Goal: Task Accomplishment & Management: Use online tool/utility

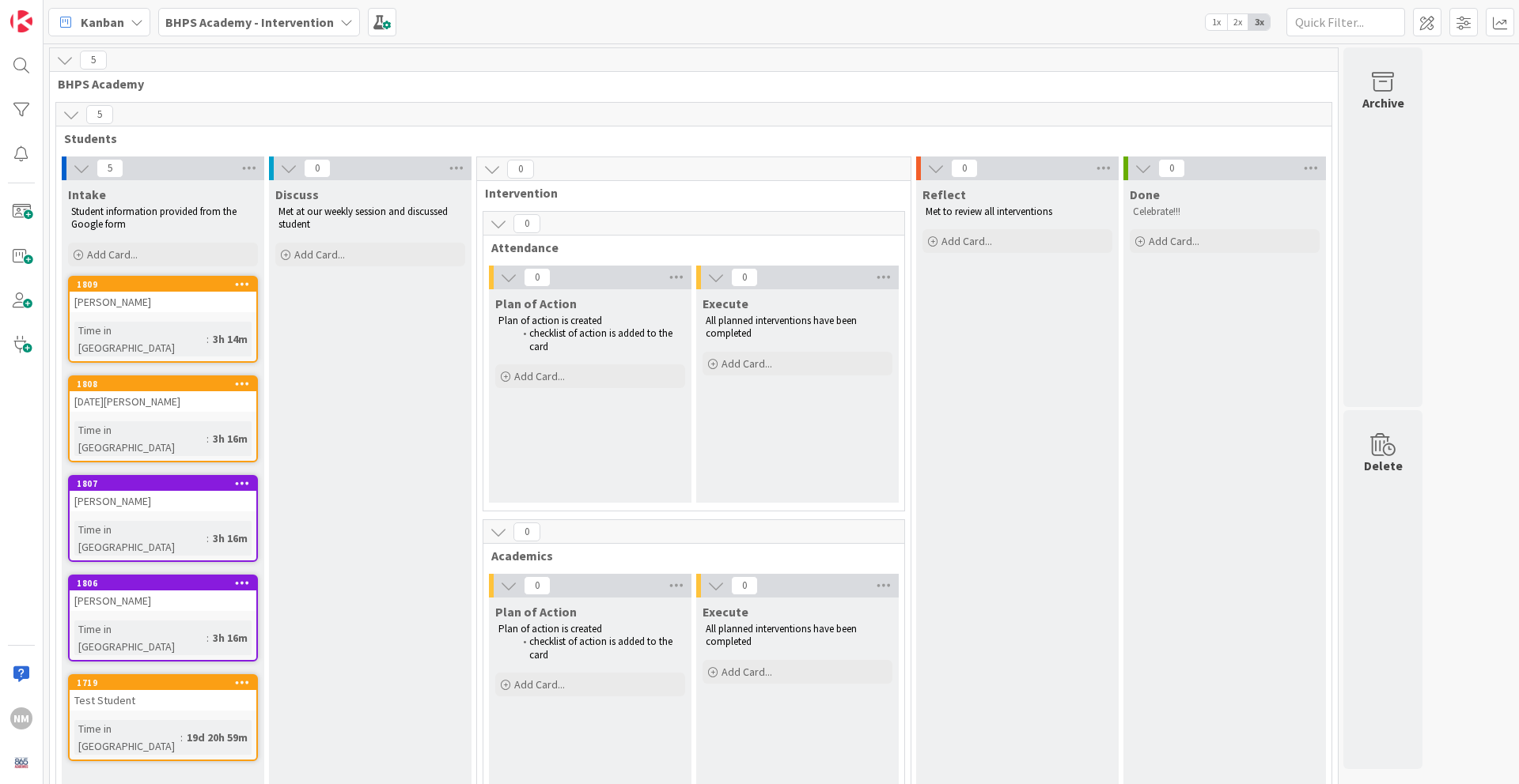
click at [237, 282] on icon at bounding box center [243, 284] width 15 height 12
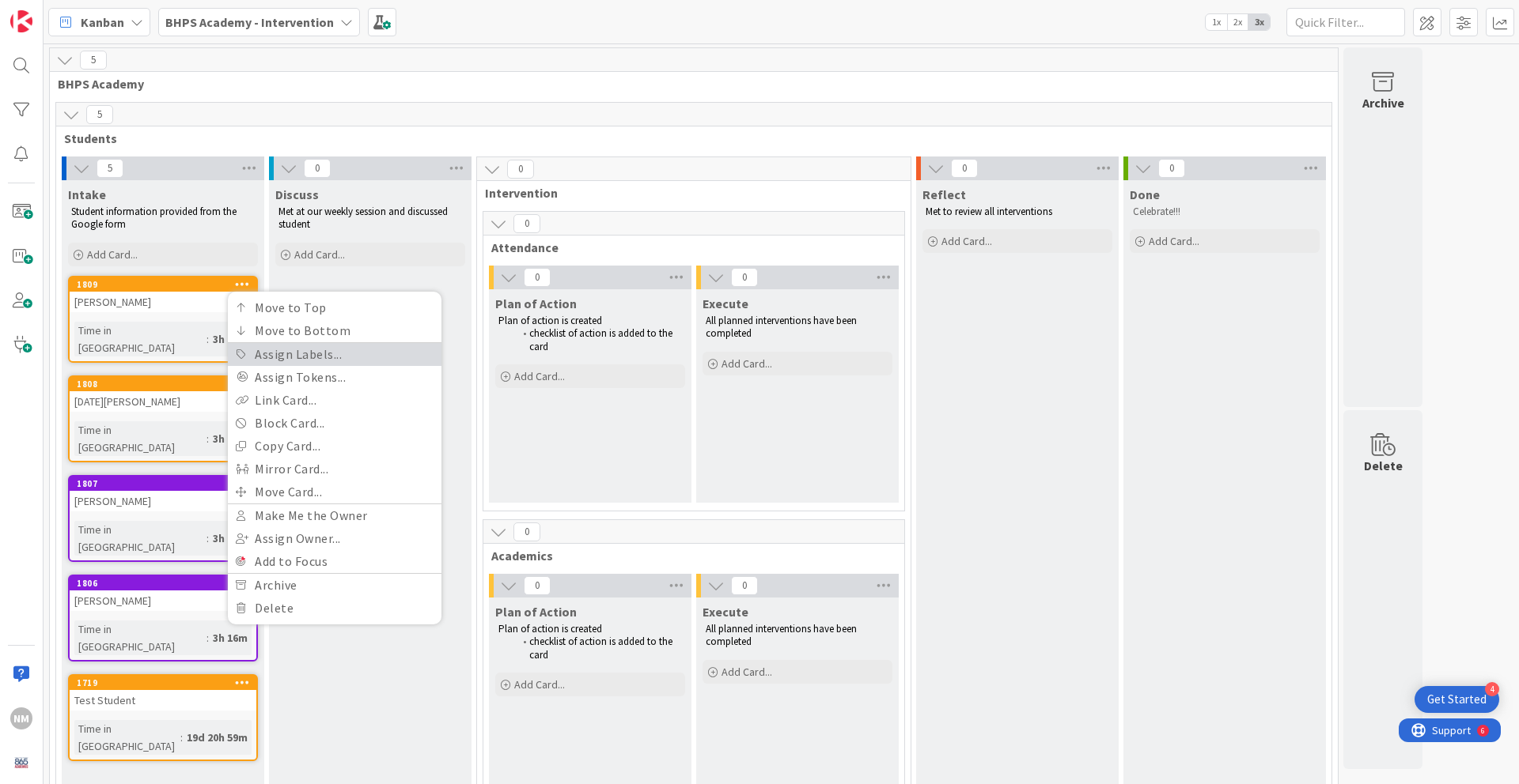
click at [329, 359] on link "Assign Labels..." at bounding box center [335, 355] width 214 height 23
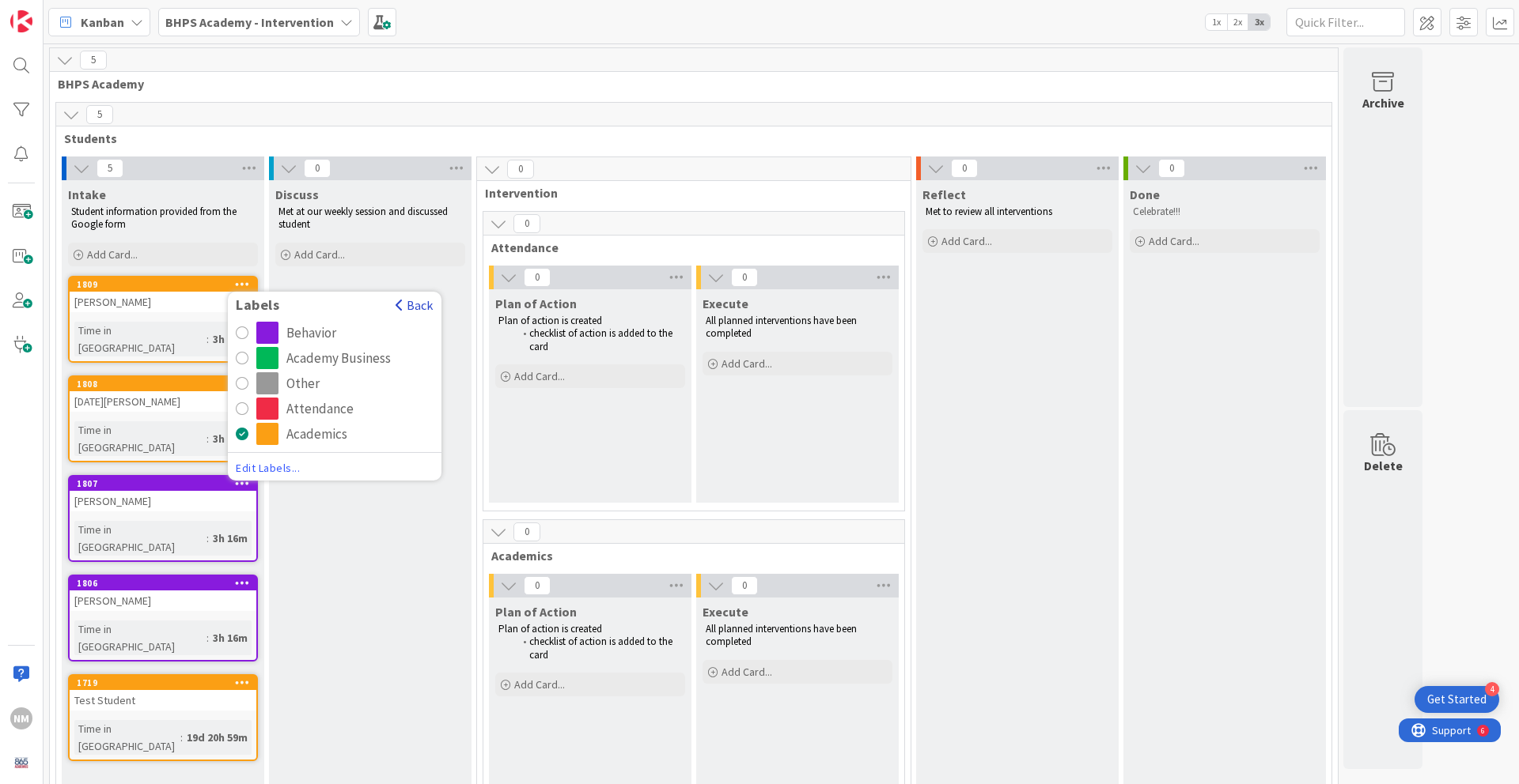
click at [415, 300] on button "Back" at bounding box center [414, 305] width 38 height 17
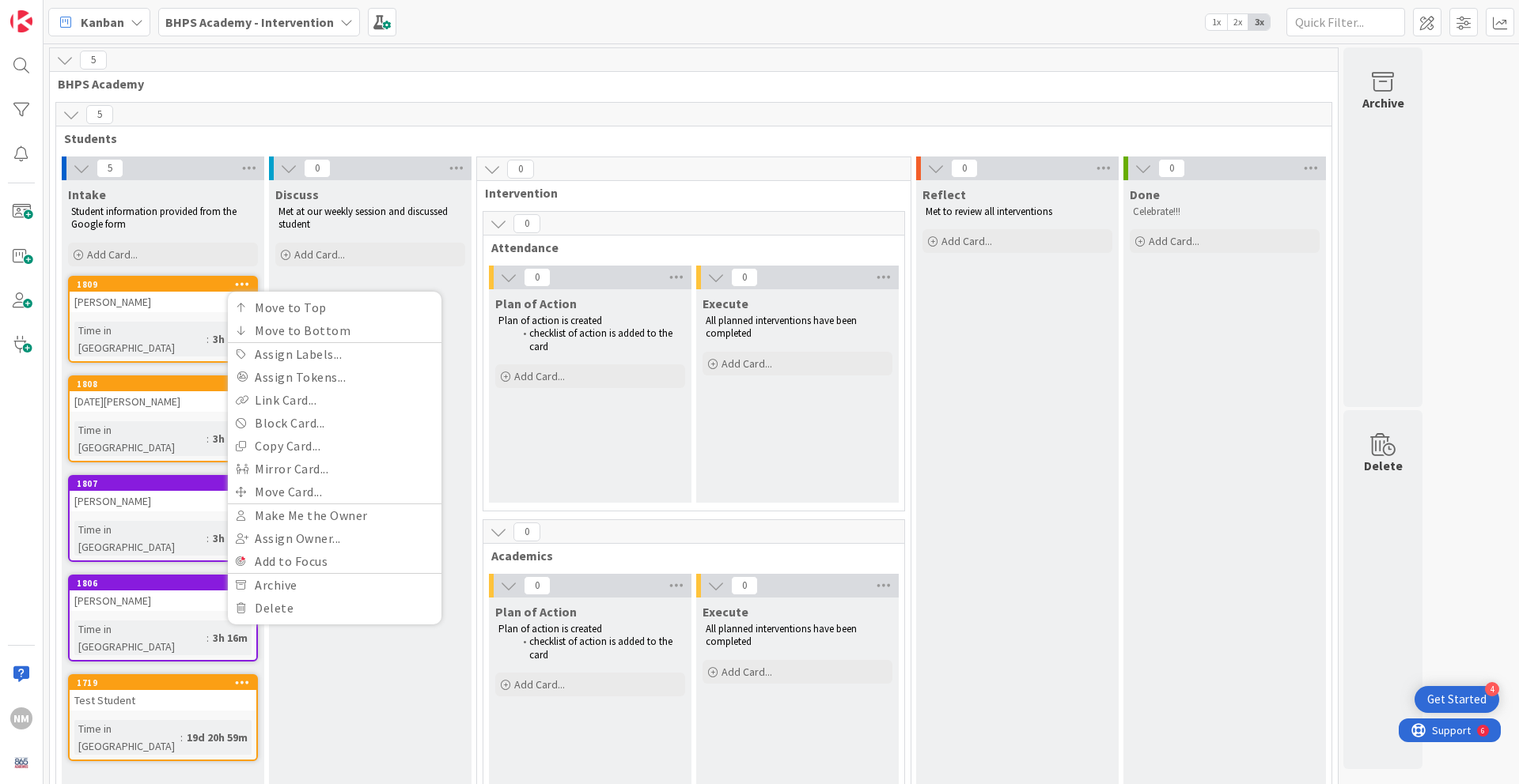
click at [329, 689] on div "Discuss Met at our weekly session and discussed student Add Card..." at bounding box center [369, 658] width 202 height 957
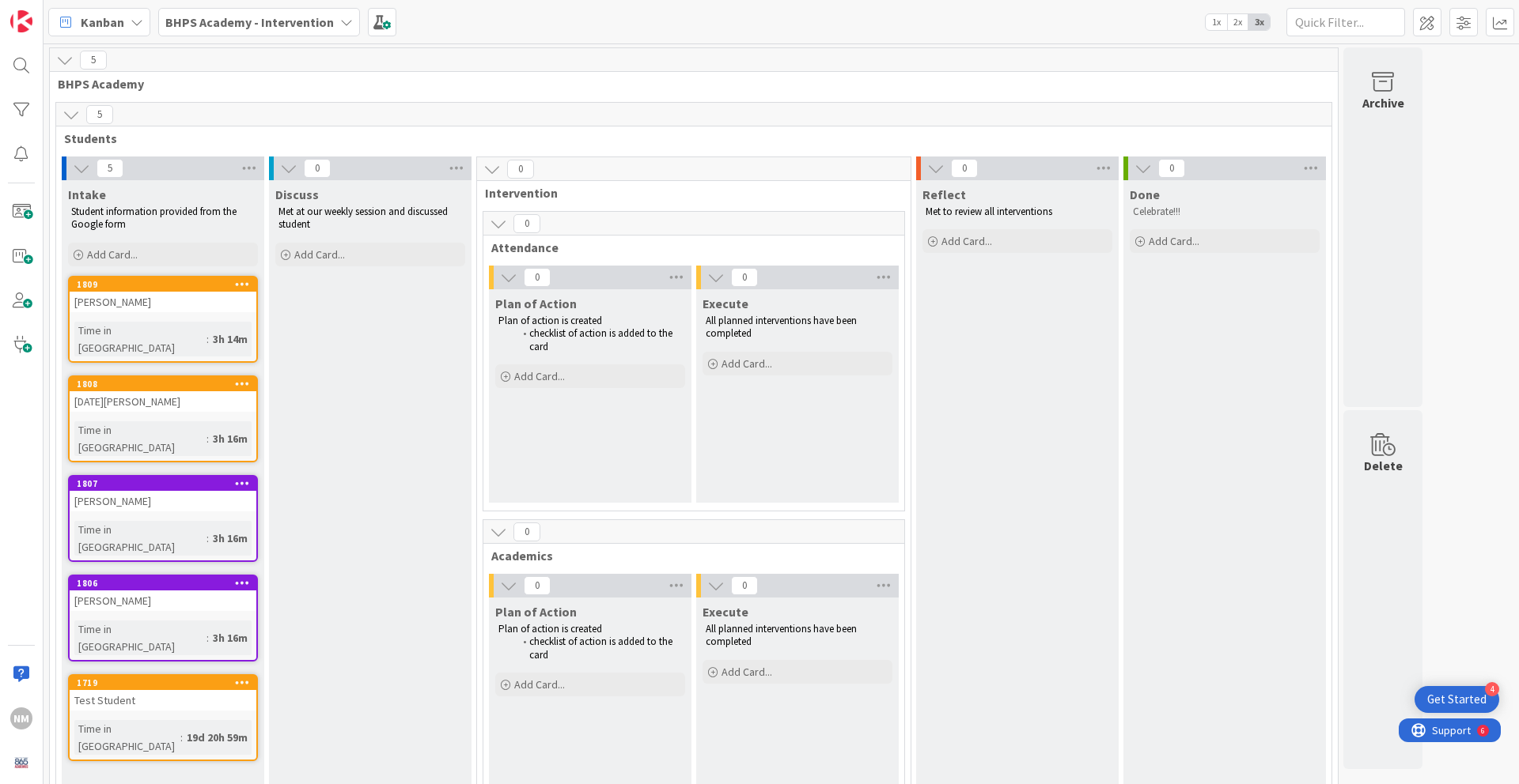
click at [146, 298] on div "[PERSON_NAME]" at bounding box center [163, 301] width 187 height 20
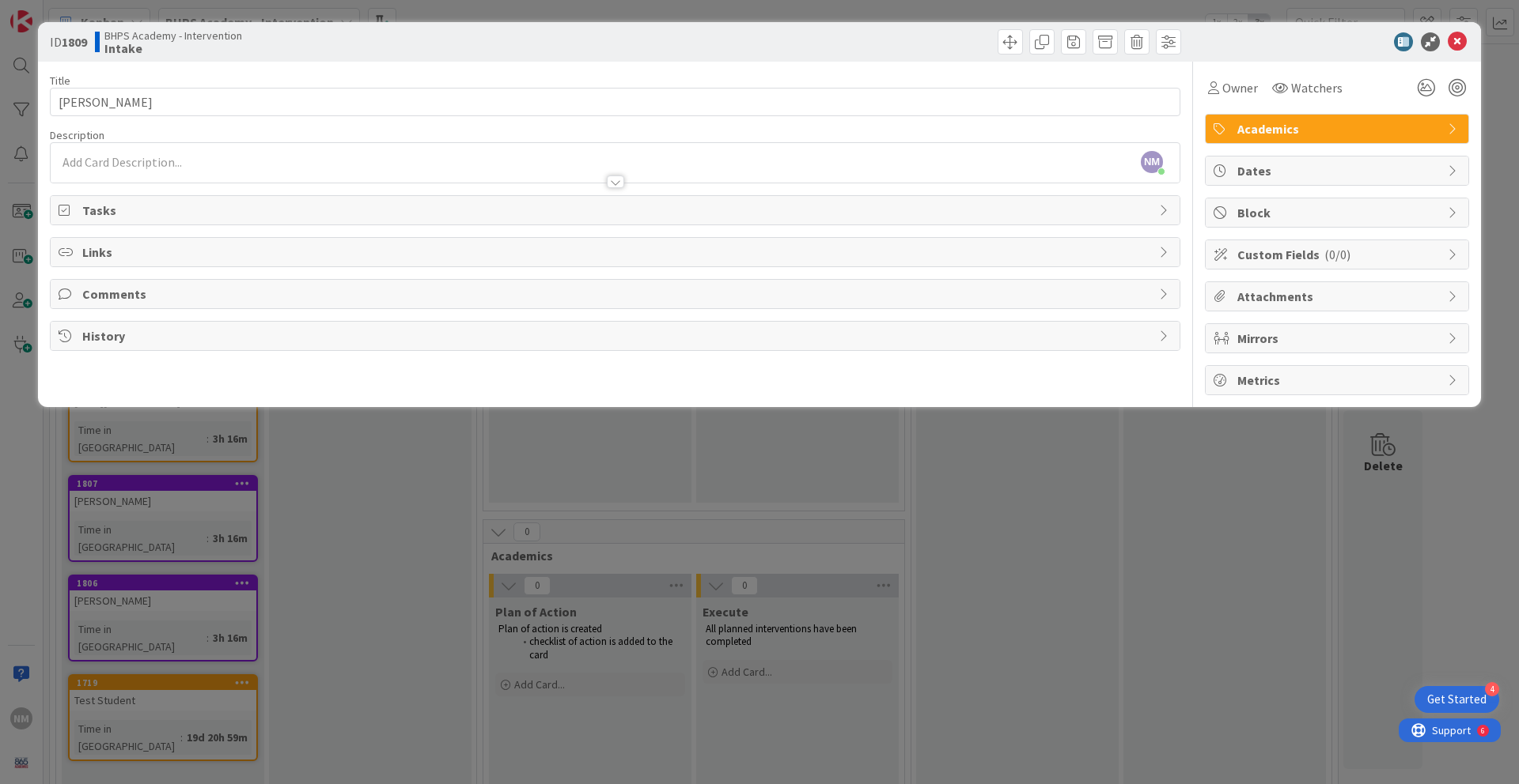
click at [1393, 385] on span "Metrics" at bounding box center [1338, 380] width 202 height 19
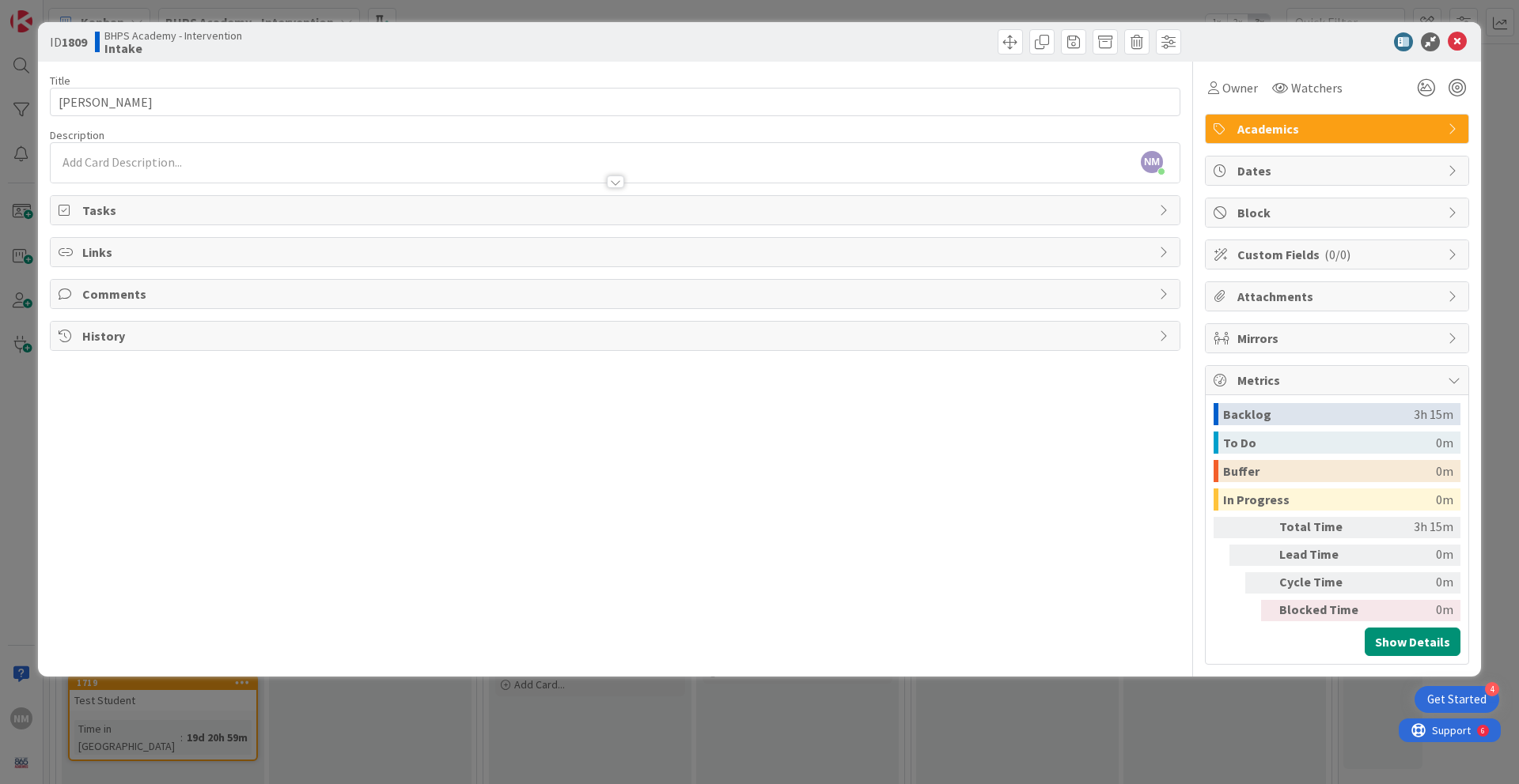
click at [1330, 386] on span "Metrics" at bounding box center [1338, 380] width 202 height 19
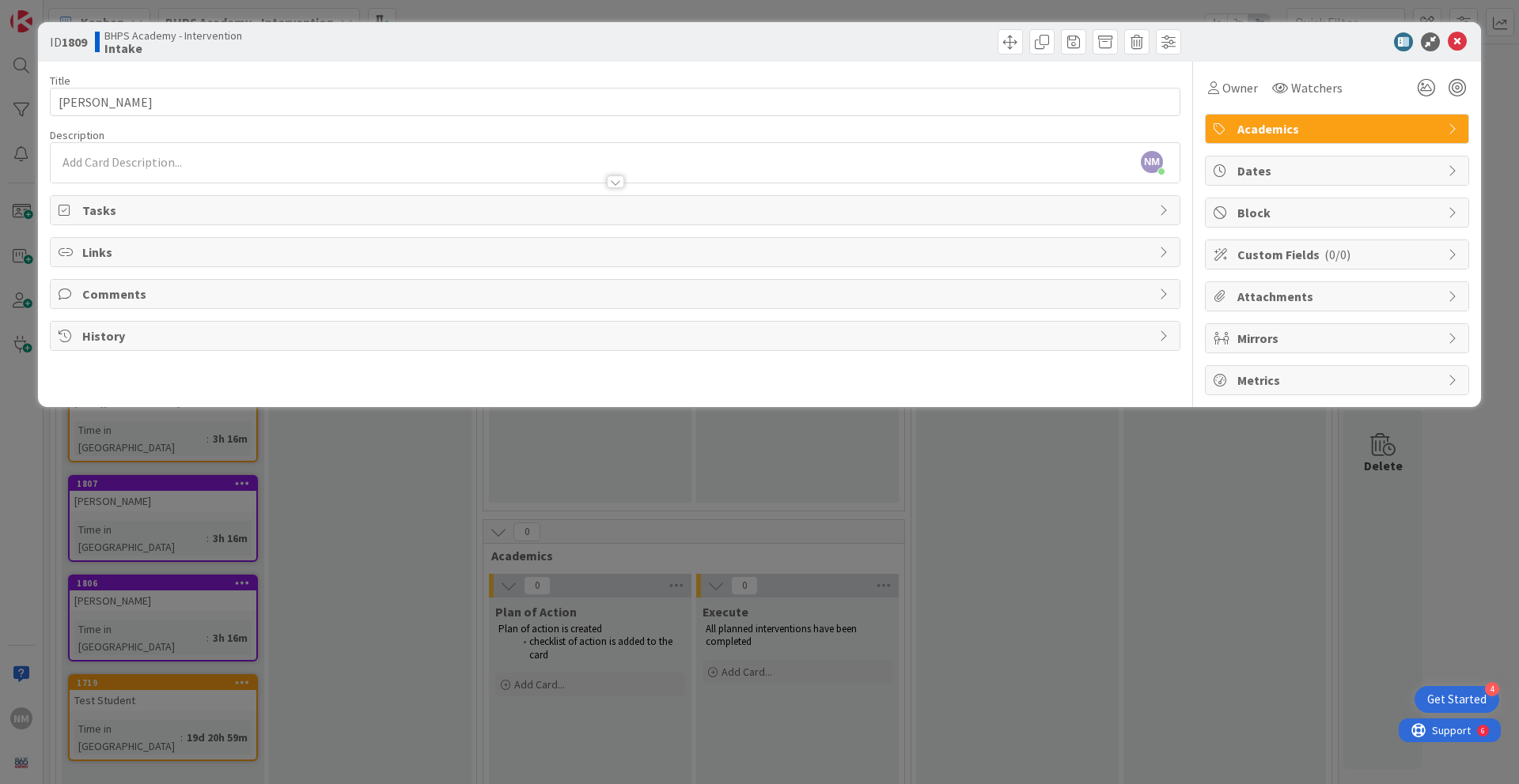
click at [1344, 332] on span "Mirrors" at bounding box center [1338, 338] width 202 height 19
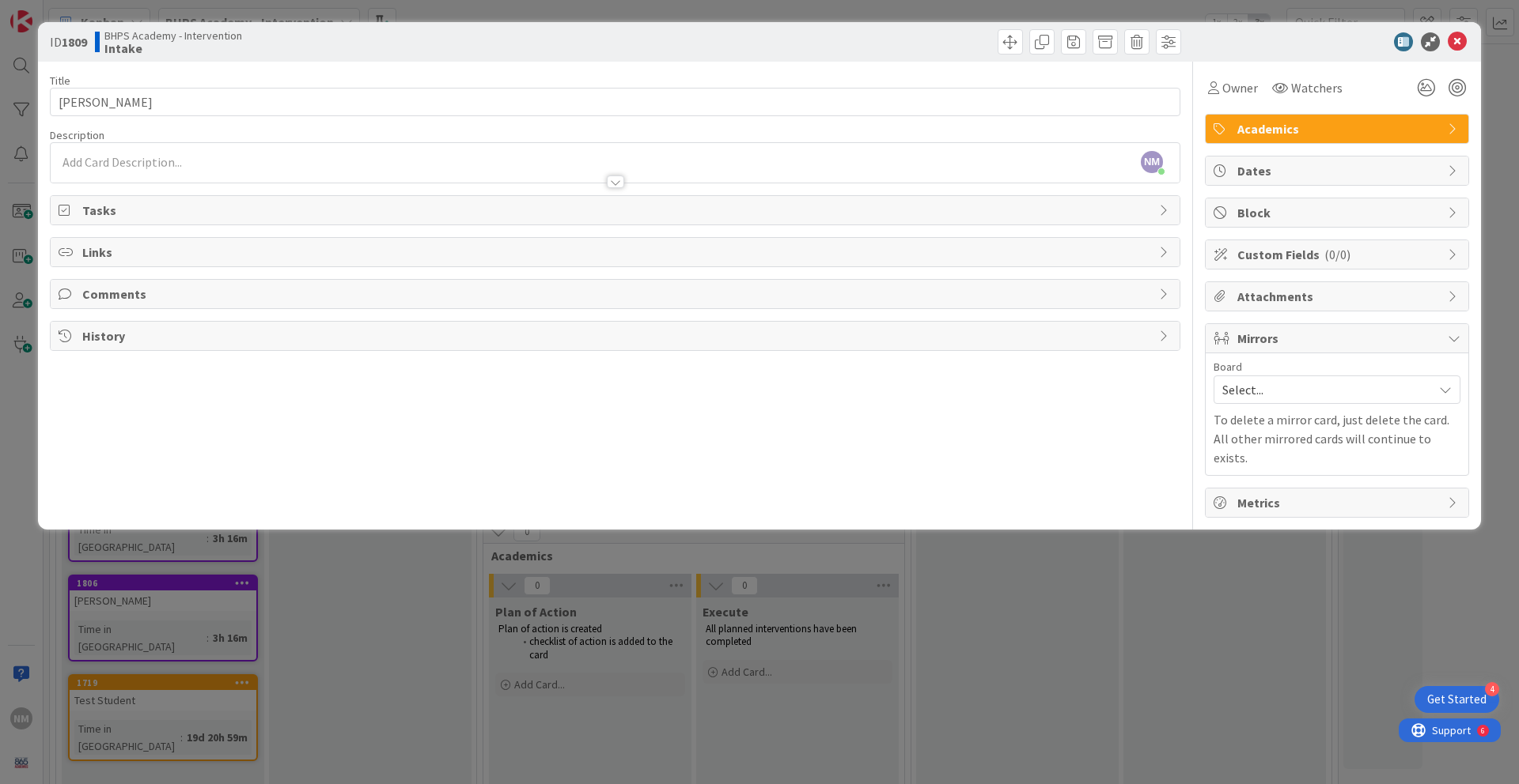
click at [1344, 332] on span "Mirrors" at bounding box center [1338, 338] width 202 height 19
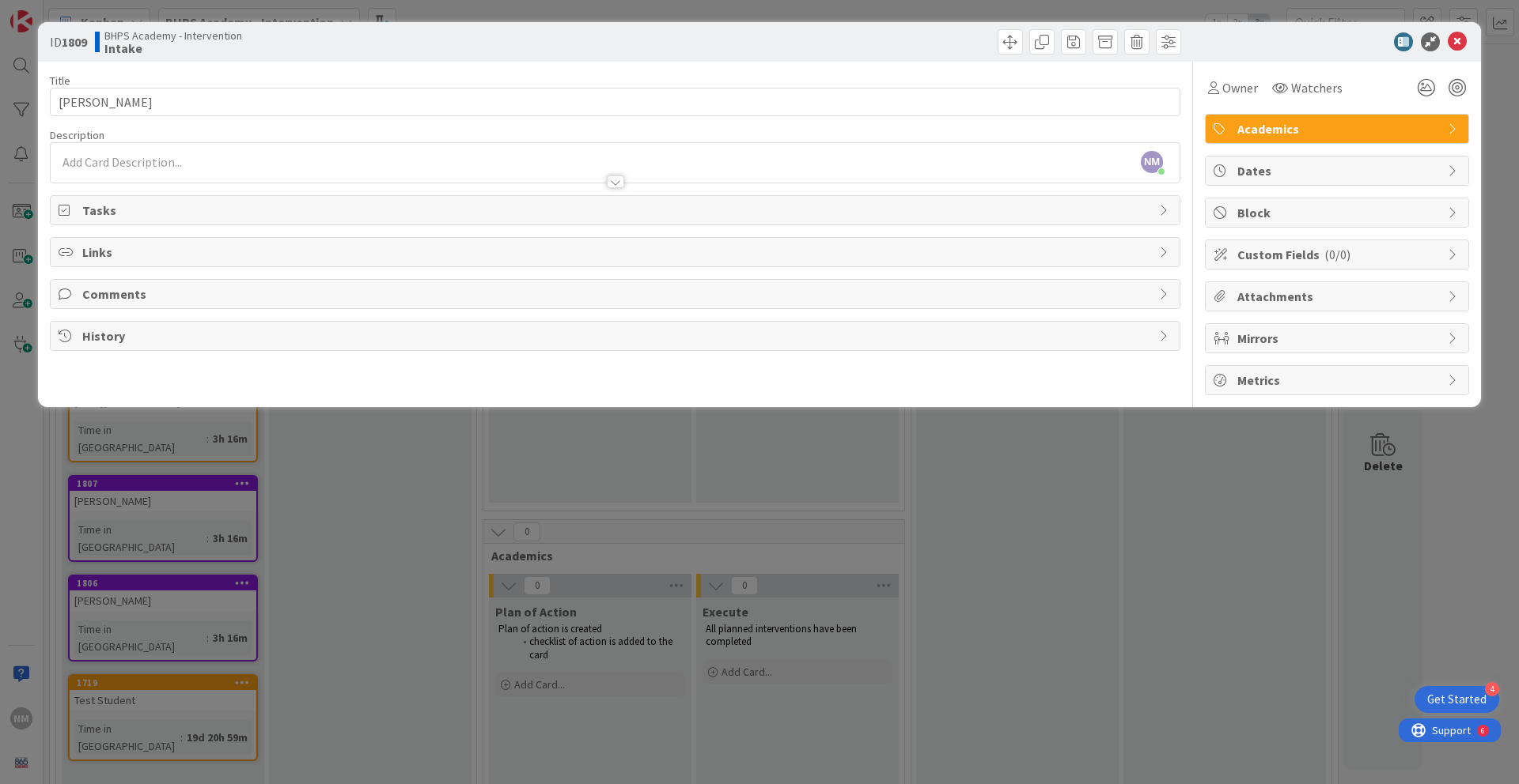
click at [1339, 257] on span "( 0/0 )" at bounding box center [1337, 254] width 26 height 15
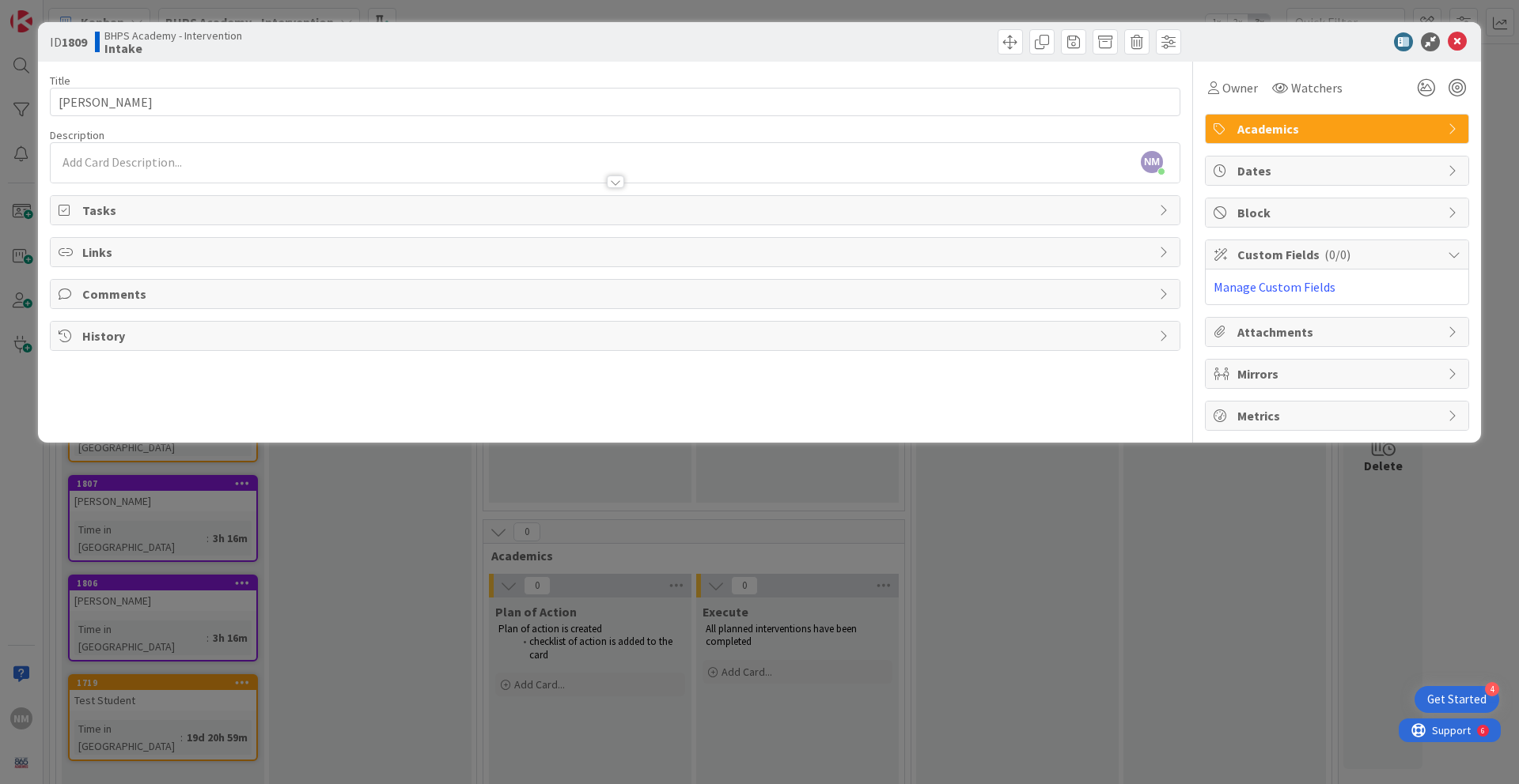
click at [1339, 257] on span "( 0/0 )" at bounding box center [1337, 254] width 26 height 15
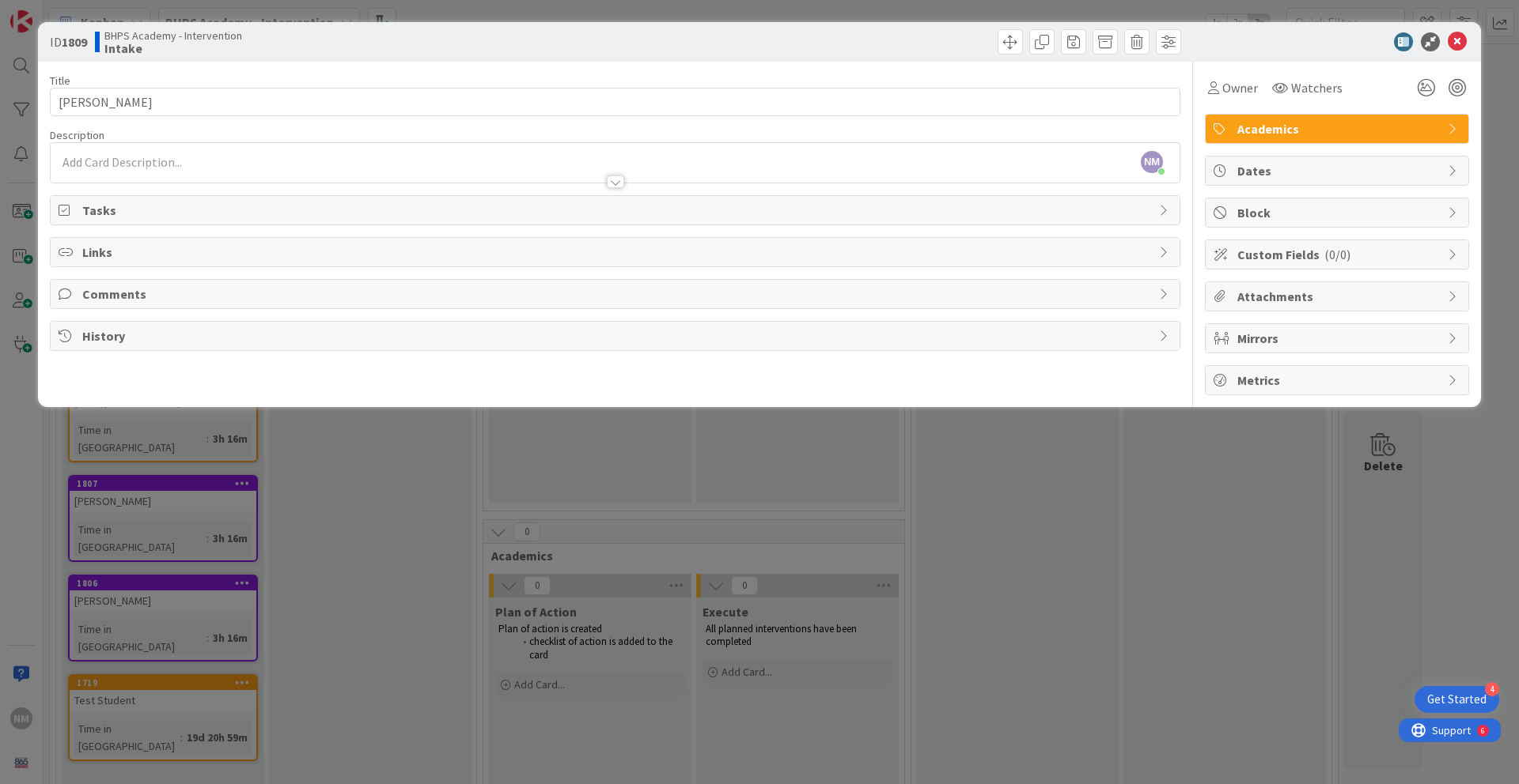
click at [1339, 257] on span "( 0/0 )" at bounding box center [1337, 254] width 26 height 15
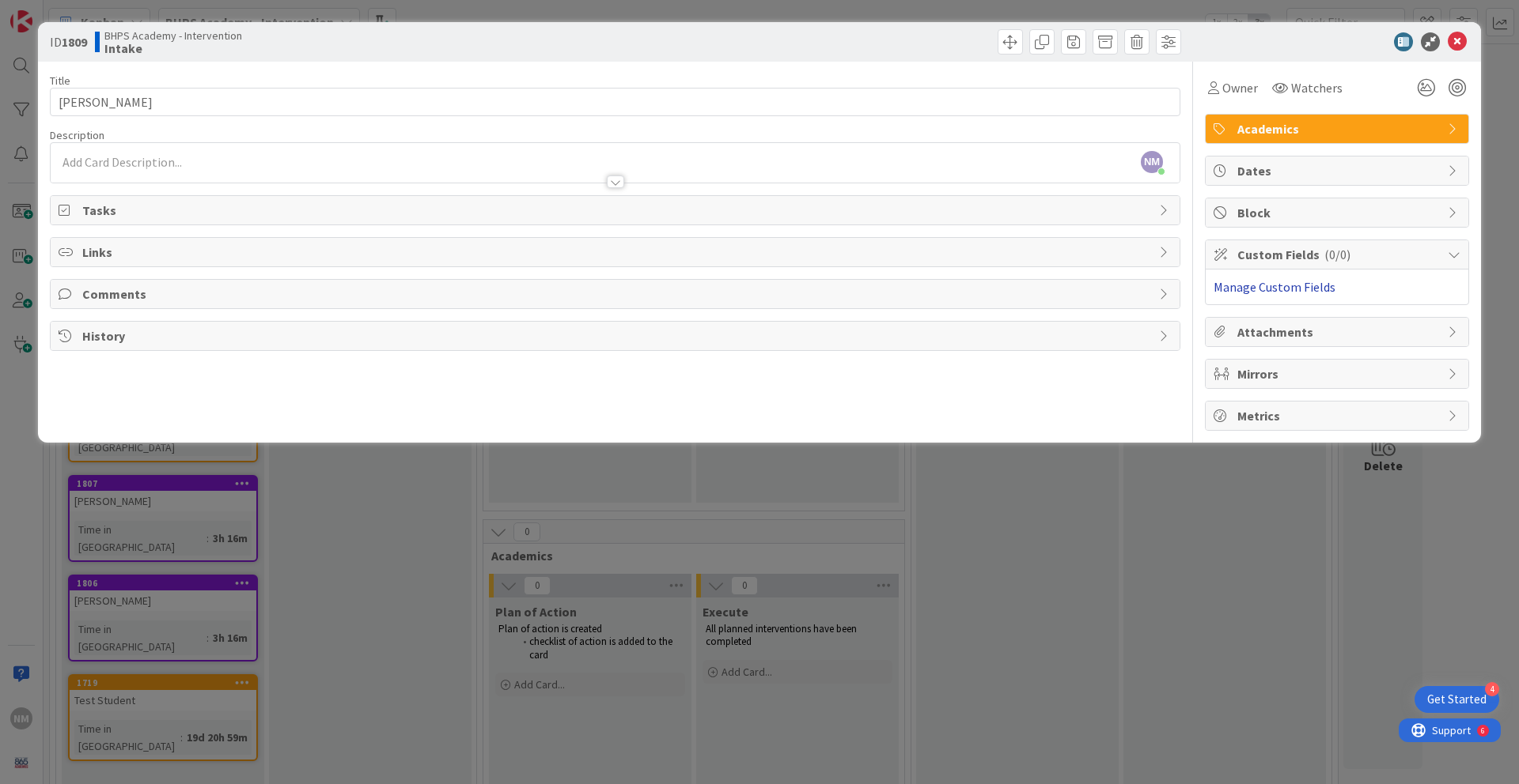
click at [1307, 286] on link "Manage Custom Fields" at bounding box center [1274, 287] width 122 height 15
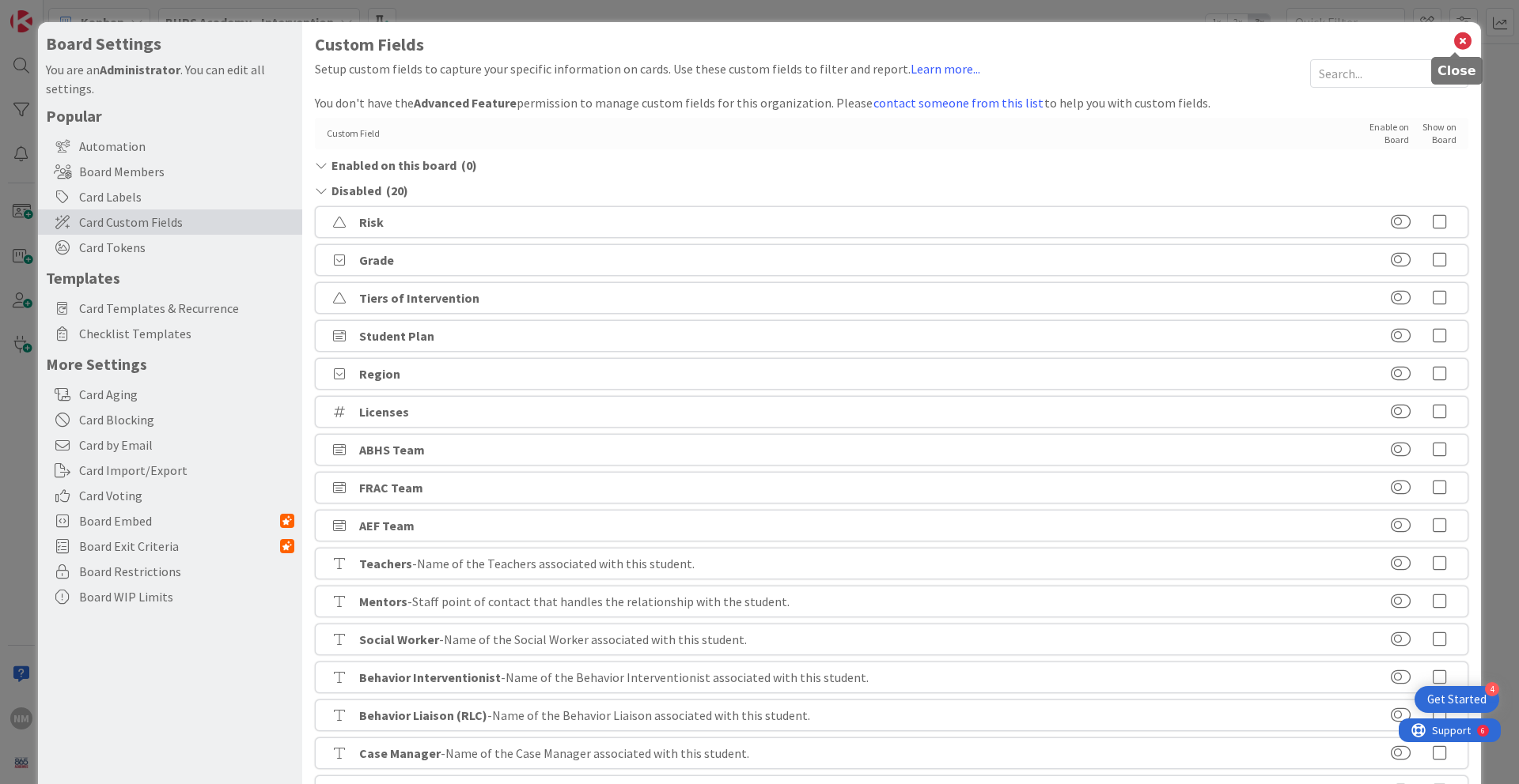
click at [1454, 38] on icon at bounding box center [1462, 40] width 20 height 22
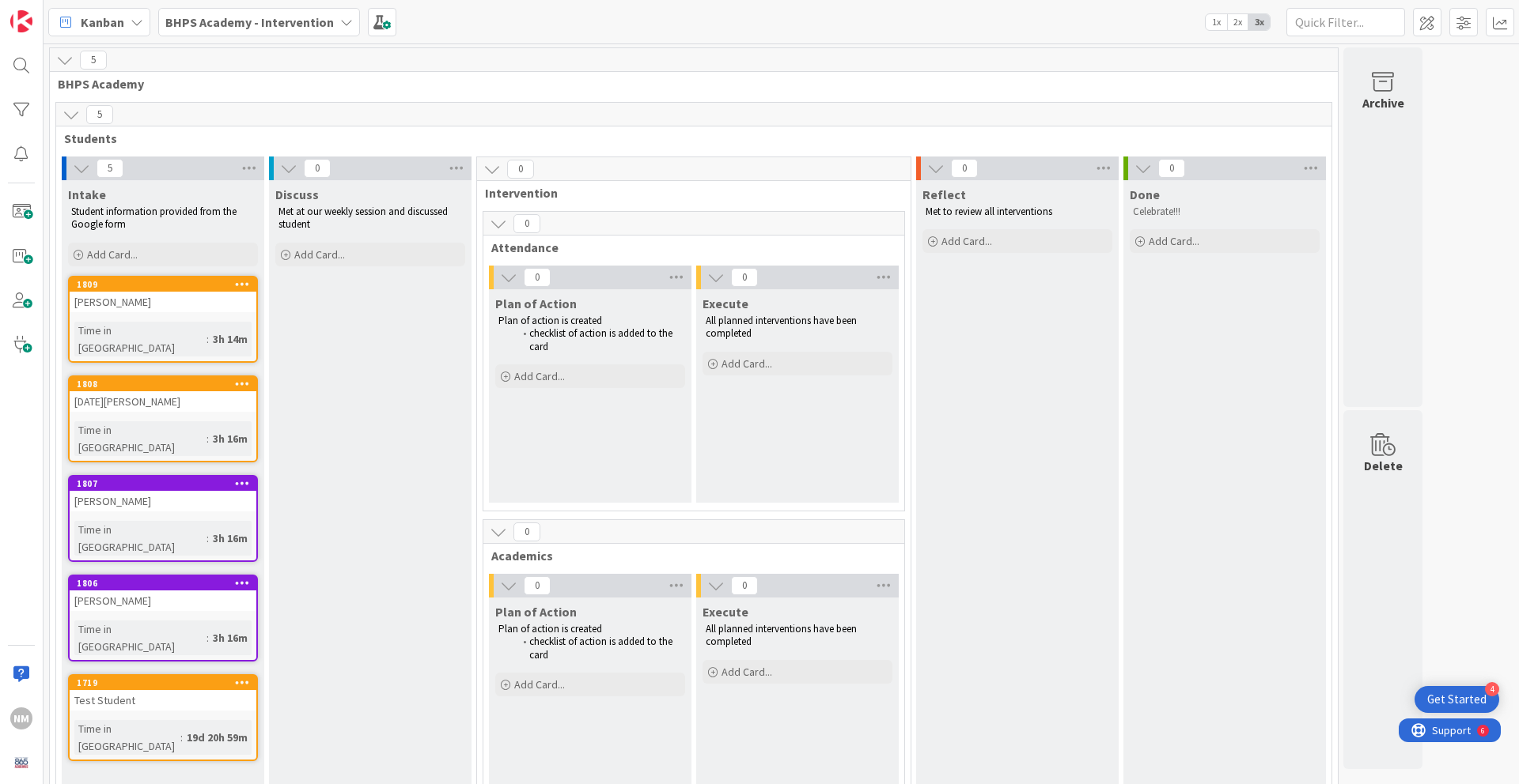
click at [197, 301] on div "[PERSON_NAME]" at bounding box center [163, 301] width 187 height 20
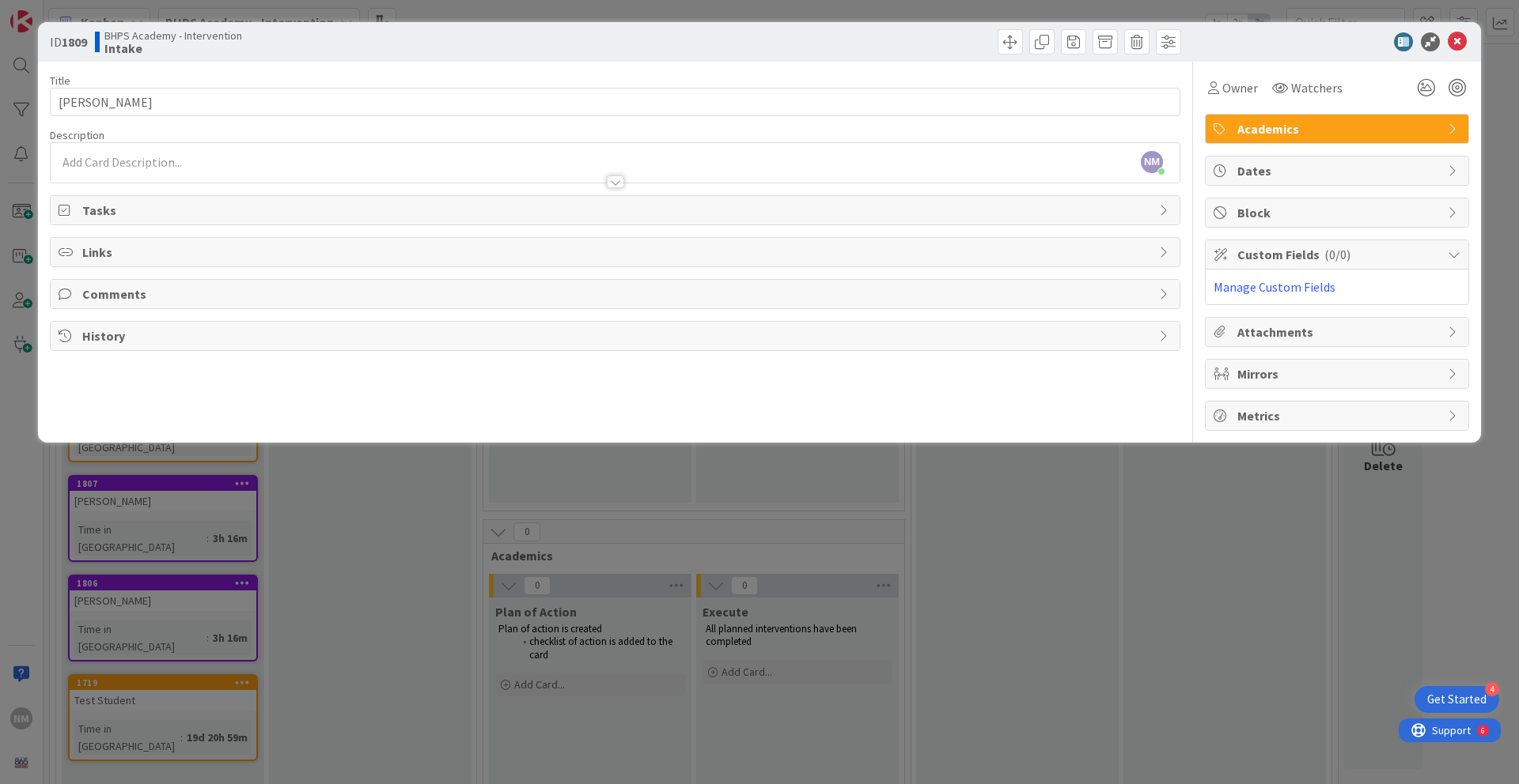
click at [1457, 39] on icon at bounding box center [1458, 42] width 19 height 19
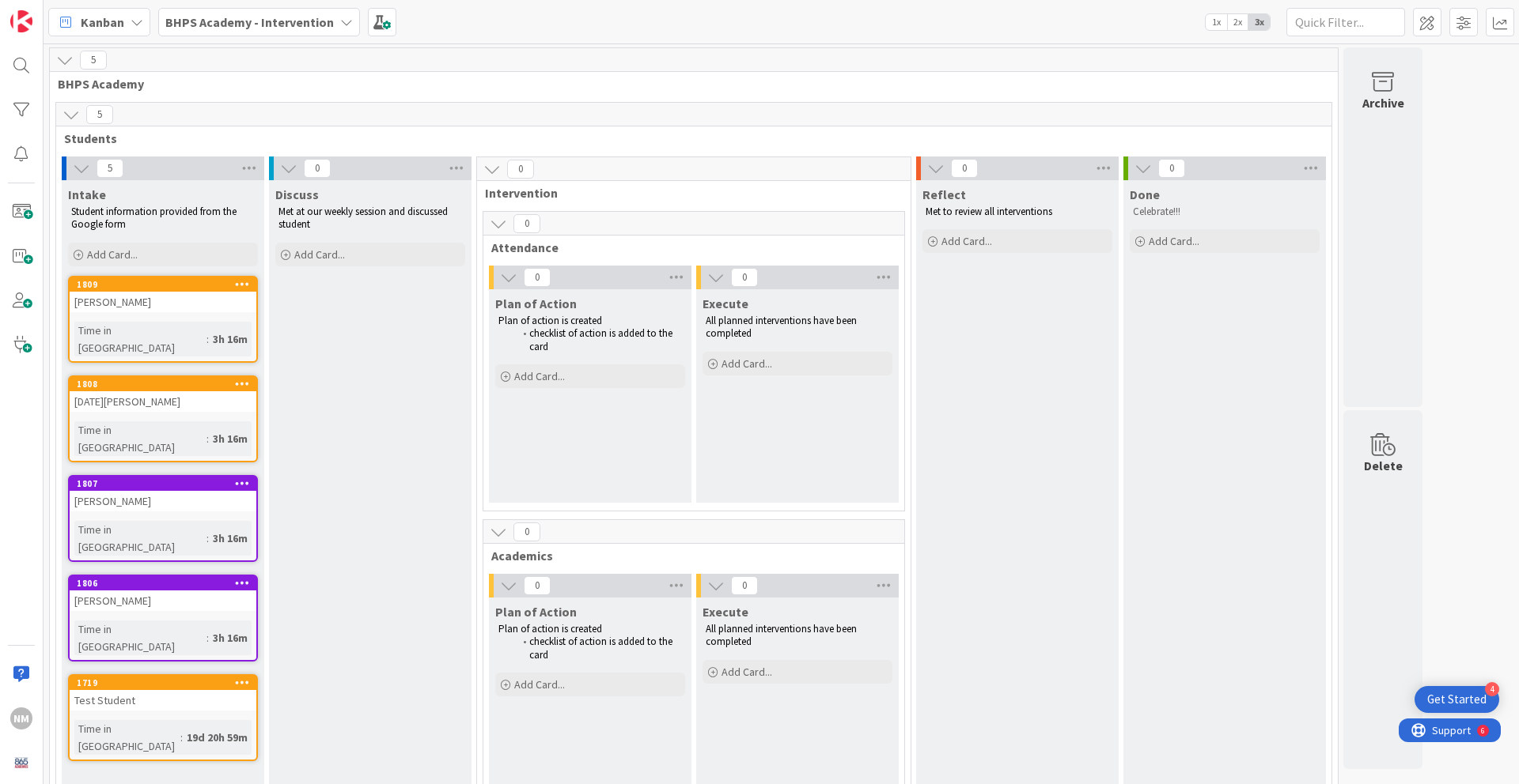
click at [314, 21] on b "BHPS Academy - Intervention" at bounding box center [249, 22] width 169 height 15
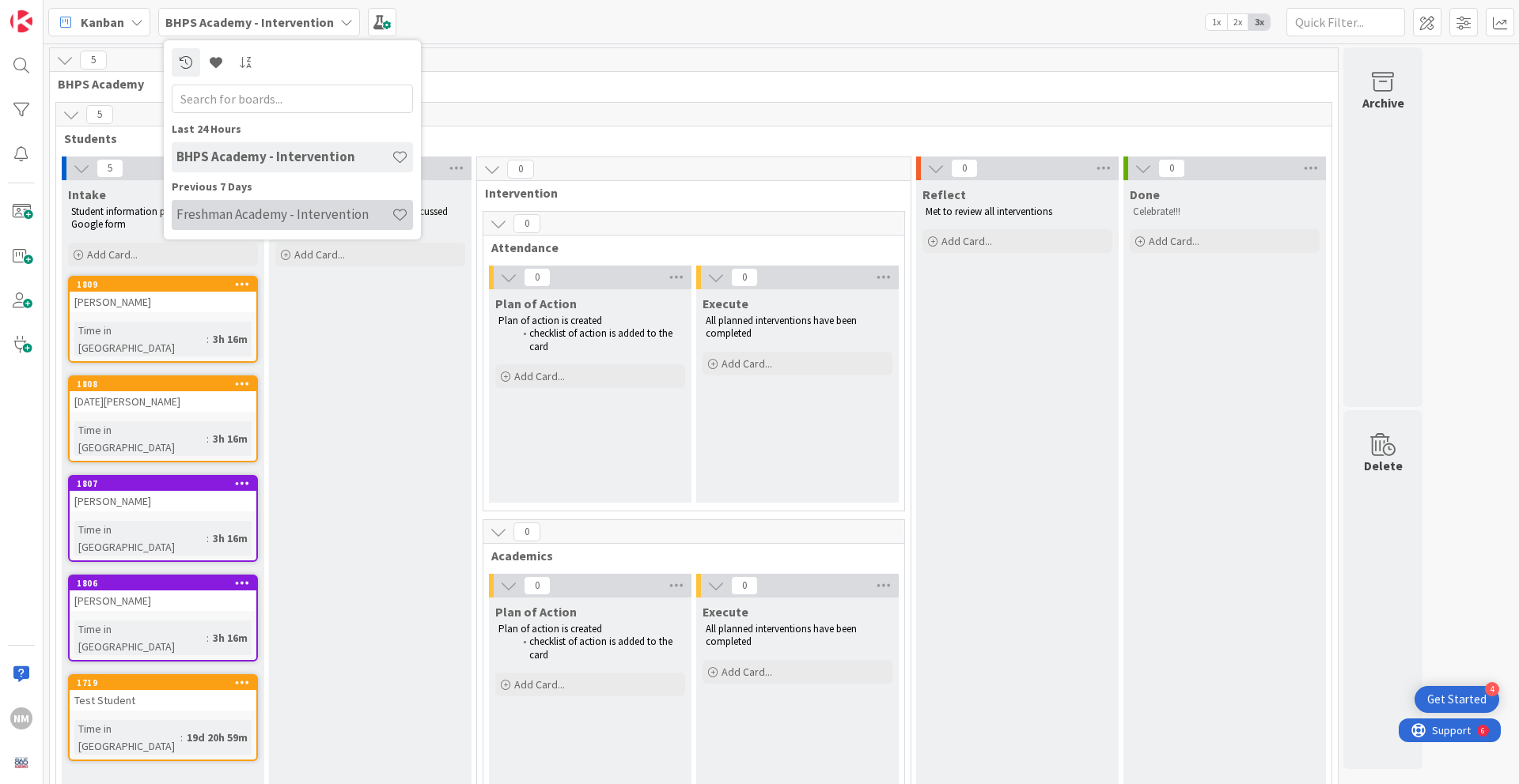
click at [285, 215] on h4 "Freshman Academy - Intervention" at bounding box center [284, 214] width 215 height 15
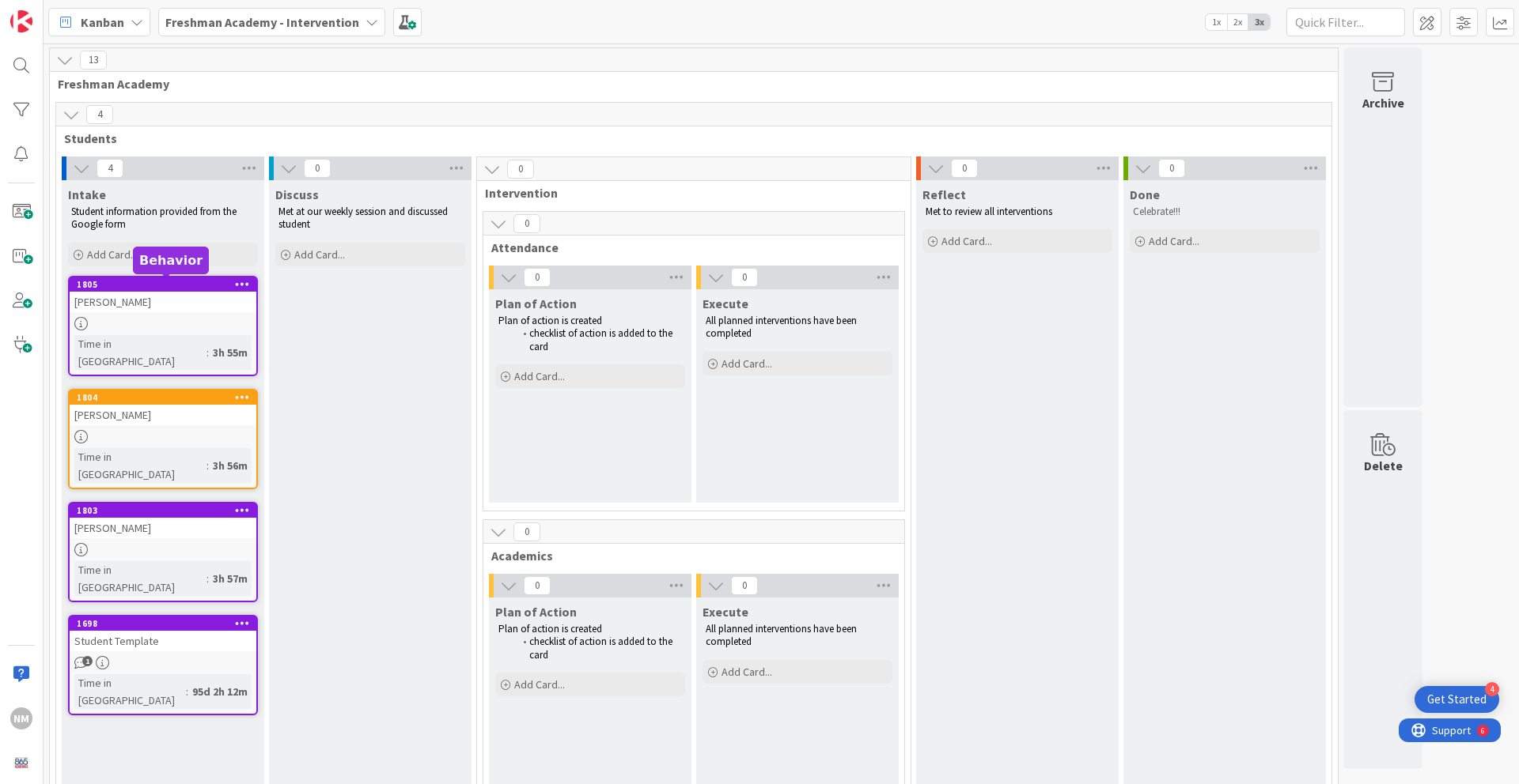
click at [166, 291] on div "[PERSON_NAME]" at bounding box center [163, 301] width 187 height 20
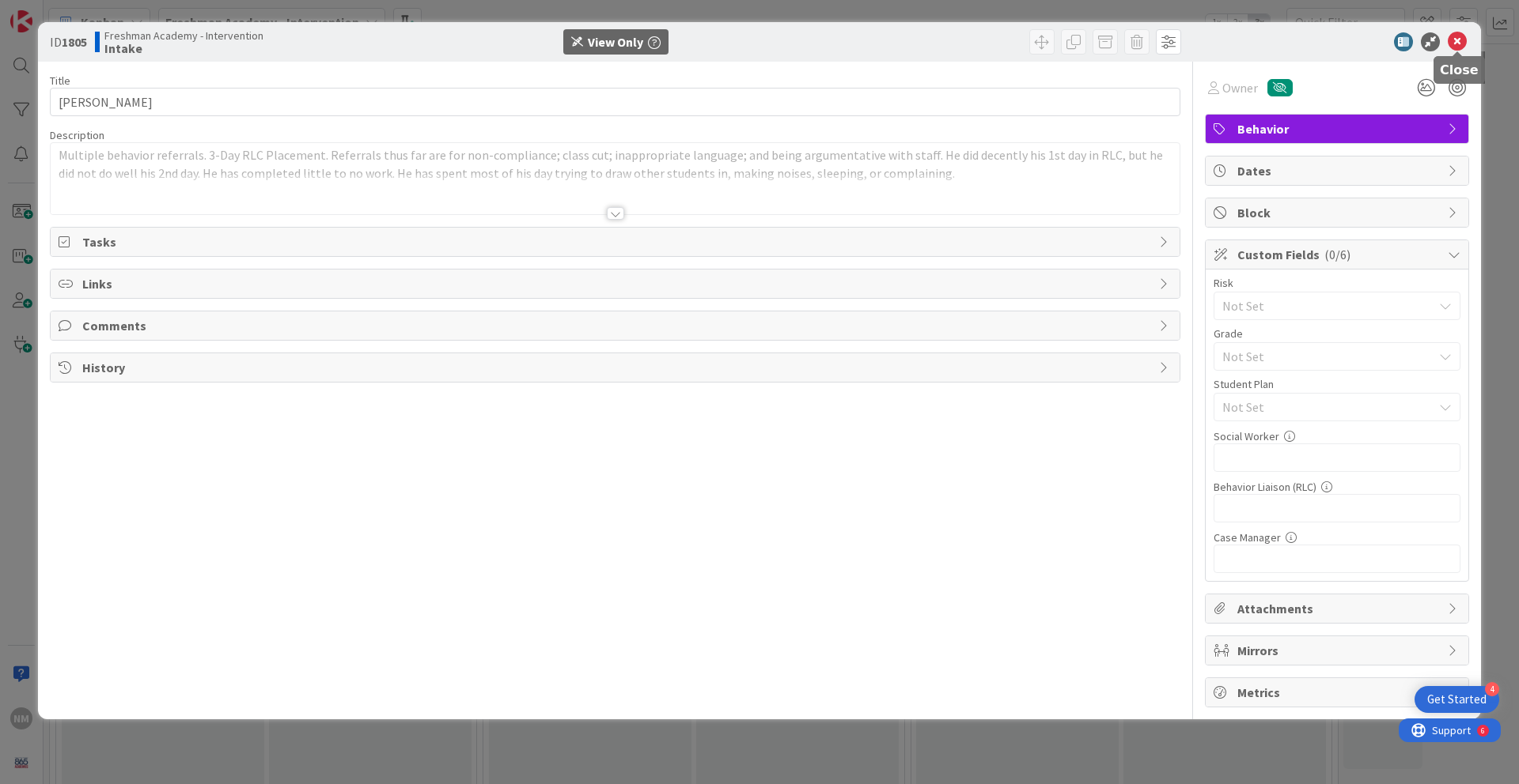
click at [1459, 34] on icon at bounding box center [1458, 42] width 19 height 19
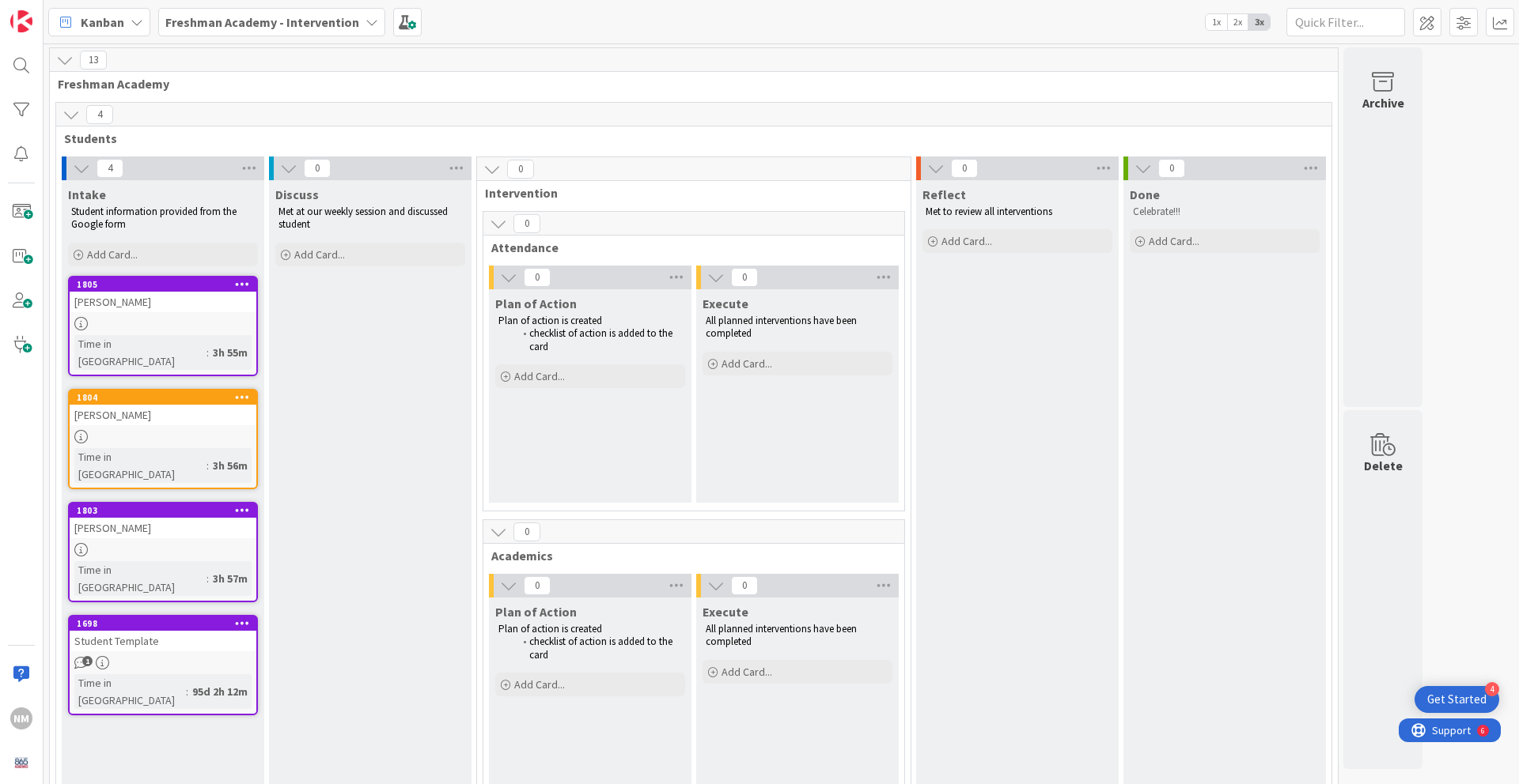
click at [248, 280] on icon at bounding box center [243, 284] width 15 height 12
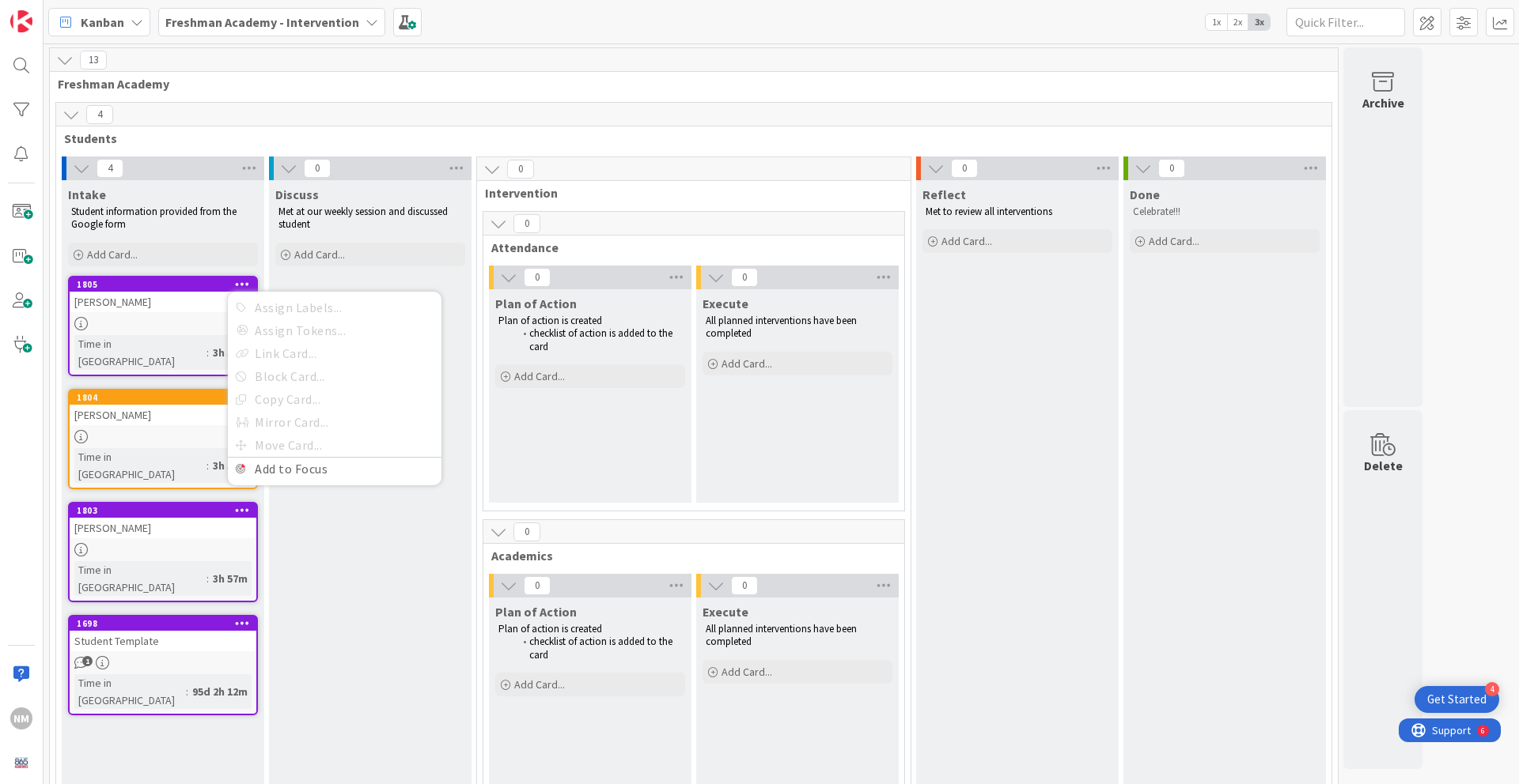
click at [83, 657] on span "1" at bounding box center [87, 661] width 11 height 11
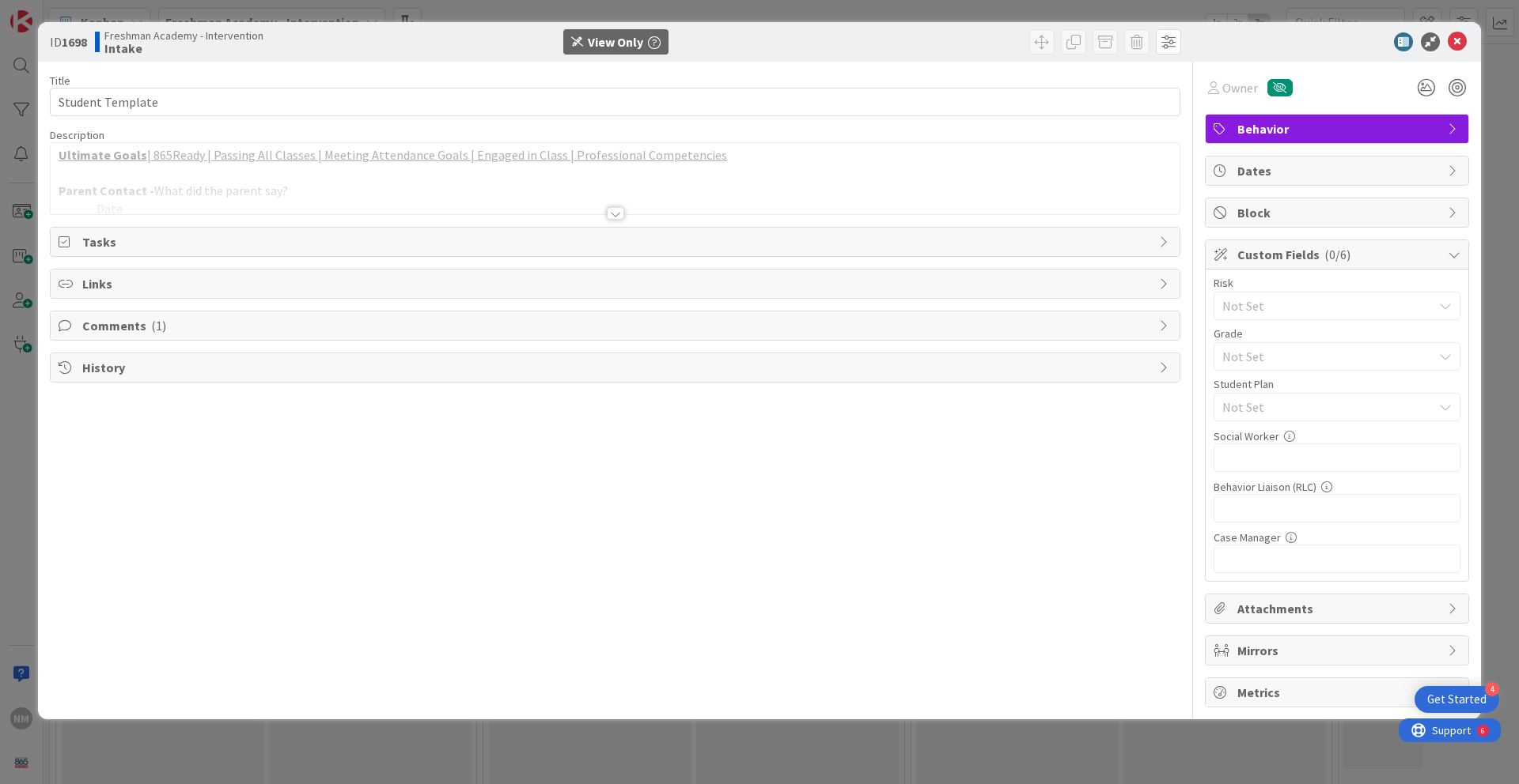
click at [688, 319] on span "Comments ( 1 )" at bounding box center [617, 326] width 1068 height 19
click at [152, 332] on span "( 1 )" at bounding box center [159, 326] width 15 height 15
click at [725, 247] on span "Tasks" at bounding box center [617, 242] width 1068 height 19
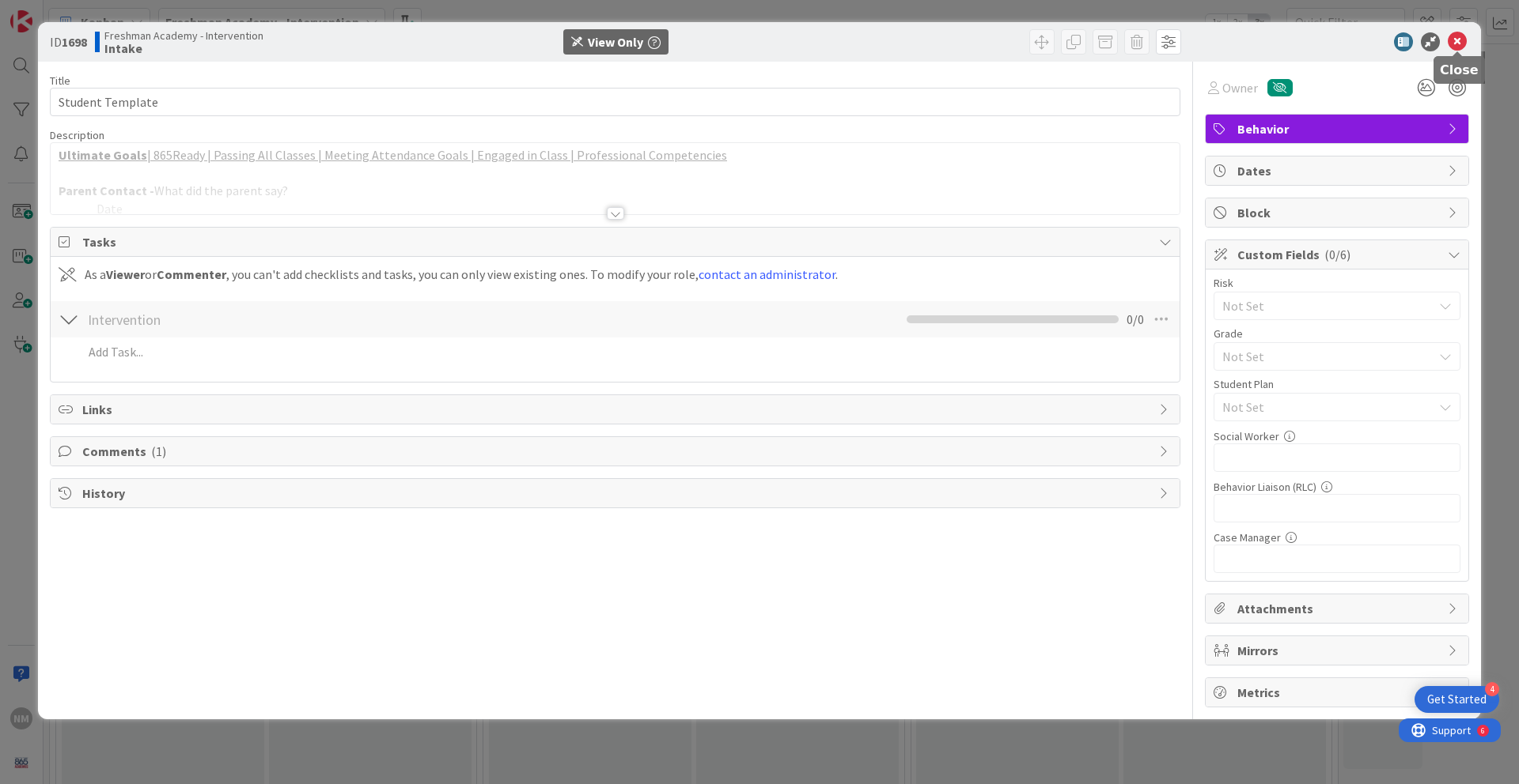
click at [1459, 42] on icon at bounding box center [1458, 42] width 19 height 19
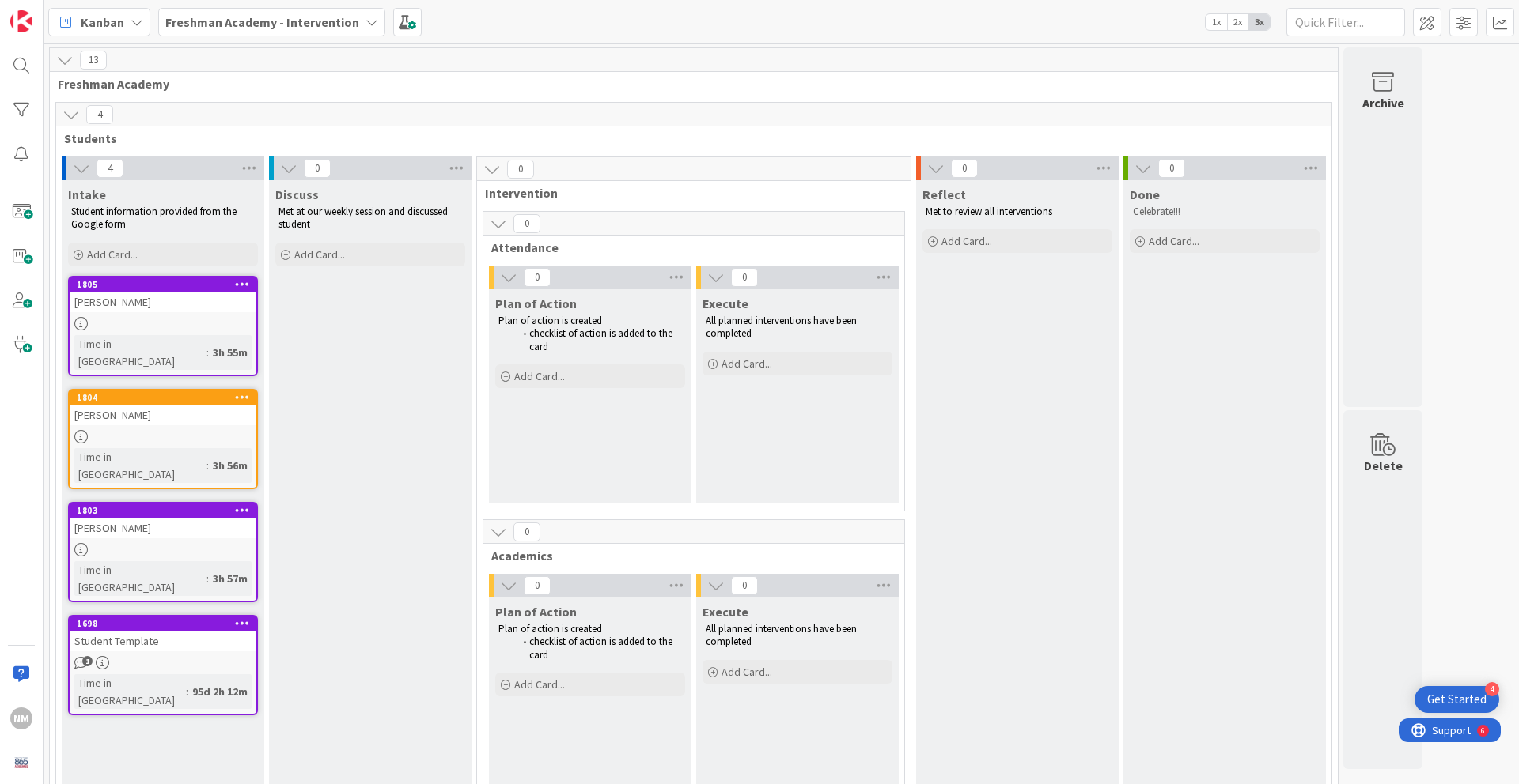
click at [314, 25] on b "Freshman Academy - Intervention" at bounding box center [262, 22] width 194 height 15
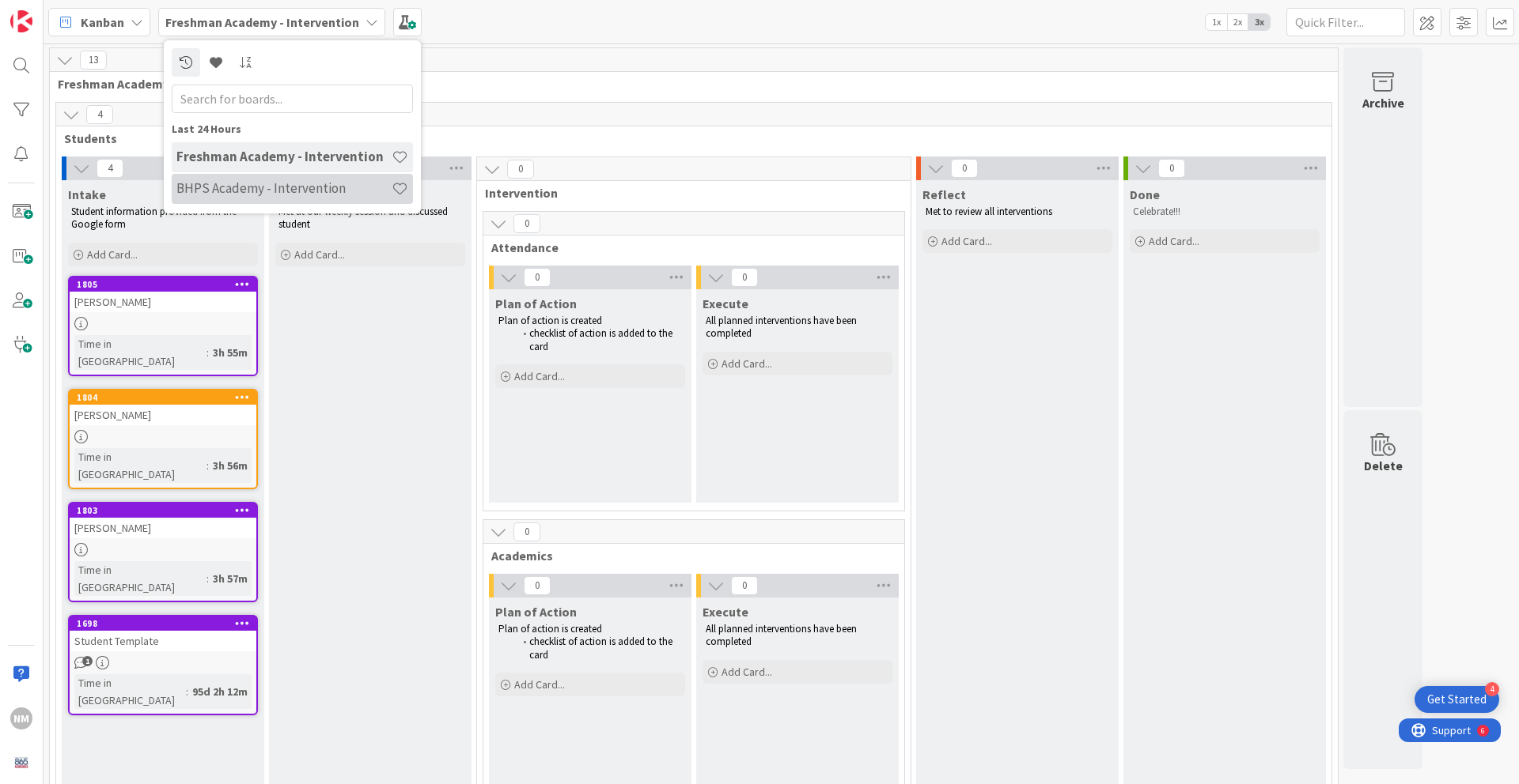
click at [264, 193] on h4 "BHPS Academy - Intervention" at bounding box center [284, 188] width 215 height 15
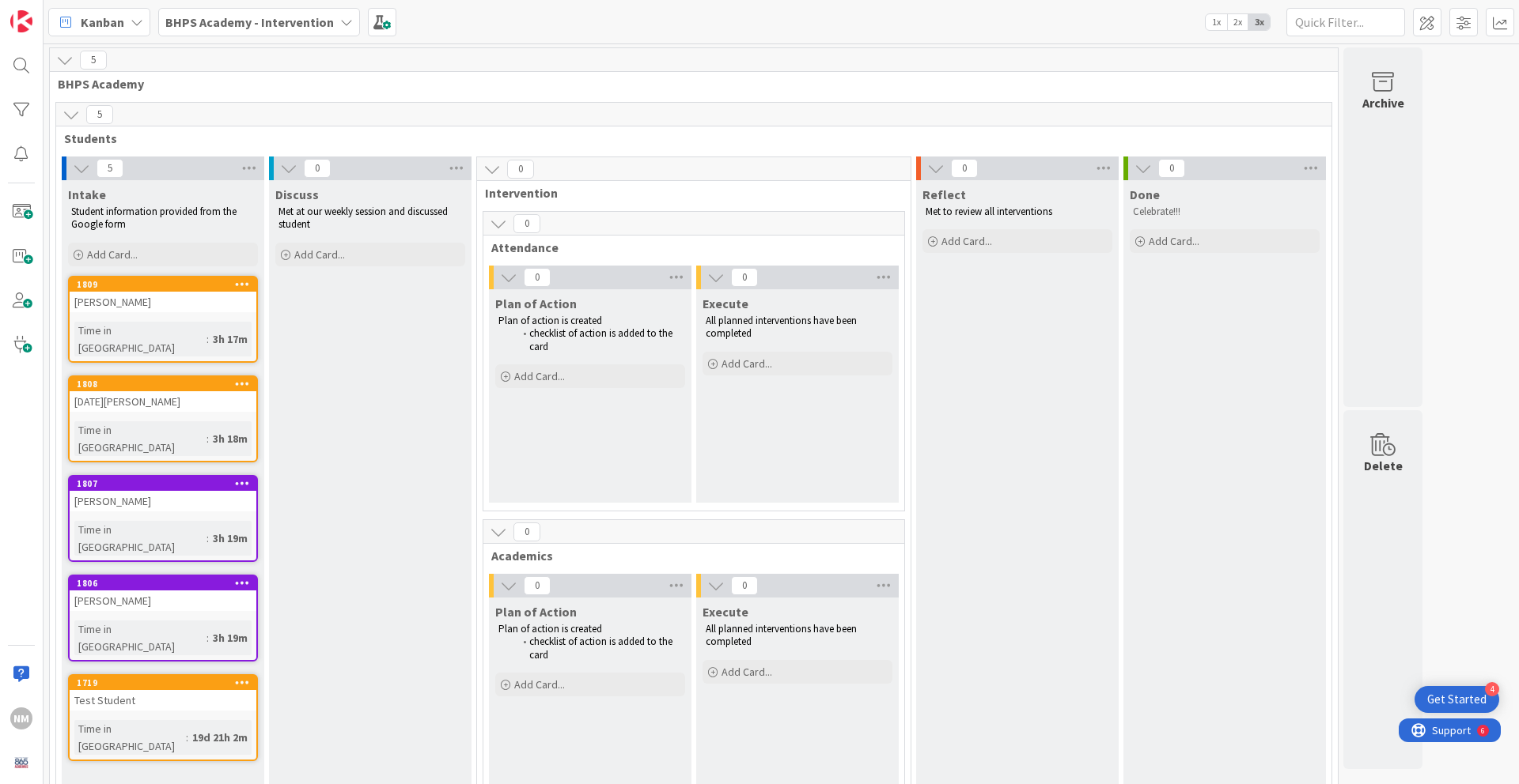
click at [178, 291] on div "1809" at bounding box center [163, 285] width 187 height 14
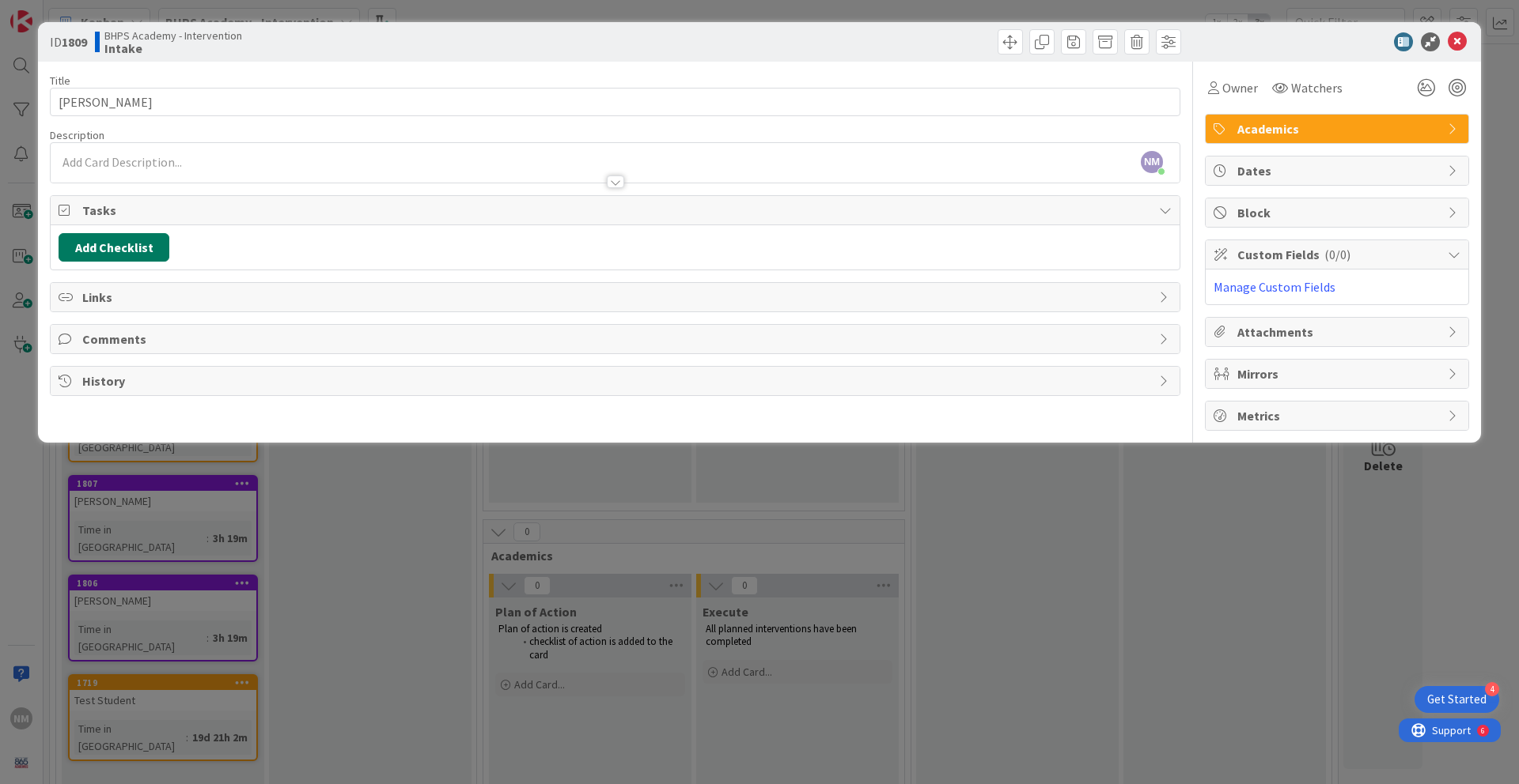
click at [143, 244] on button "Add Checklist" at bounding box center [113, 247] width 110 height 29
click at [191, 331] on input at bounding box center [189, 324] width 245 height 29
click at [438, 252] on div "Add Checklist Add Checklist Checklist Name (needed before adding tasks) 0 / 64 …" at bounding box center [615, 247] width 1113 height 29
click at [553, 168] on div at bounding box center [615, 173] width 1129 height 16
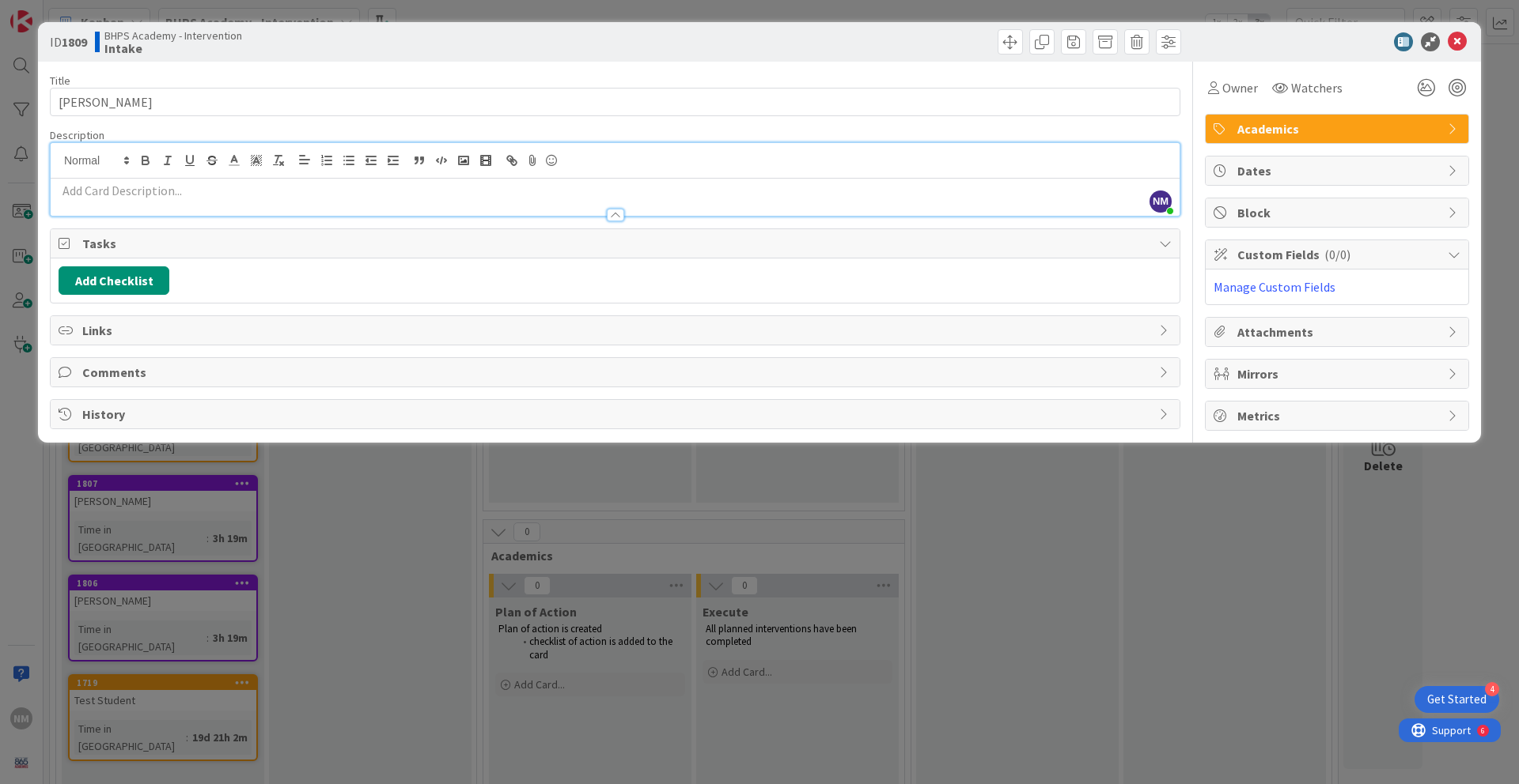
click at [543, 192] on p at bounding box center [615, 191] width 1113 height 18
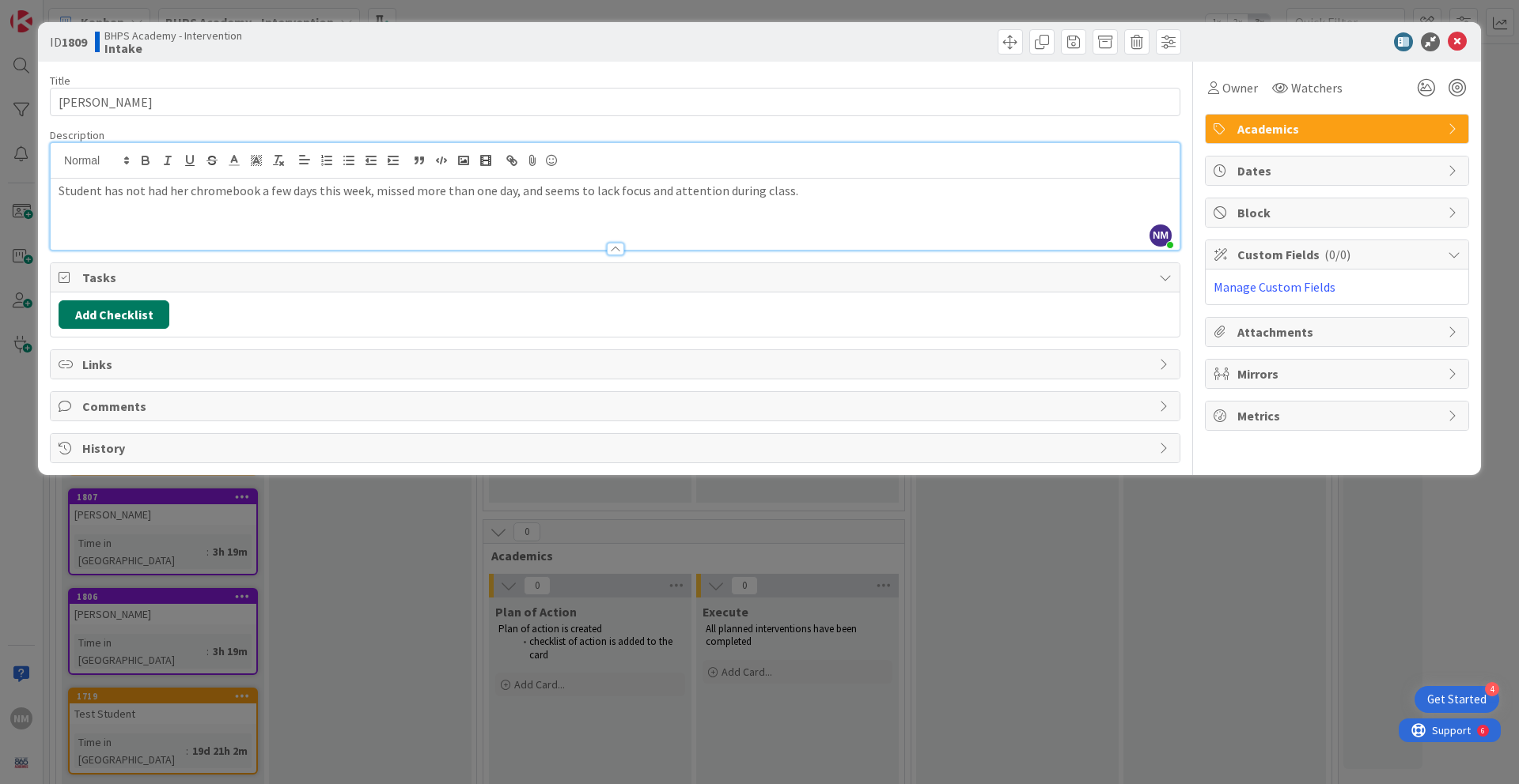
click at [139, 314] on button "Add Checklist" at bounding box center [113, 314] width 110 height 29
click at [174, 382] on input at bounding box center [189, 391] width 245 height 29
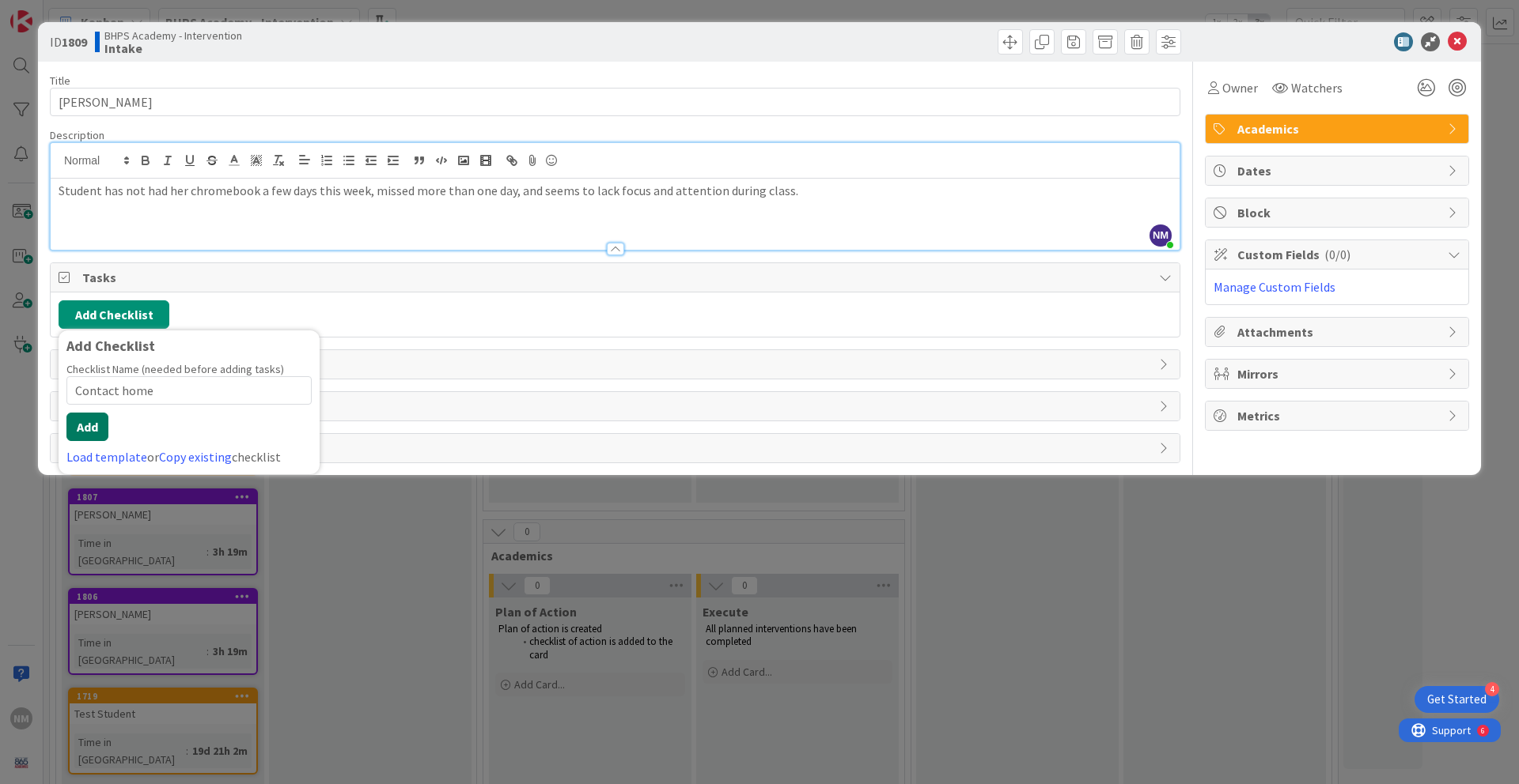
type input "Contact home"
click at [86, 429] on button "Add" at bounding box center [87, 427] width 42 height 29
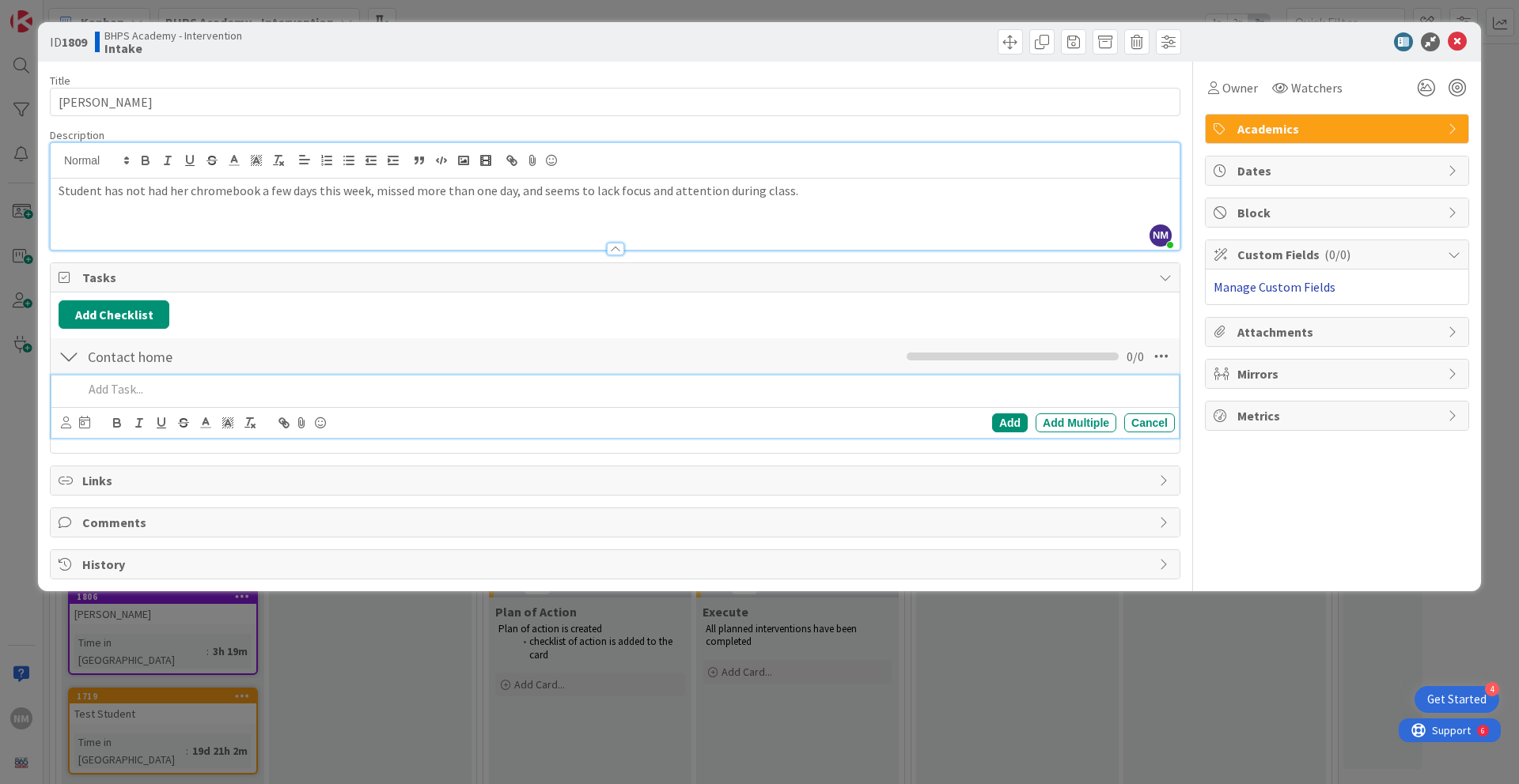
click at [1281, 280] on link "Manage Custom Fields" at bounding box center [1274, 287] width 122 height 15
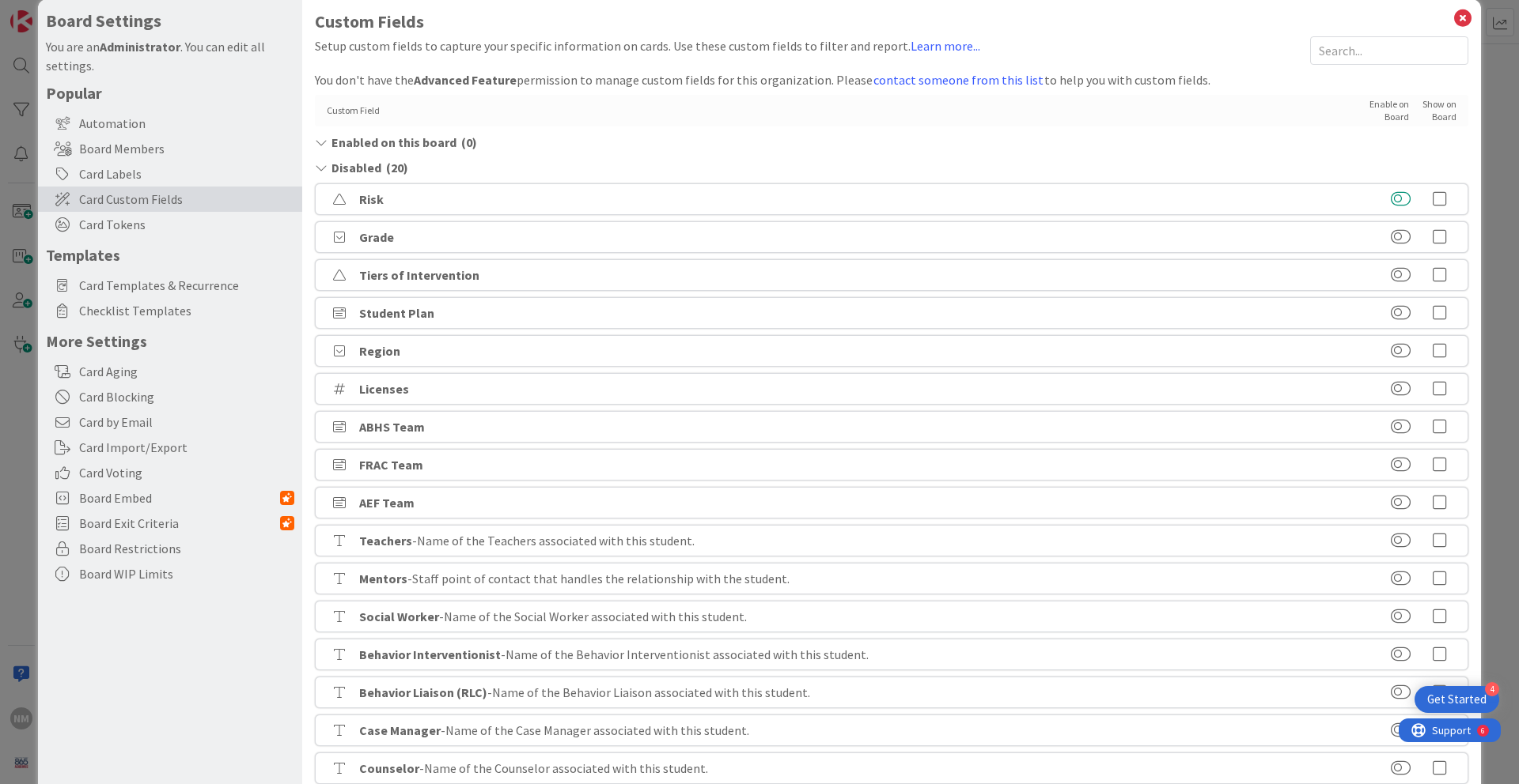
click at [1393, 199] on button at bounding box center [1400, 199] width 20 height 15
click at [1393, 237] on button at bounding box center [1400, 237] width 20 height 15
click at [1390, 316] on button at bounding box center [1400, 312] width 20 height 15
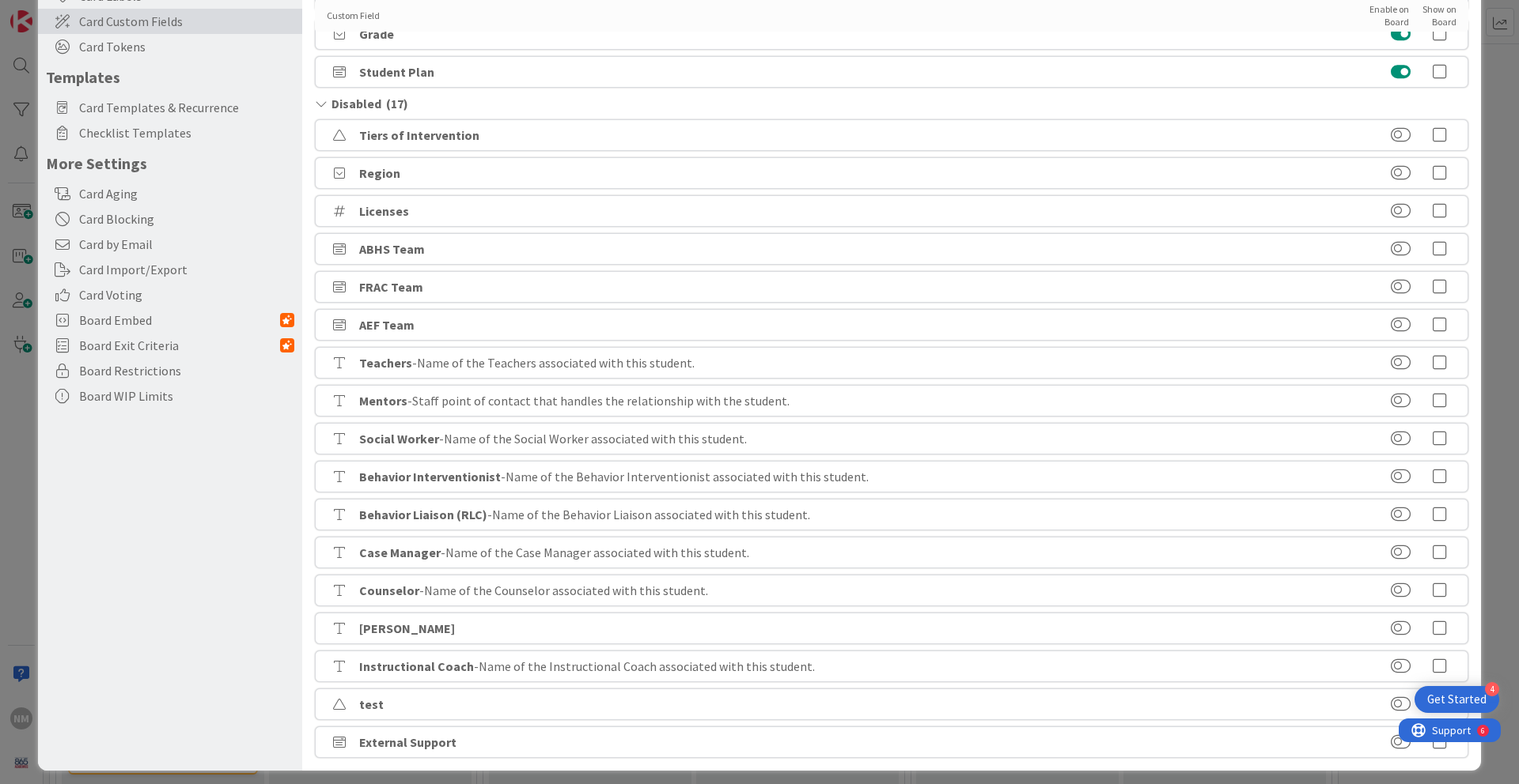
scroll to position [210, 0]
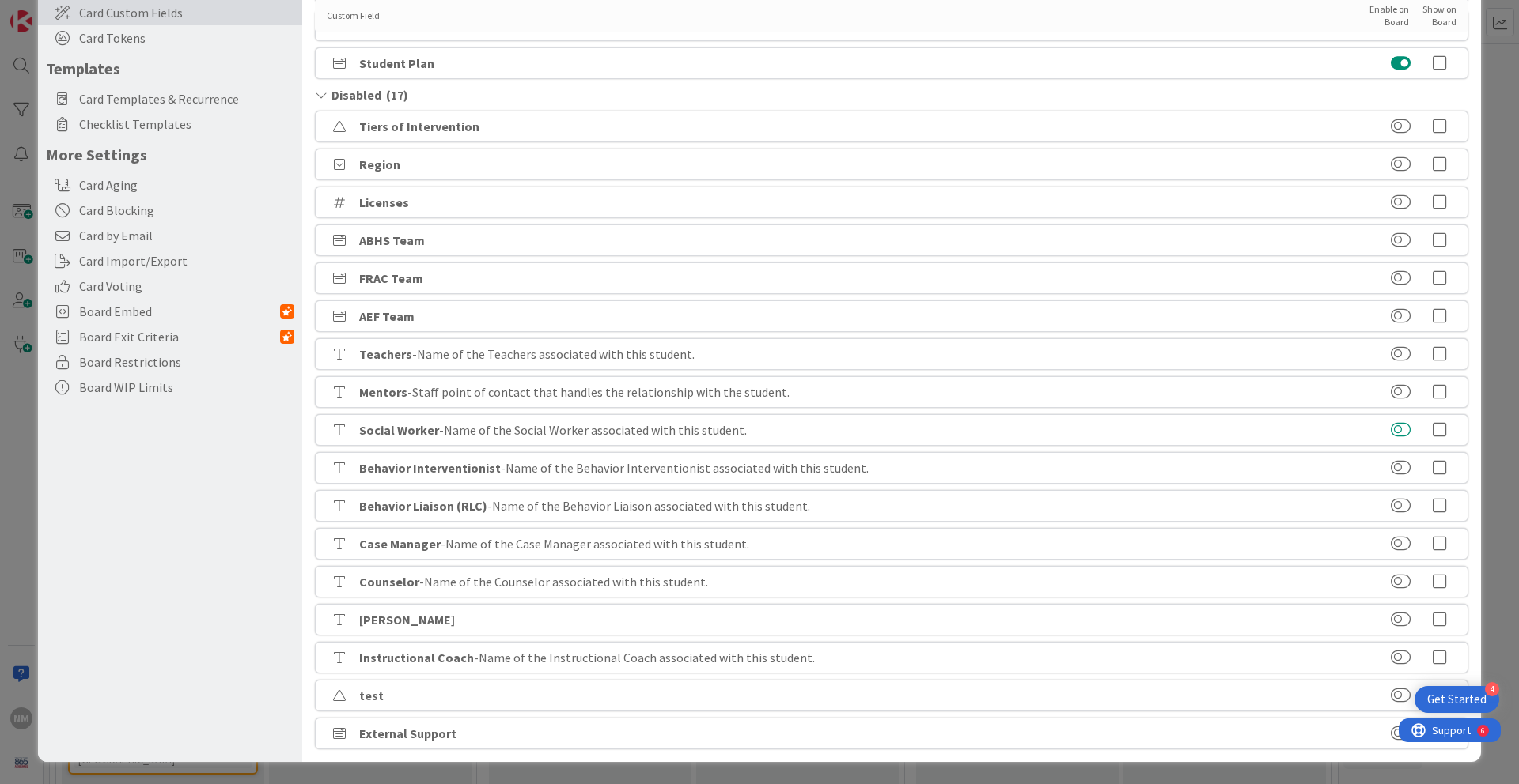
click at [1397, 436] on button at bounding box center [1400, 429] width 20 height 15
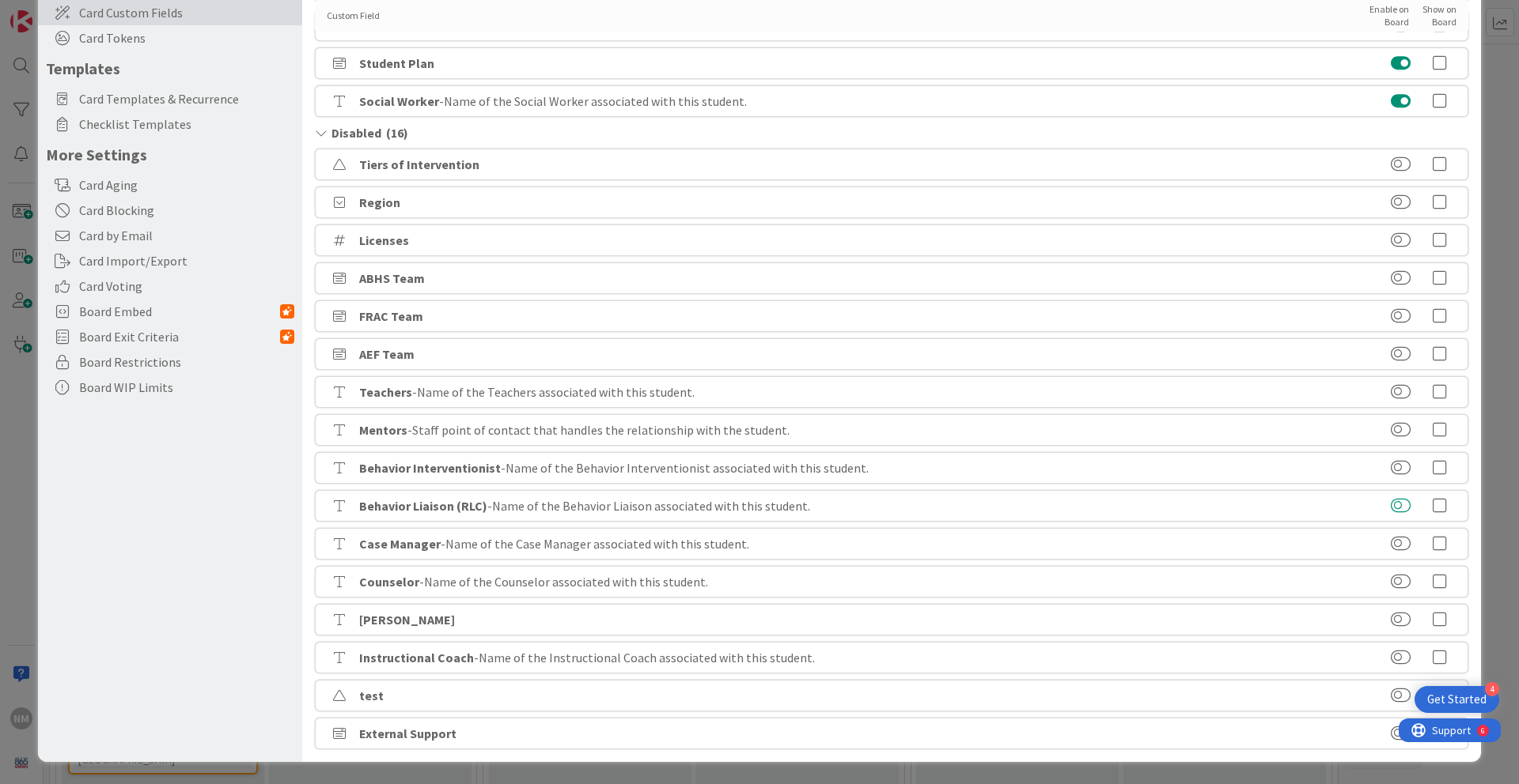
click at [1394, 503] on button at bounding box center [1400, 506] width 20 height 15
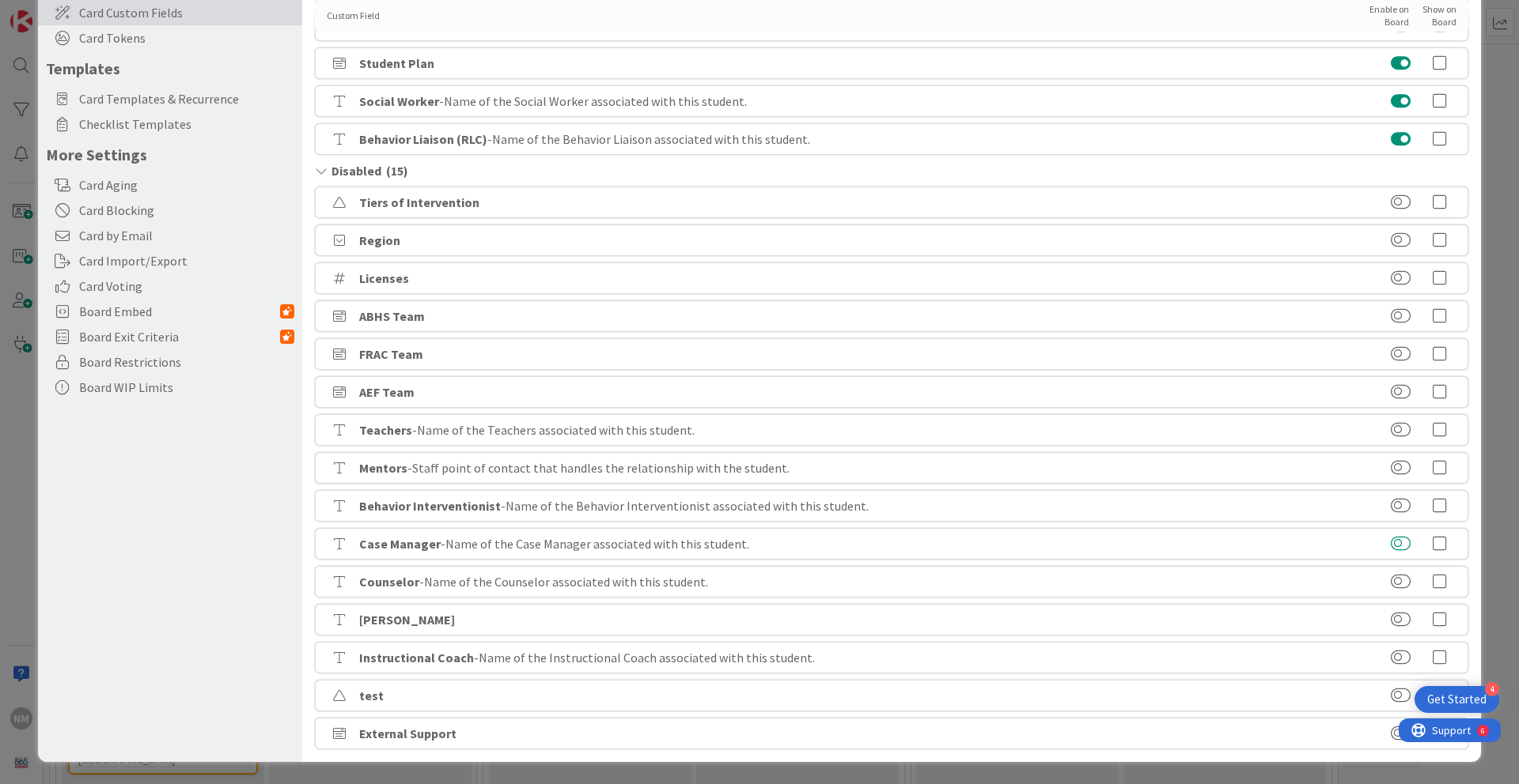
click at [1393, 549] on button at bounding box center [1400, 543] width 20 height 15
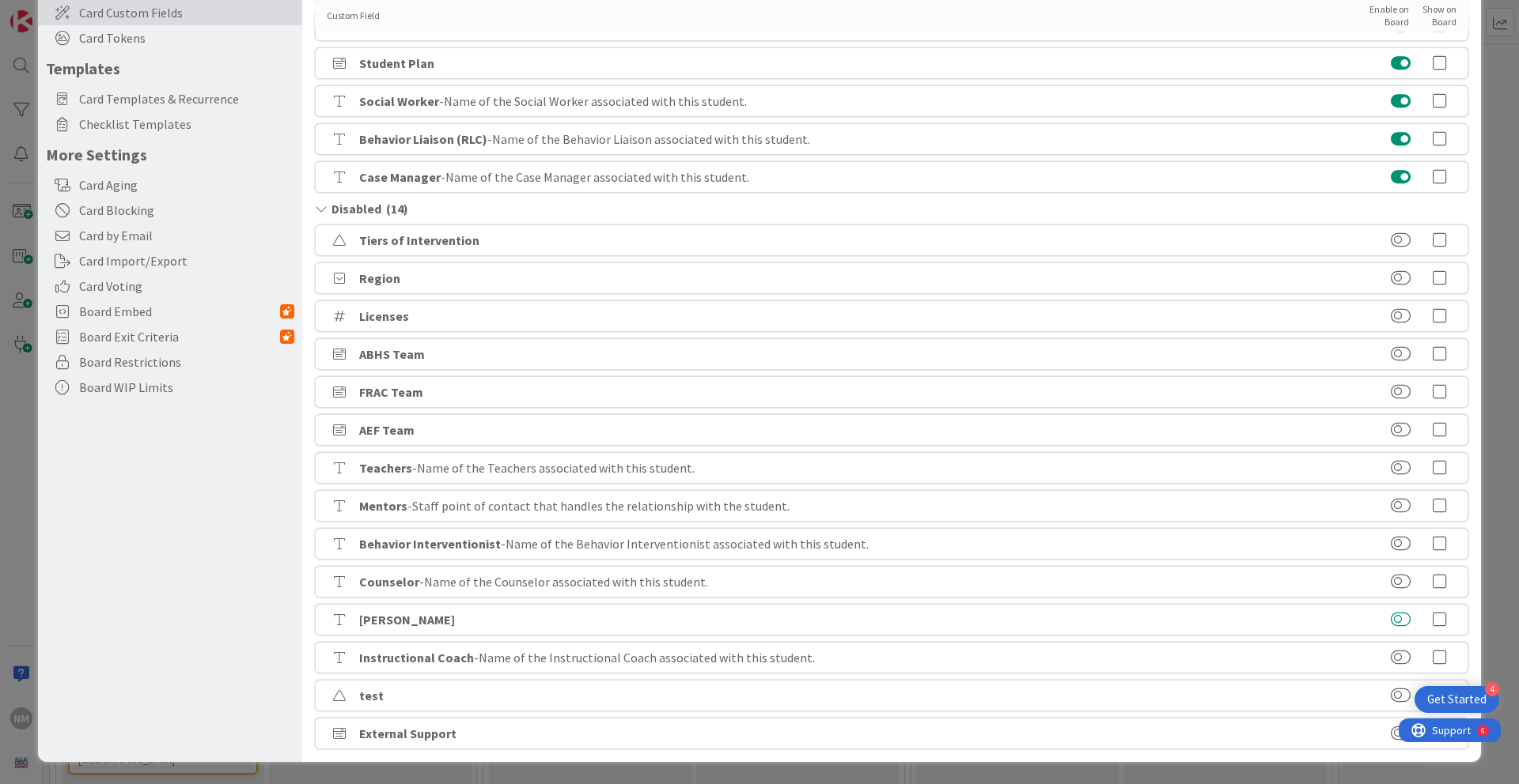
click at [1394, 616] on button at bounding box center [1400, 619] width 20 height 15
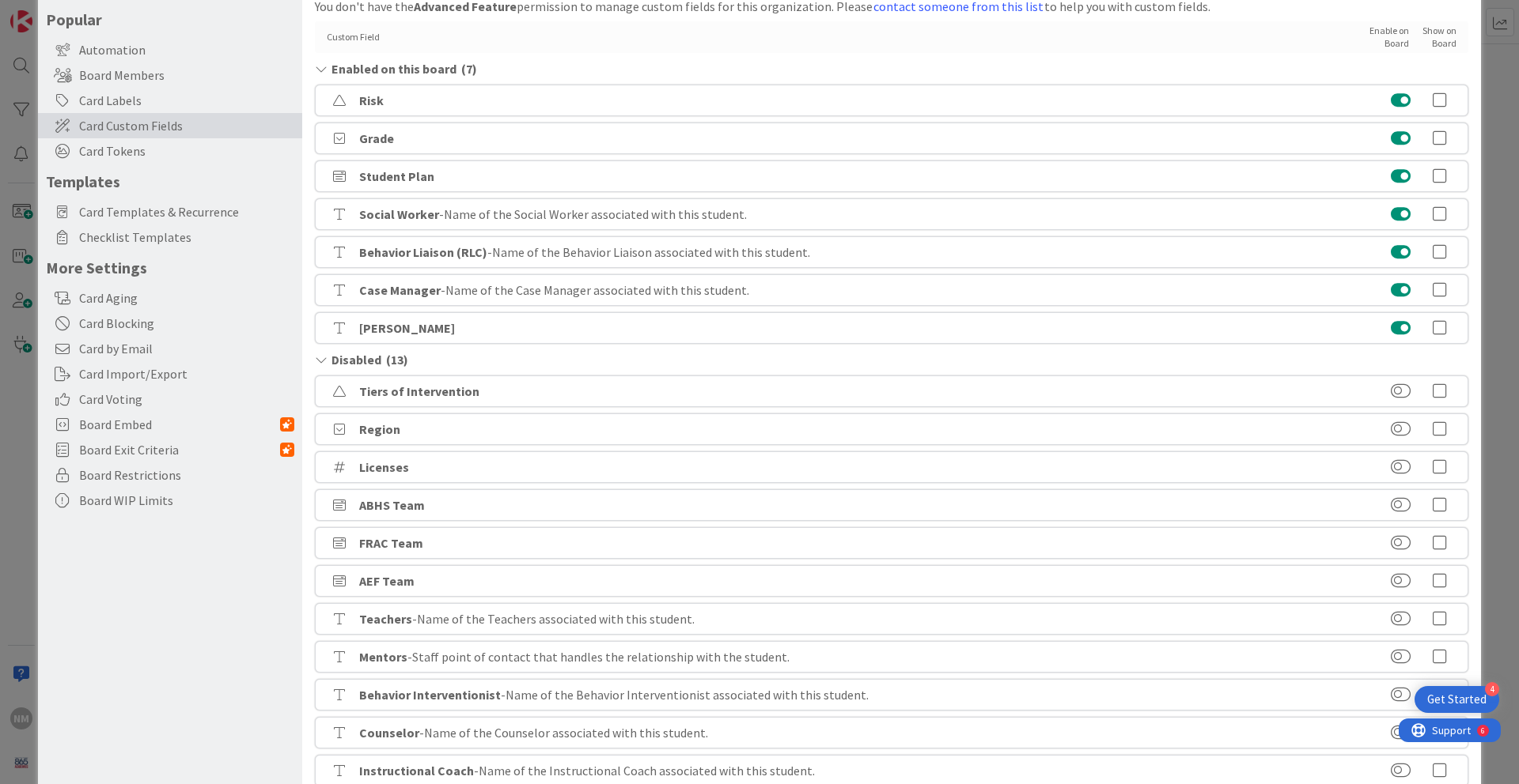
scroll to position [0, 0]
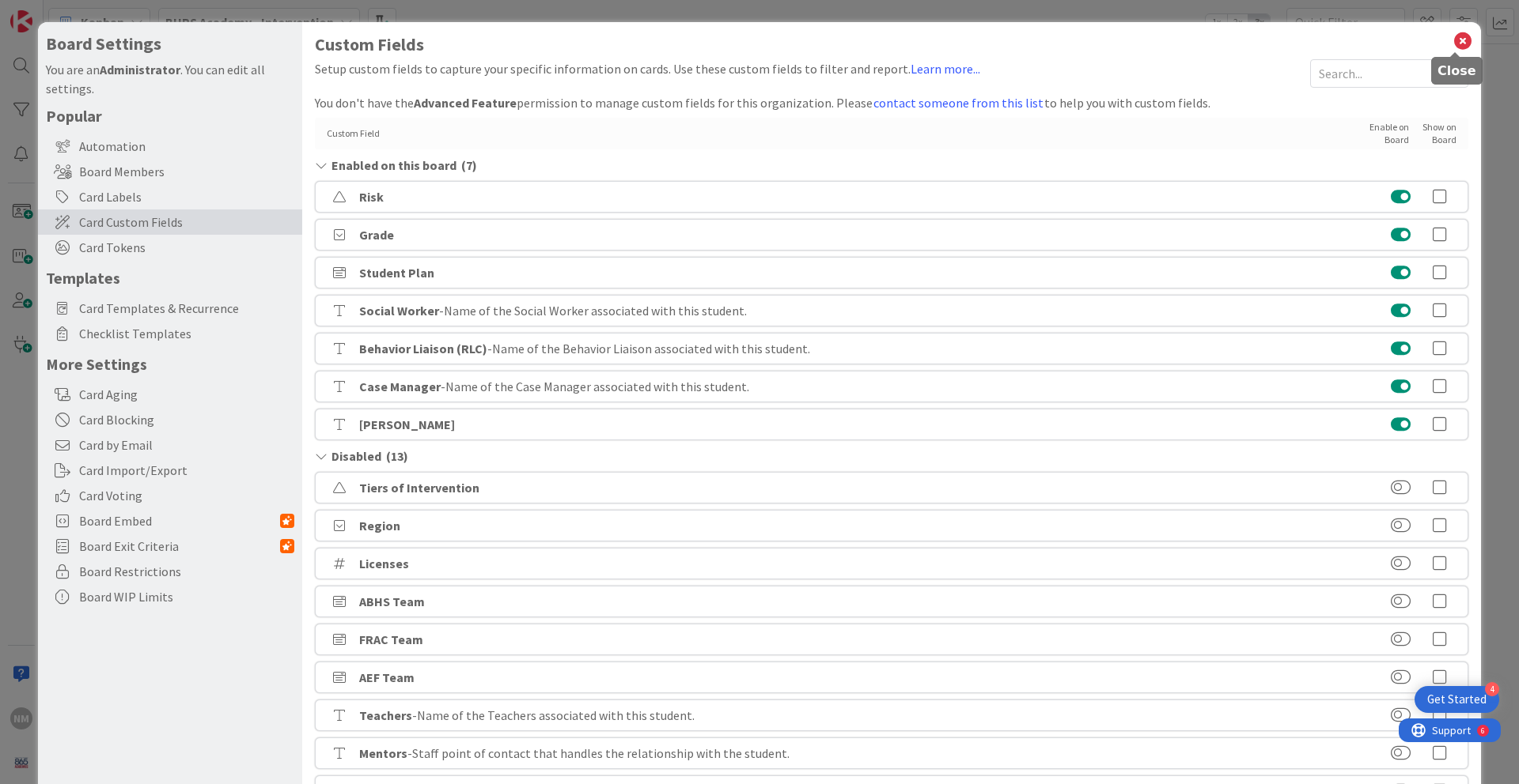
click at [1457, 38] on icon at bounding box center [1462, 40] width 20 height 22
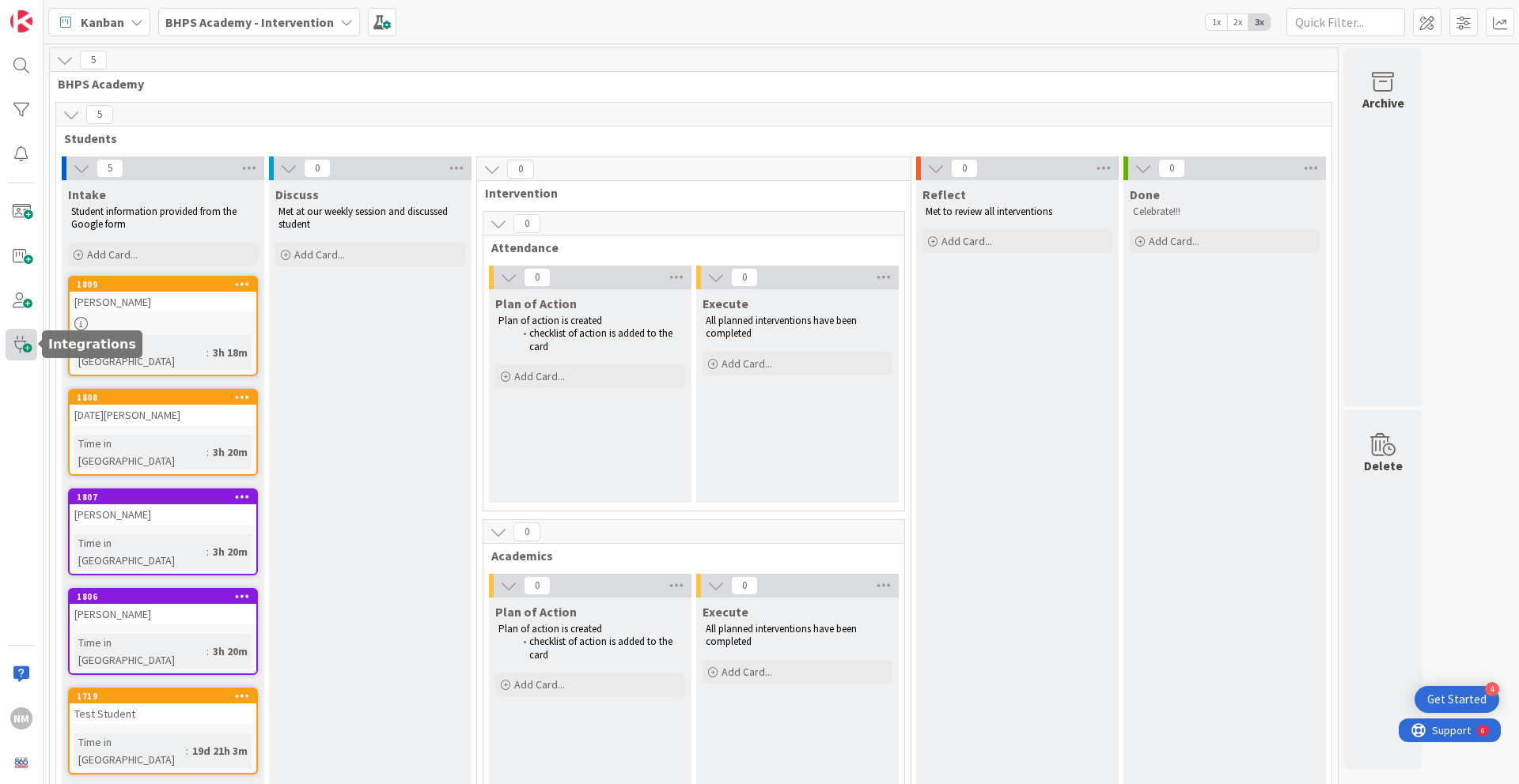
click at [20, 349] on span at bounding box center [21, 344] width 32 height 32
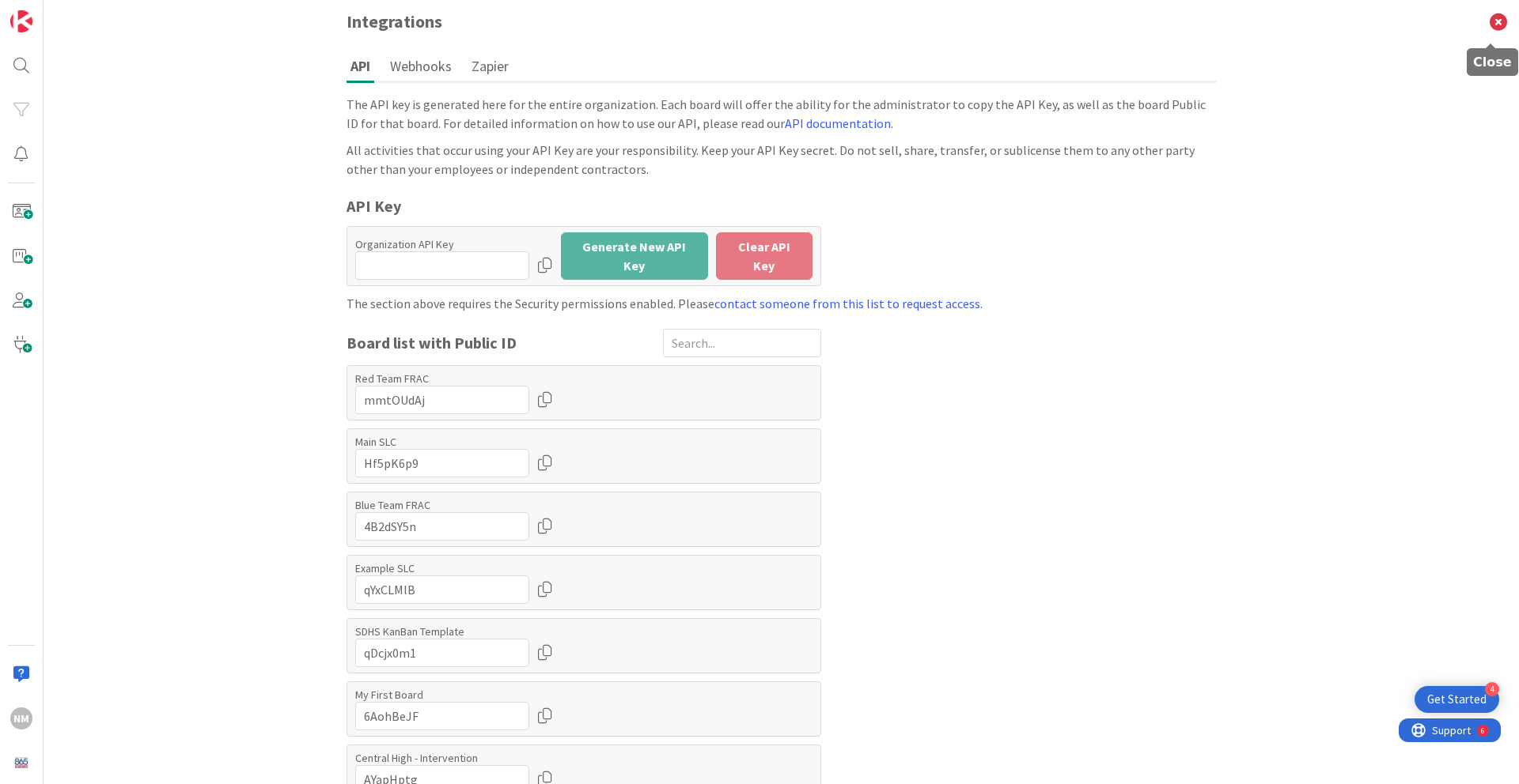
click at [1495, 24] on icon at bounding box center [1498, 21] width 41 height 43
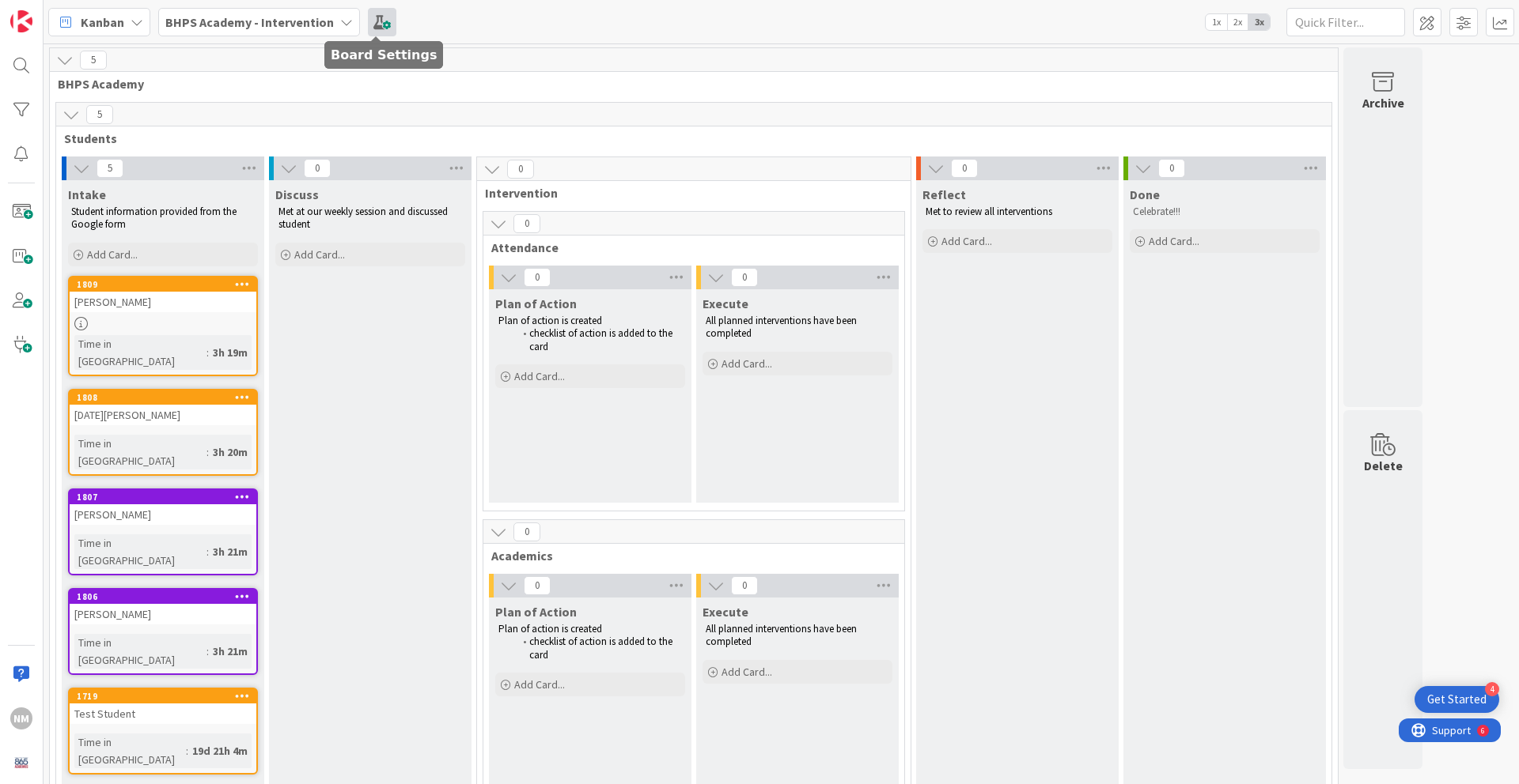
click at [381, 26] on span at bounding box center [383, 22] width 29 height 29
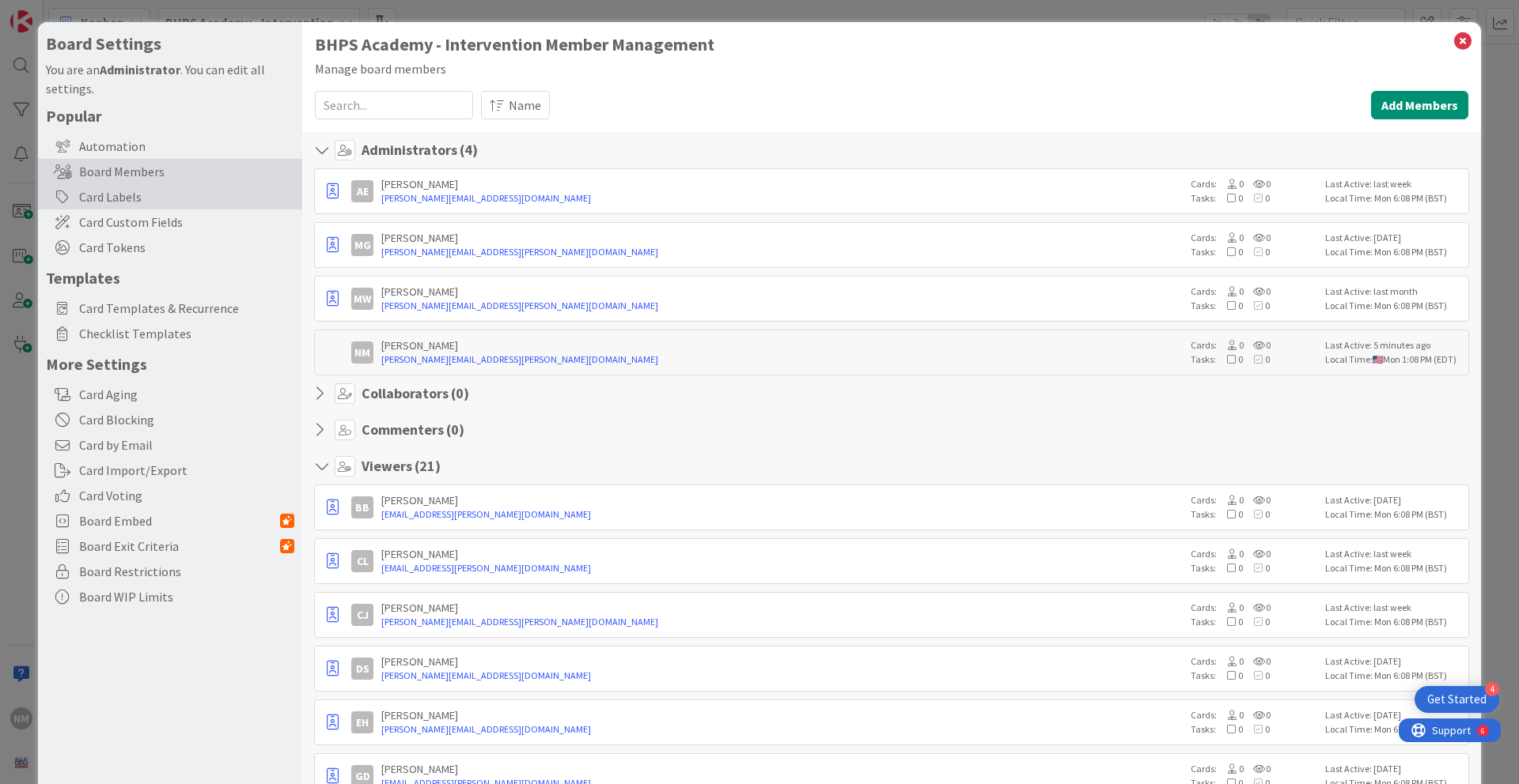
scroll to position [12, 0]
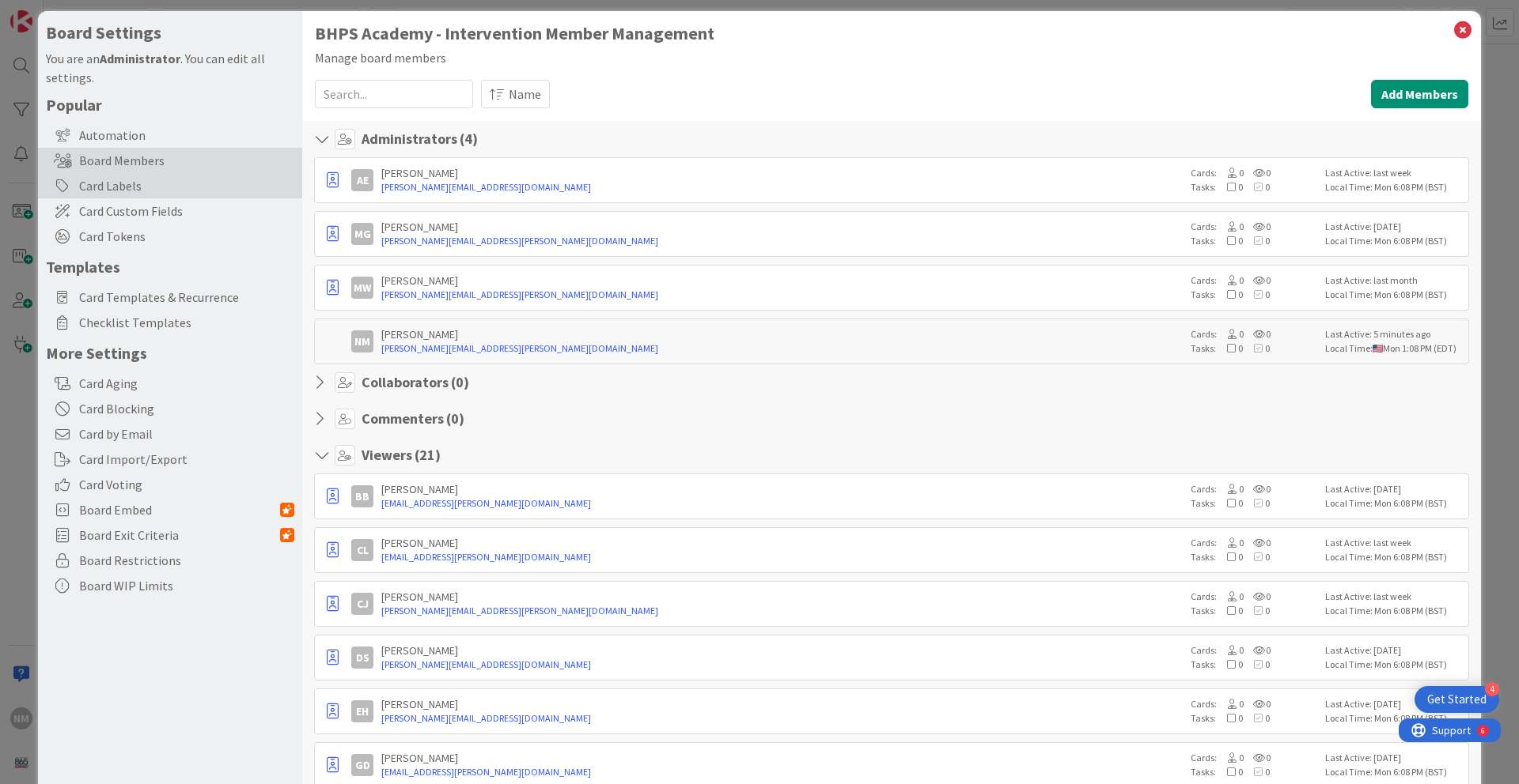
click at [202, 189] on div "Card Labels" at bounding box center [171, 186] width 265 height 25
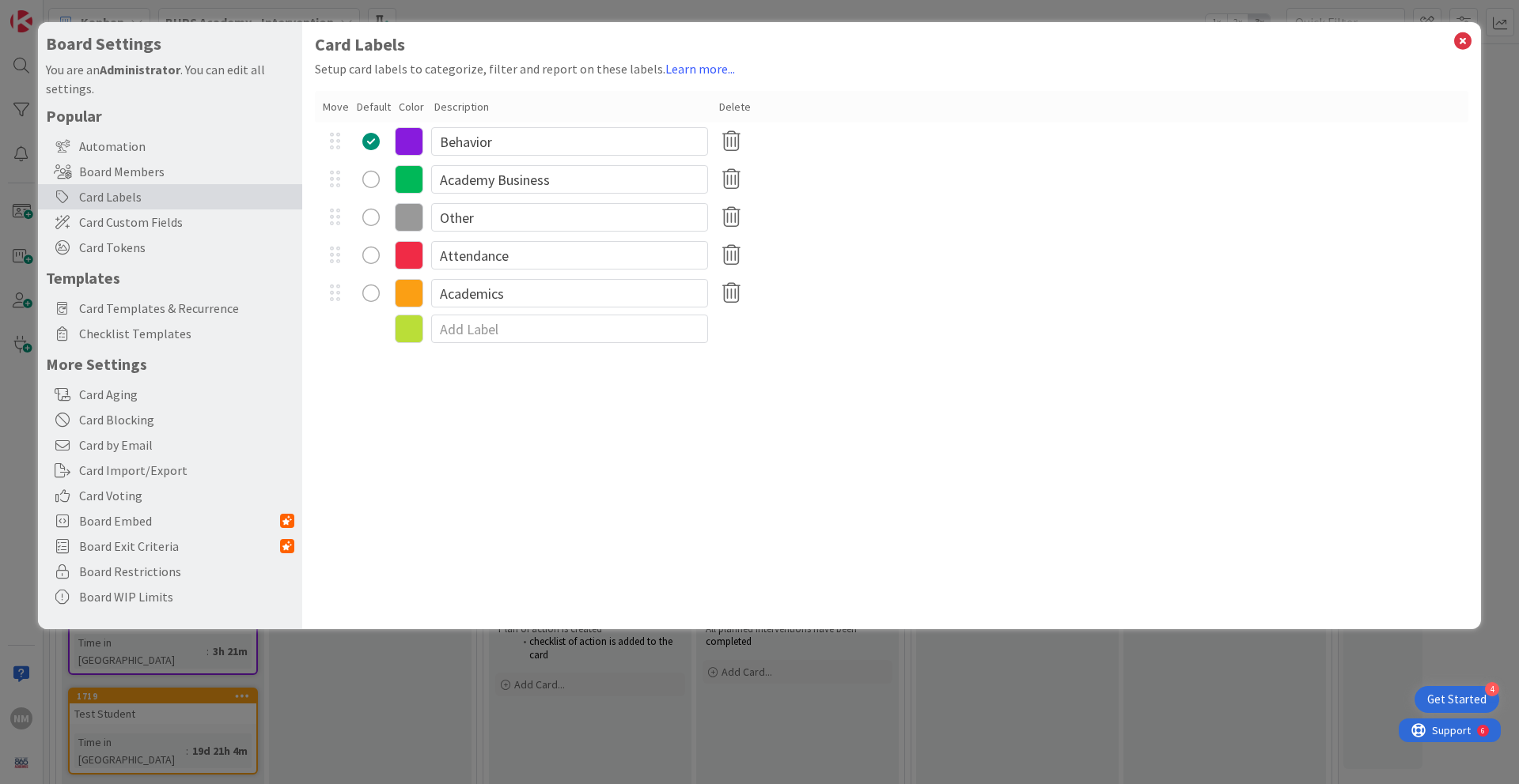
scroll to position [0, 0]
click at [179, 226] on span "Card Custom Fields" at bounding box center [186, 222] width 215 height 19
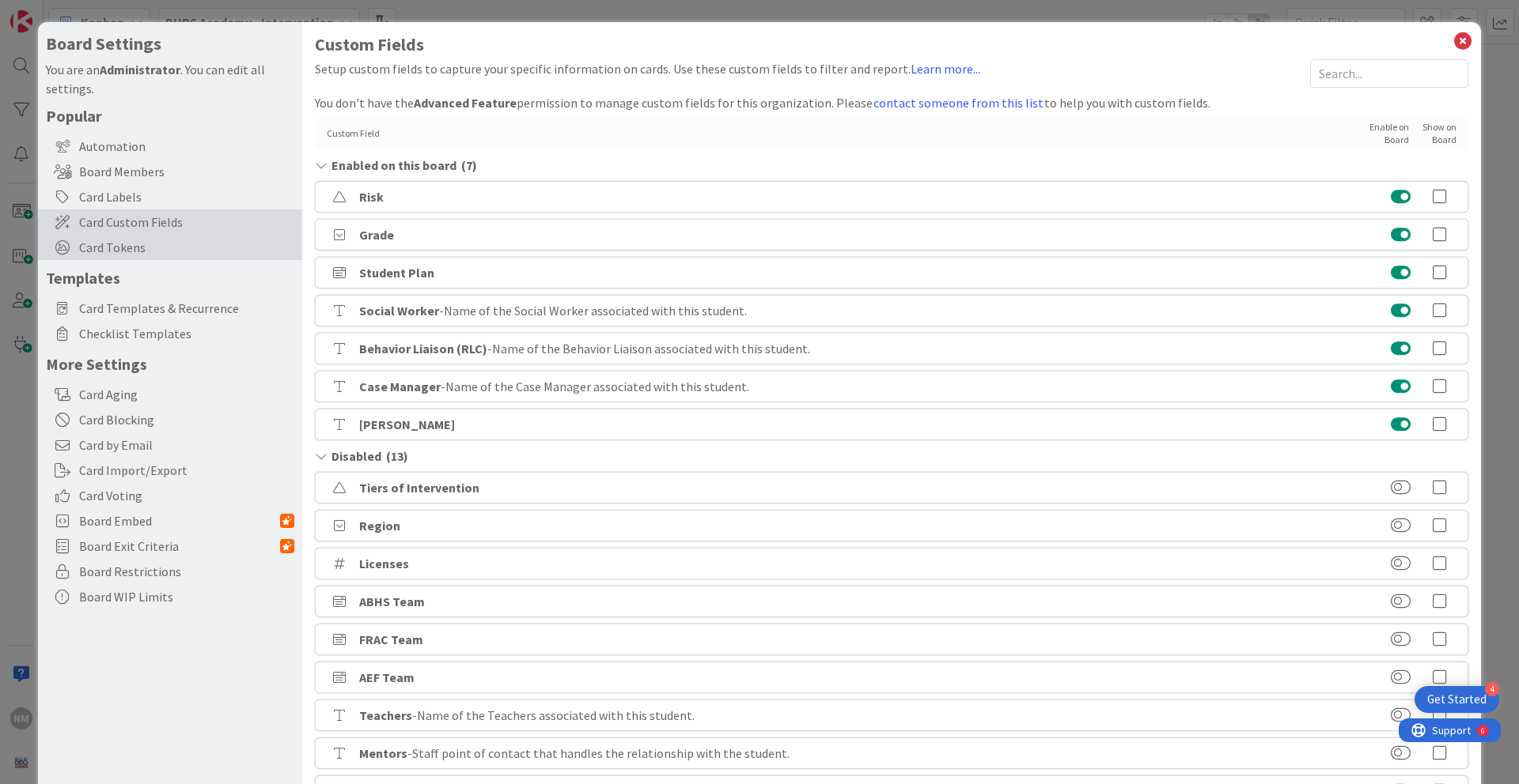
click at [167, 251] on span "Card Tokens" at bounding box center [186, 247] width 215 height 19
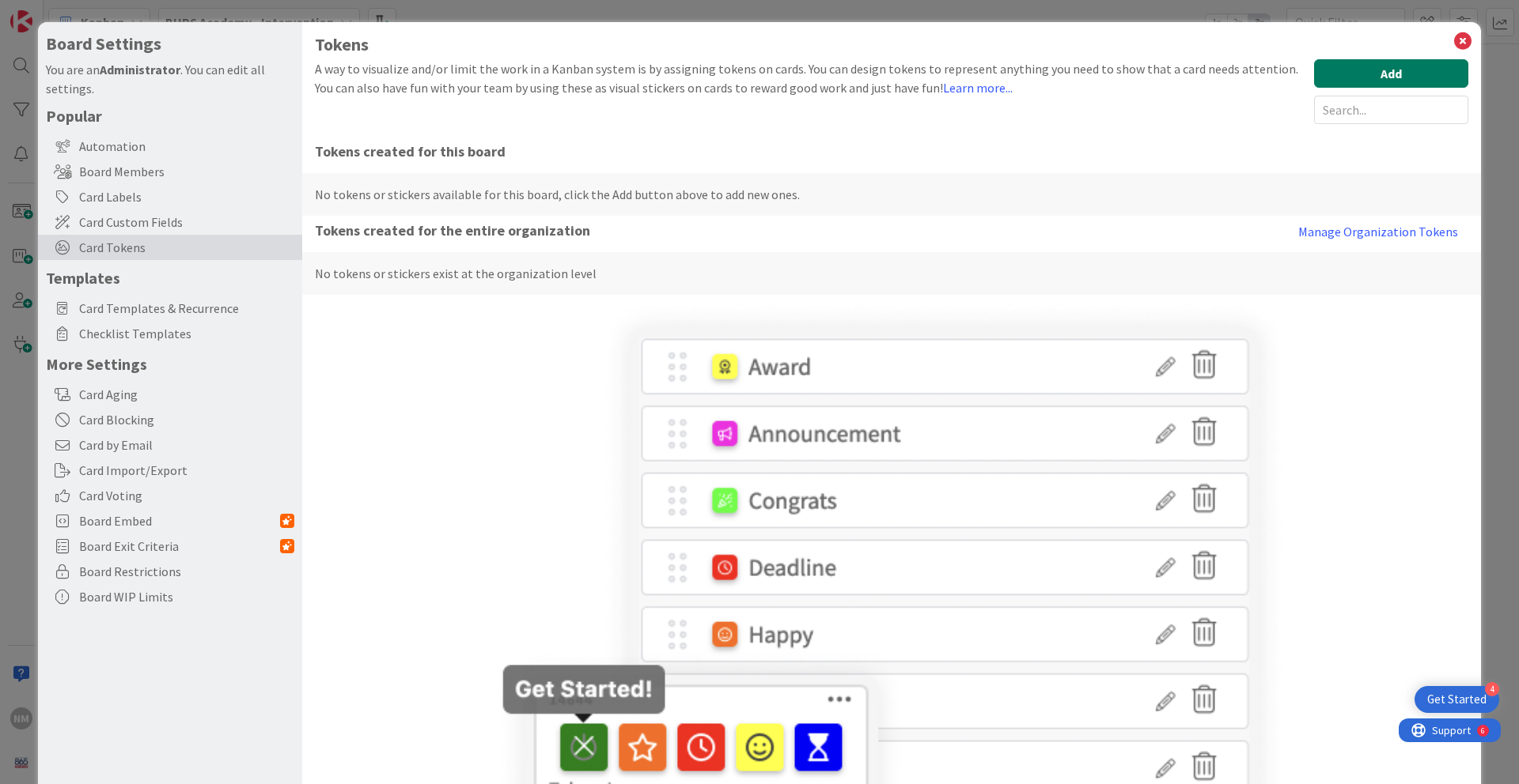
click at [1394, 71] on button "Add" at bounding box center [1390, 74] width 154 height 29
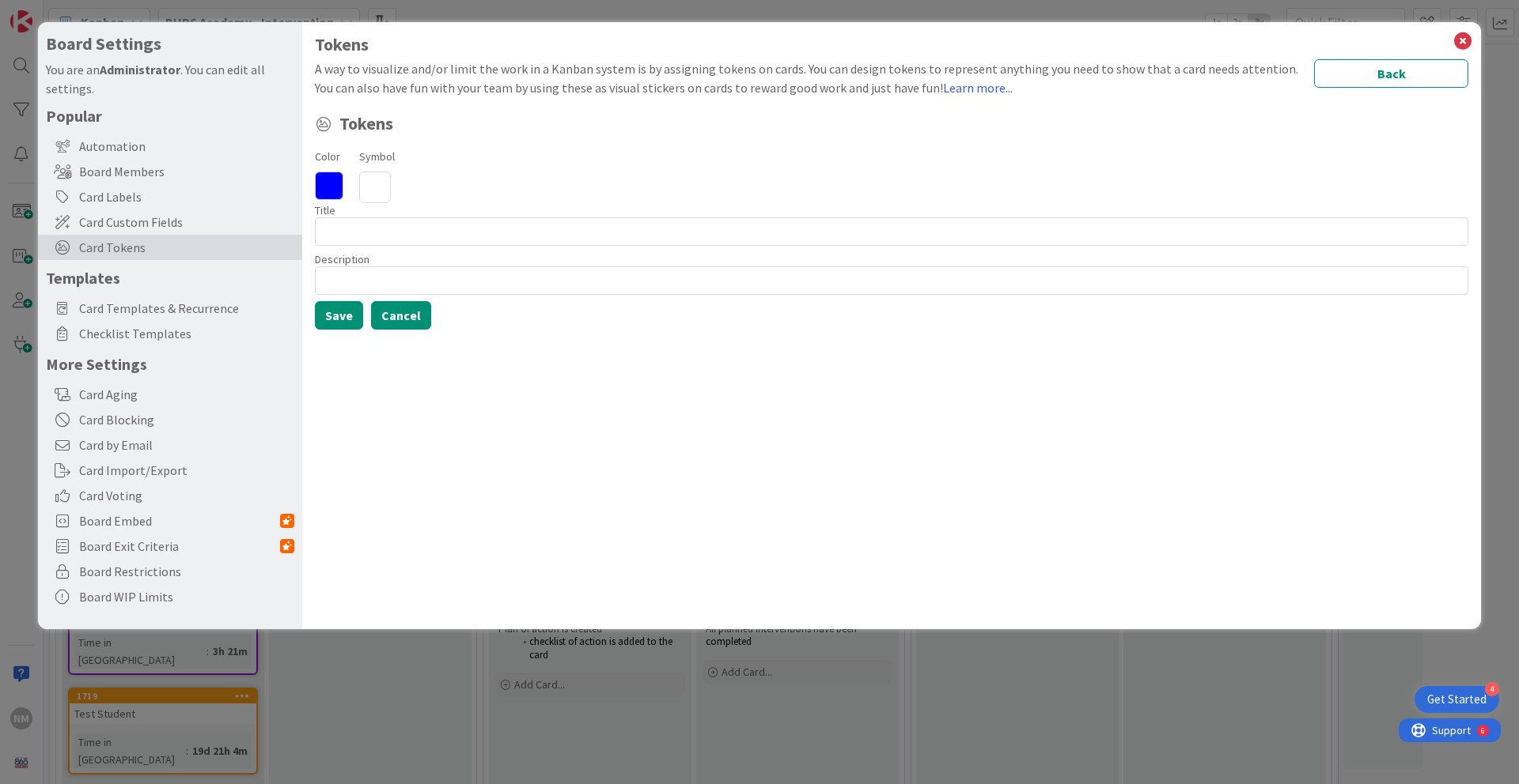
click at [386, 321] on button "Cancel" at bounding box center [401, 315] width 60 height 29
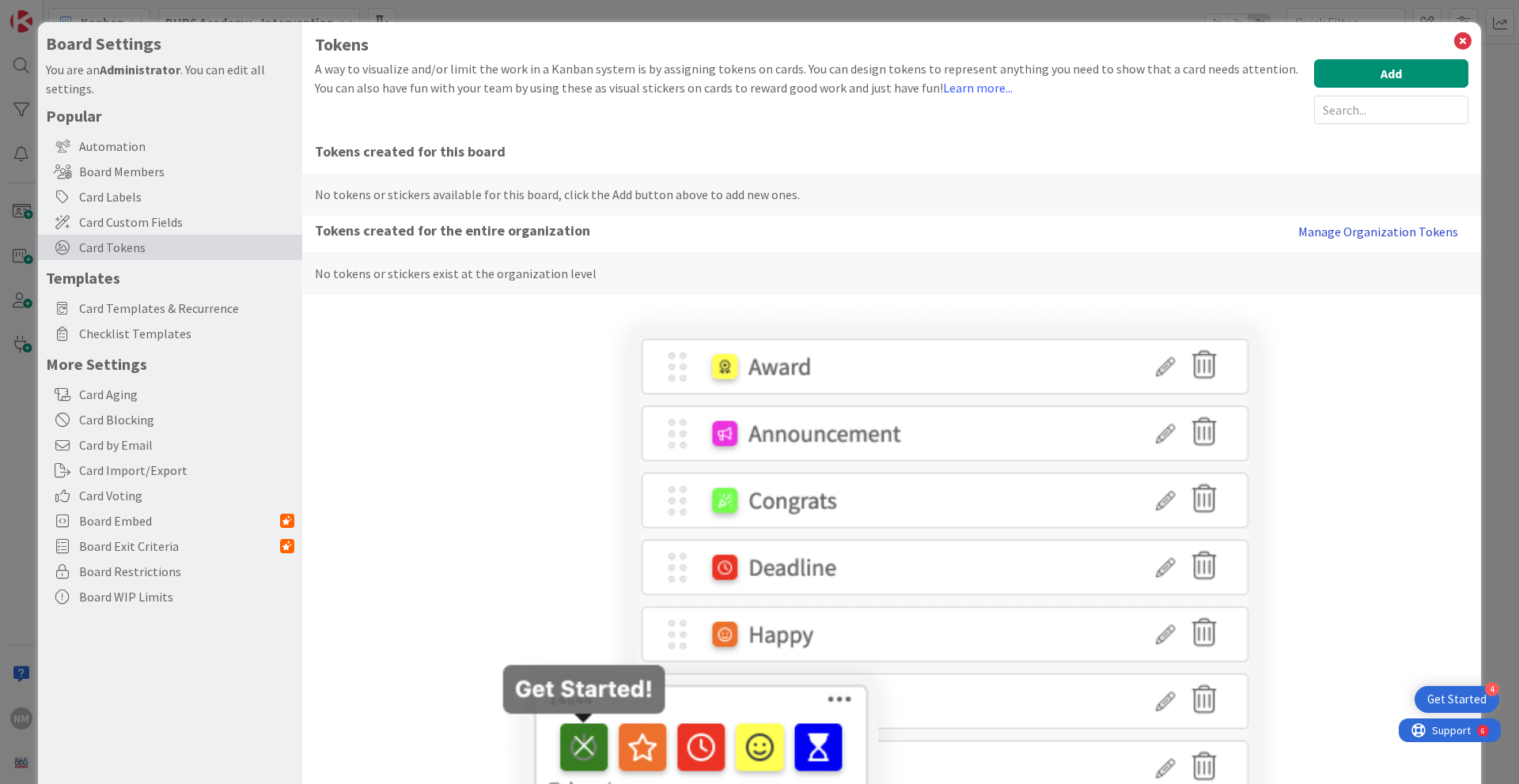
click at [1393, 227] on button "Manage Organization Tokens" at bounding box center [1378, 231] width 180 height 32
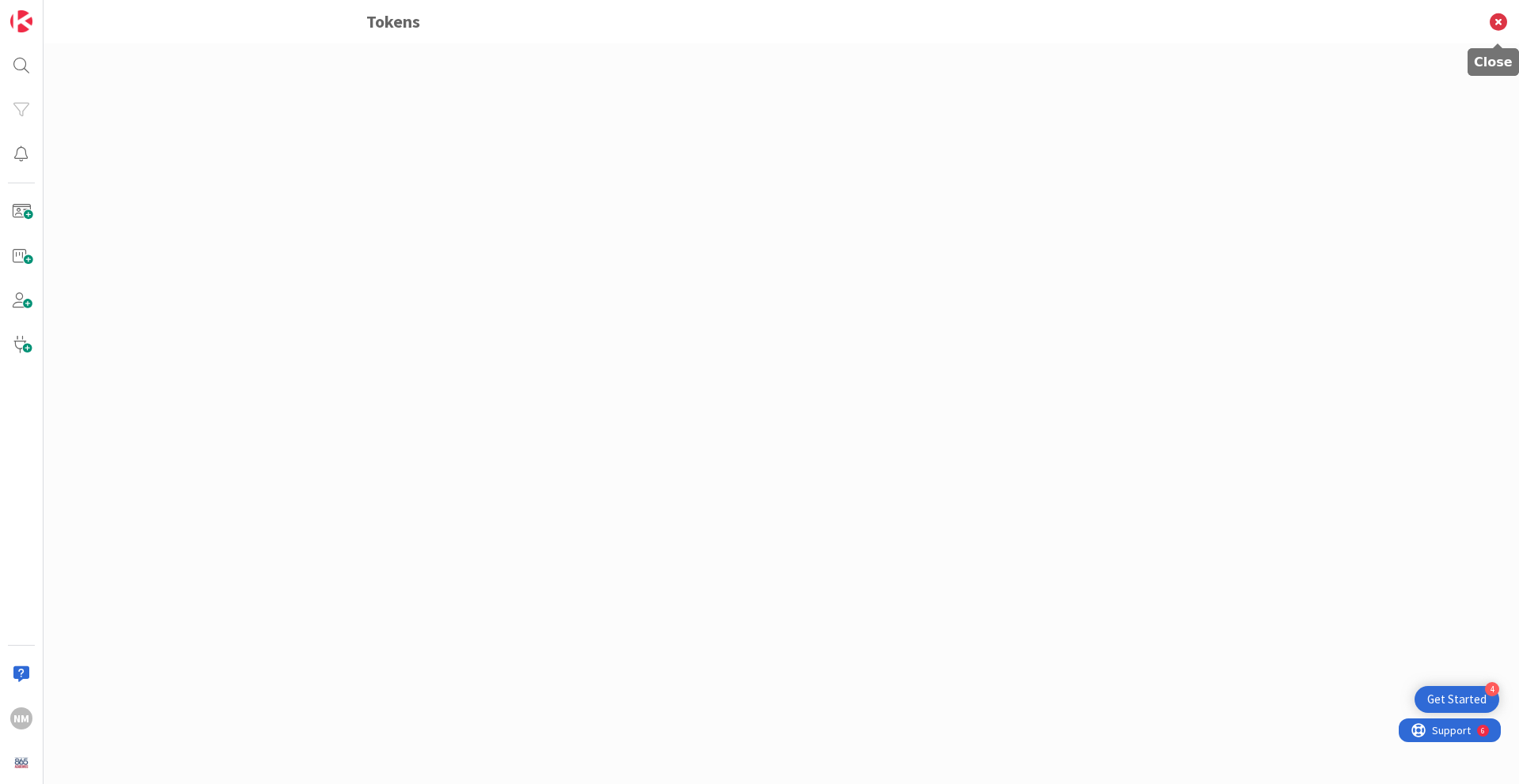
click at [1498, 23] on icon at bounding box center [1498, 21] width 41 height 43
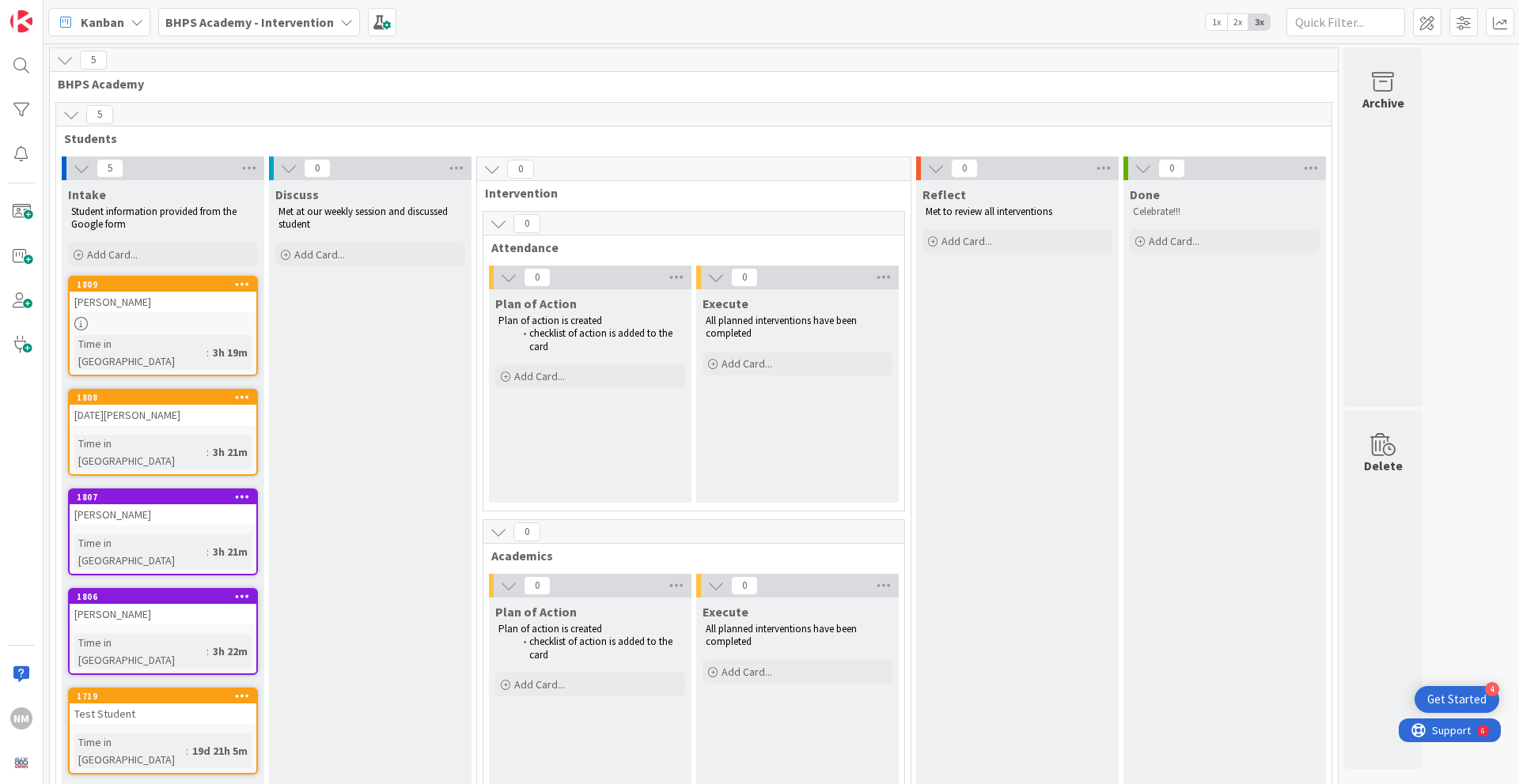
click at [320, 12] on span "BHPS Academy - Intervention" at bounding box center [249, 22] width 169 height 19
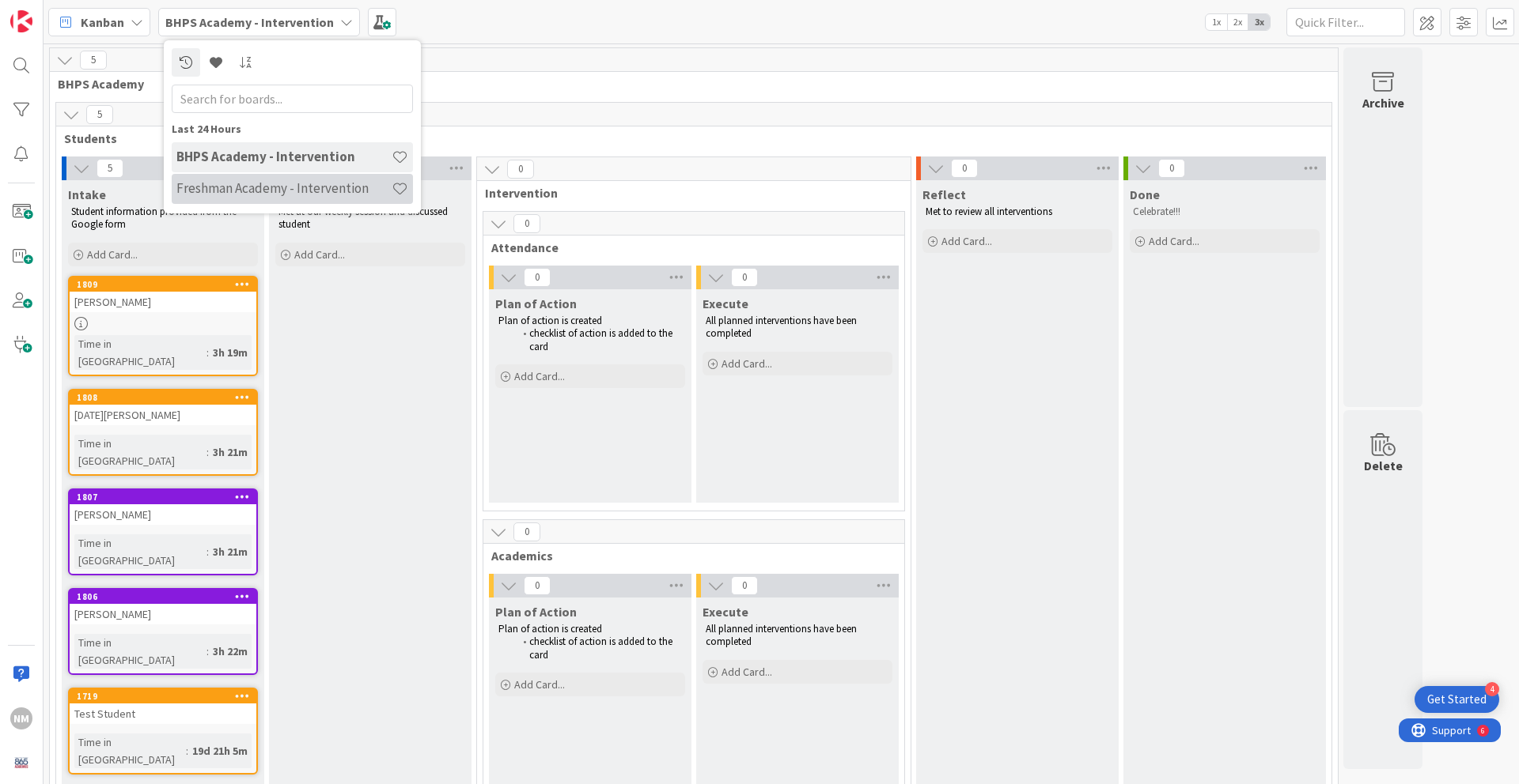
click at [296, 195] on h4 "Freshman Academy - Intervention" at bounding box center [284, 188] width 215 height 15
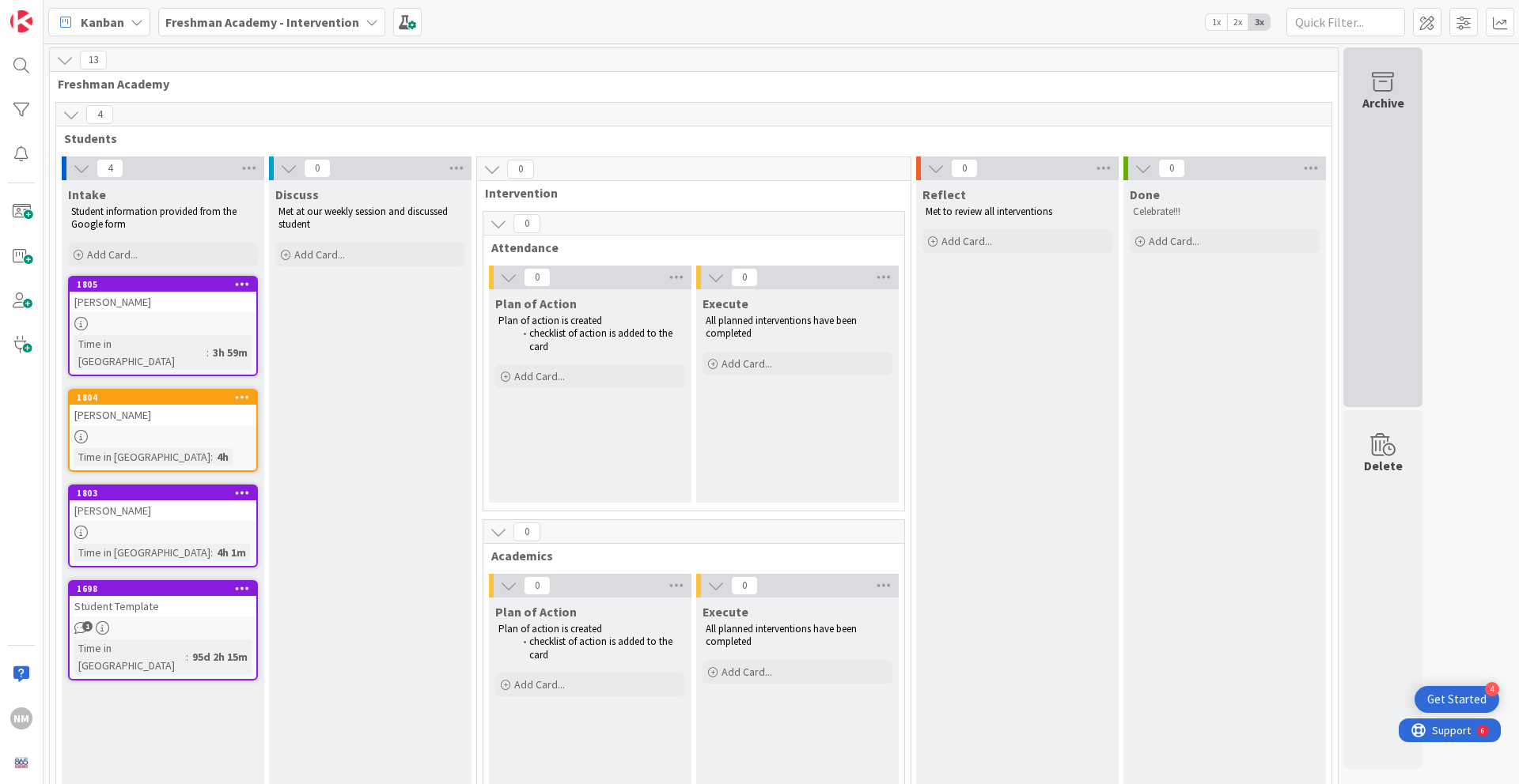
click at [1368, 210] on div "Archive" at bounding box center [1383, 226] width 79 height 359
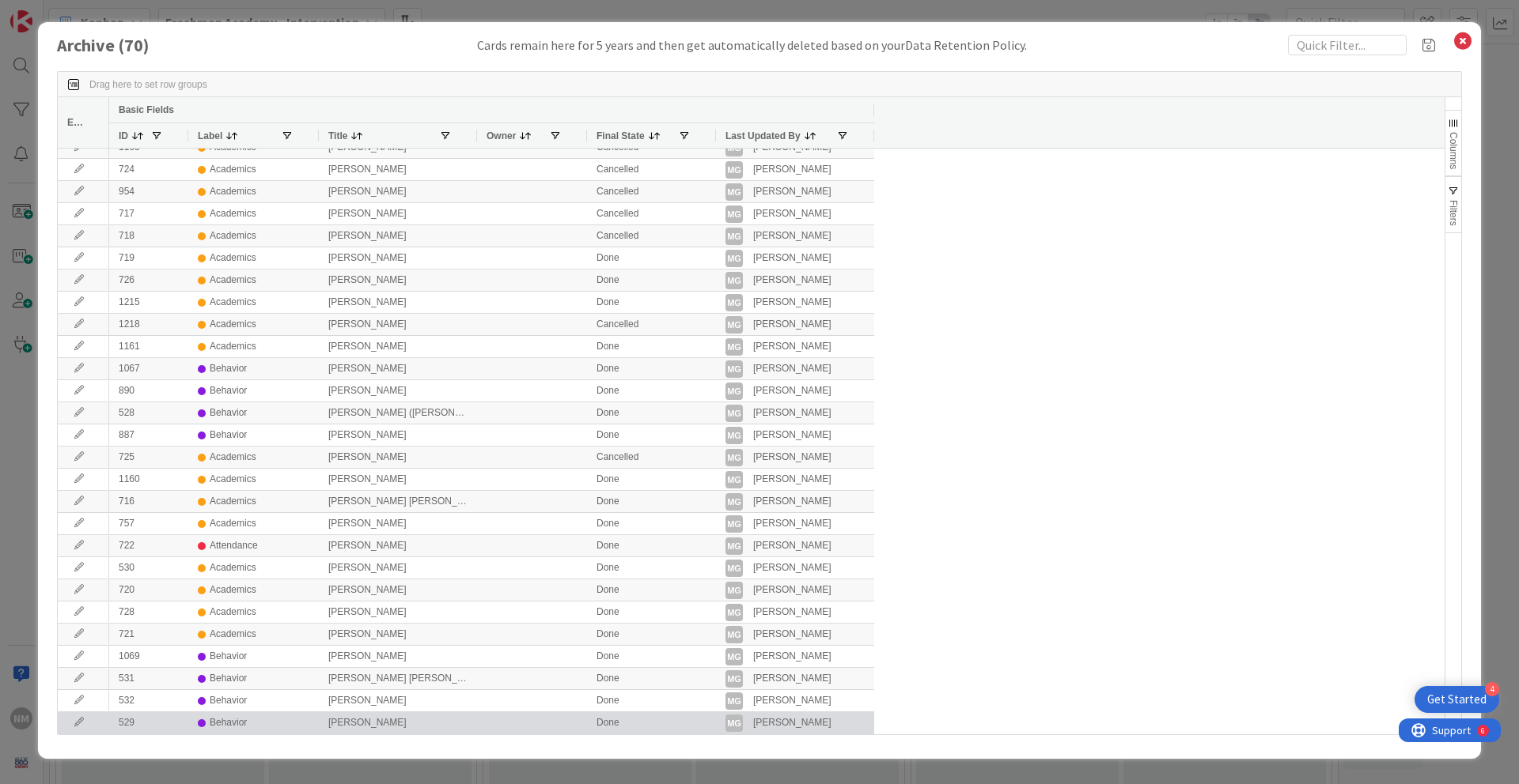
click at [428, 722] on div "[PERSON_NAME]" at bounding box center [397, 723] width 158 height 21
click at [81, 723] on icon at bounding box center [79, 723] width 24 height 10
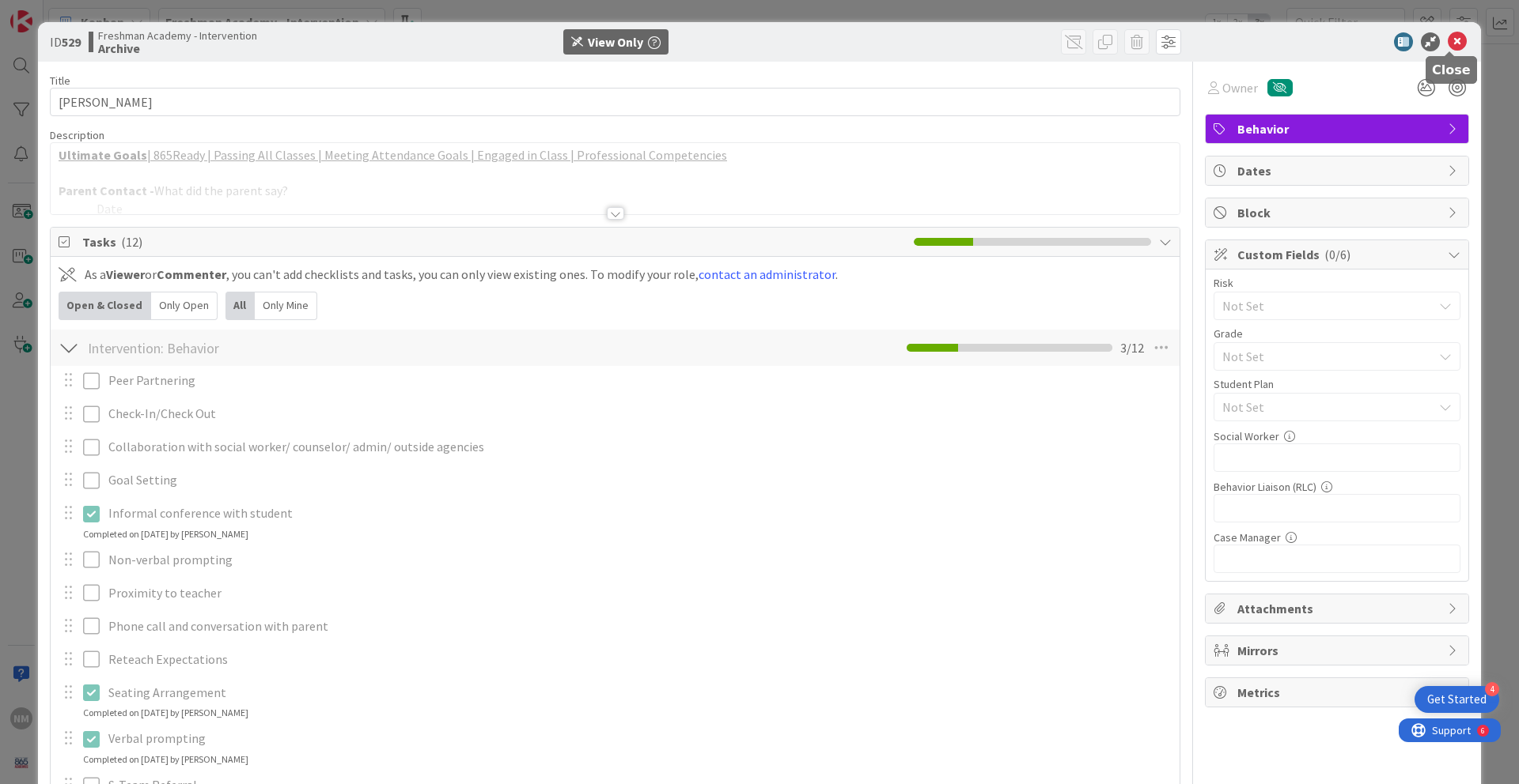
click at [1453, 42] on icon at bounding box center [1458, 42] width 19 height 19
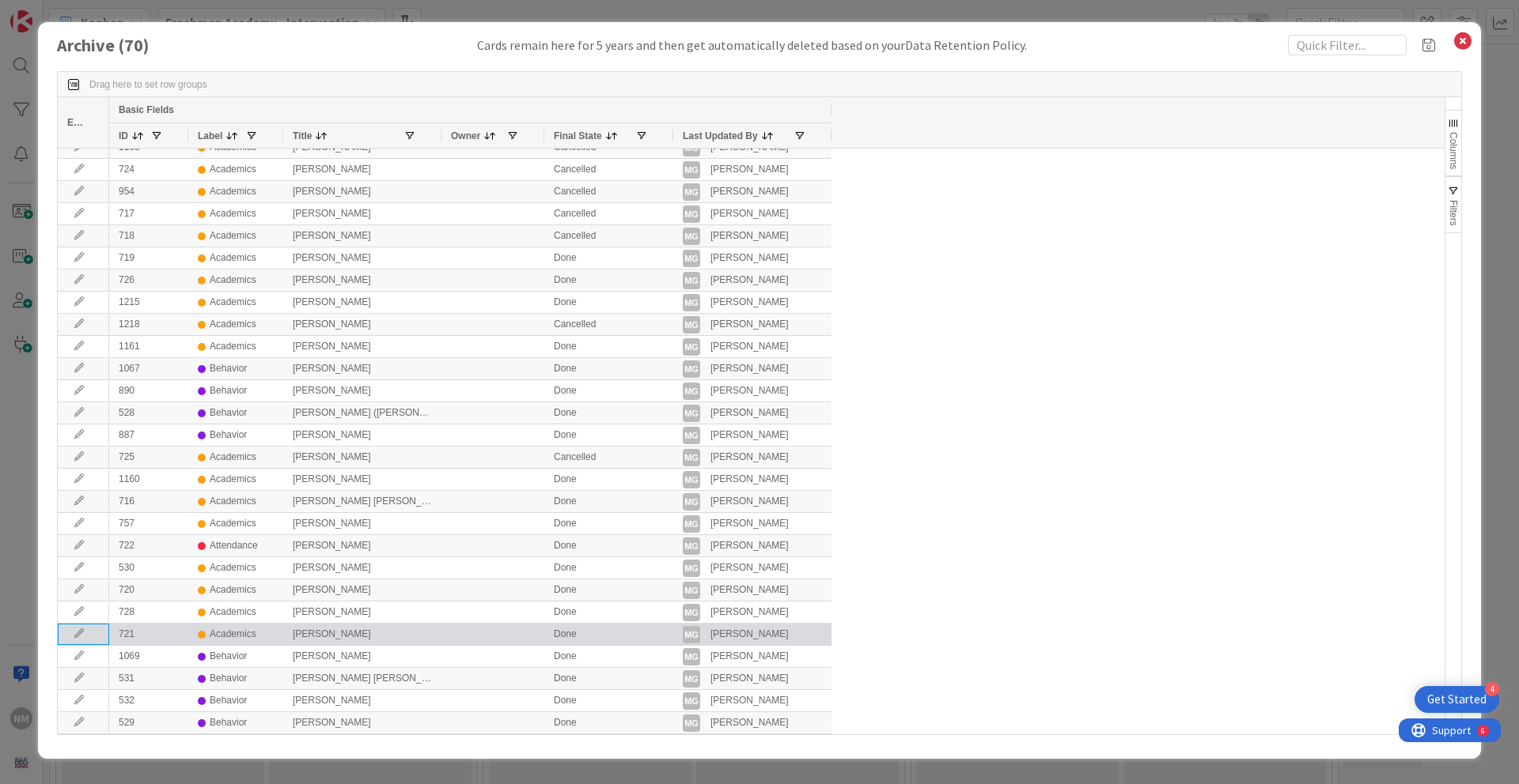
click at [79, 635] on icon at bounding box center [79, 634] width 24 height 10
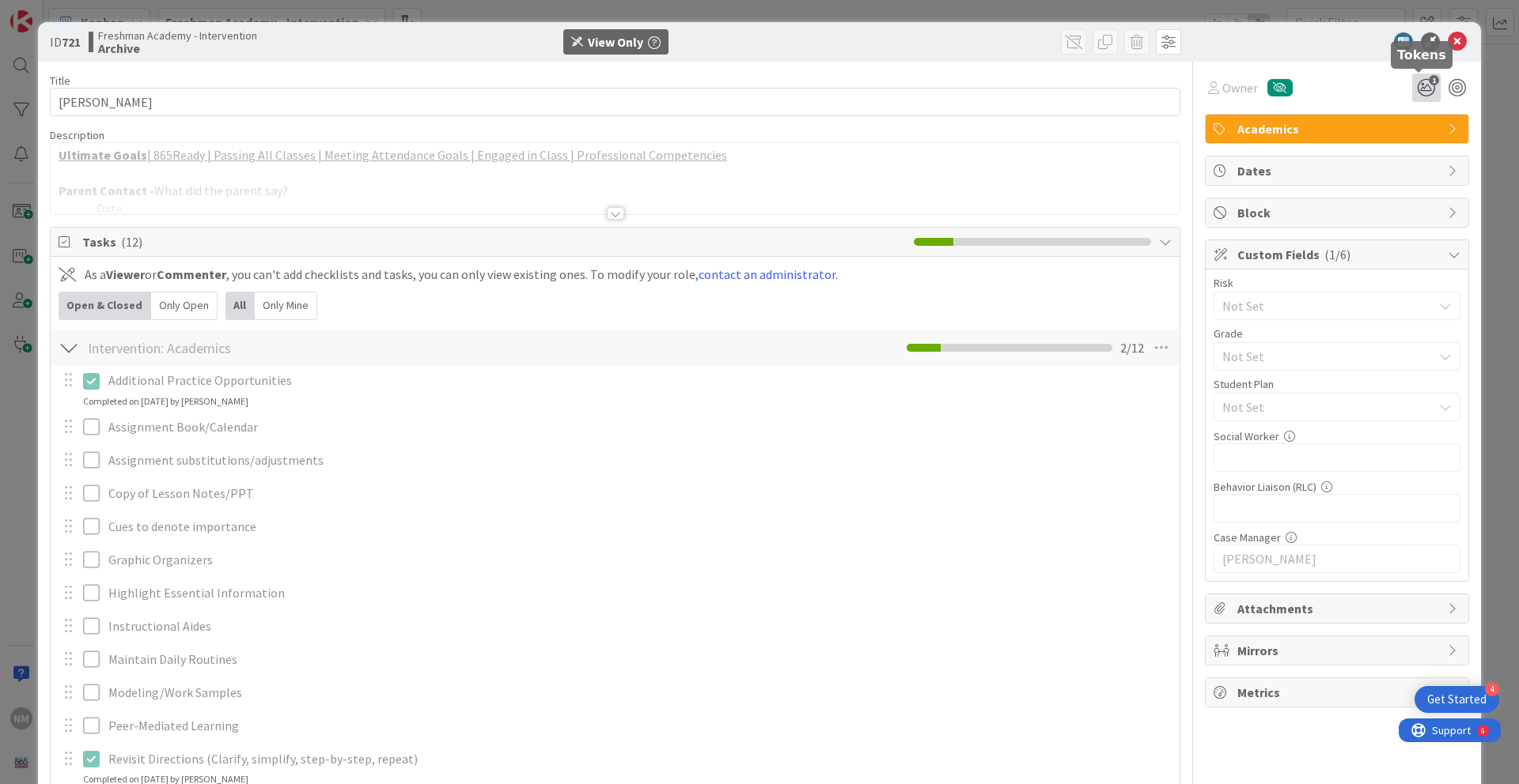
click at [1416, 93] on icon "1" at bounding box center [1426, 88] width 29 height 29
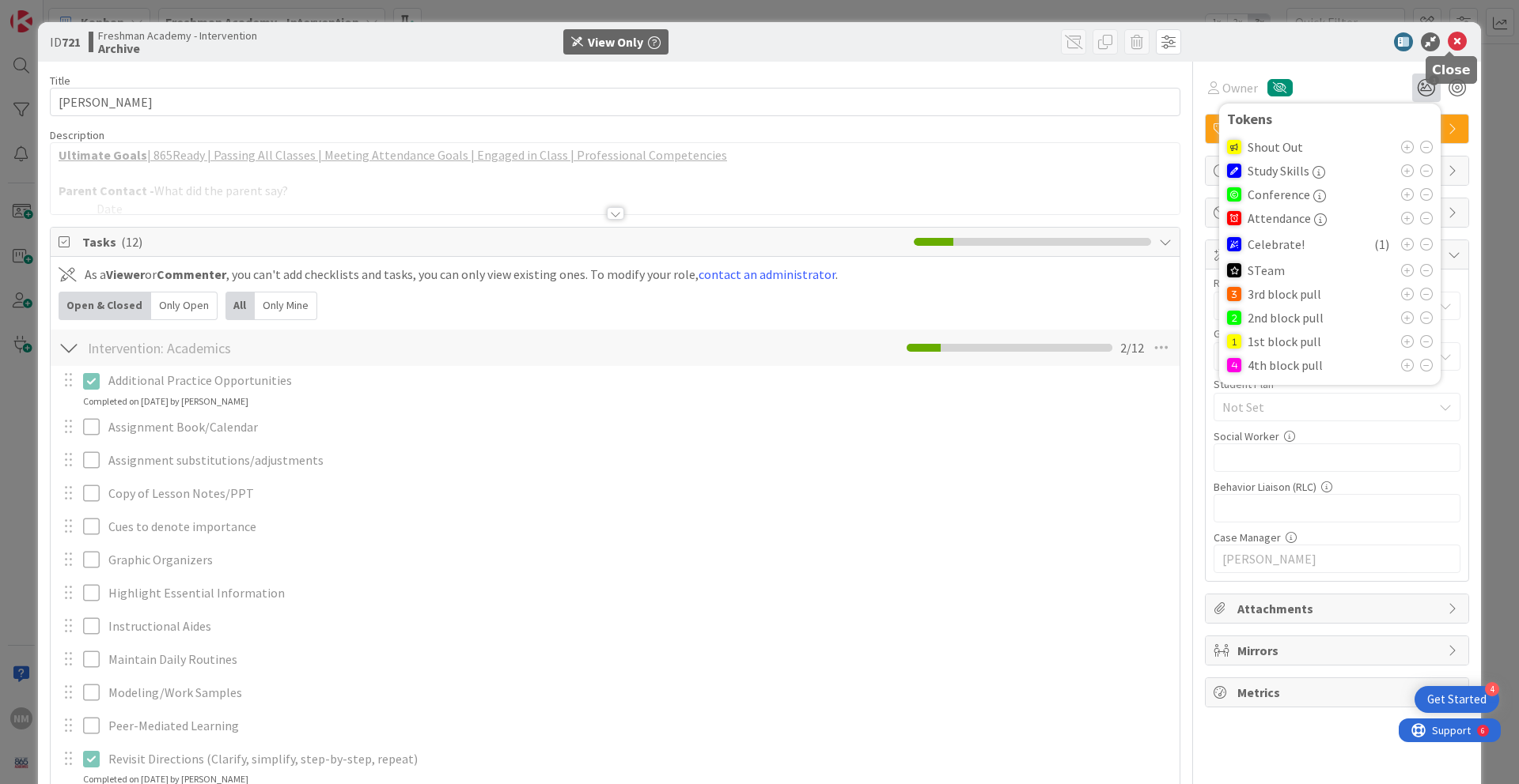
click at [1456, 43] on icon at bounding box center [1458, 42] width 19 height 19
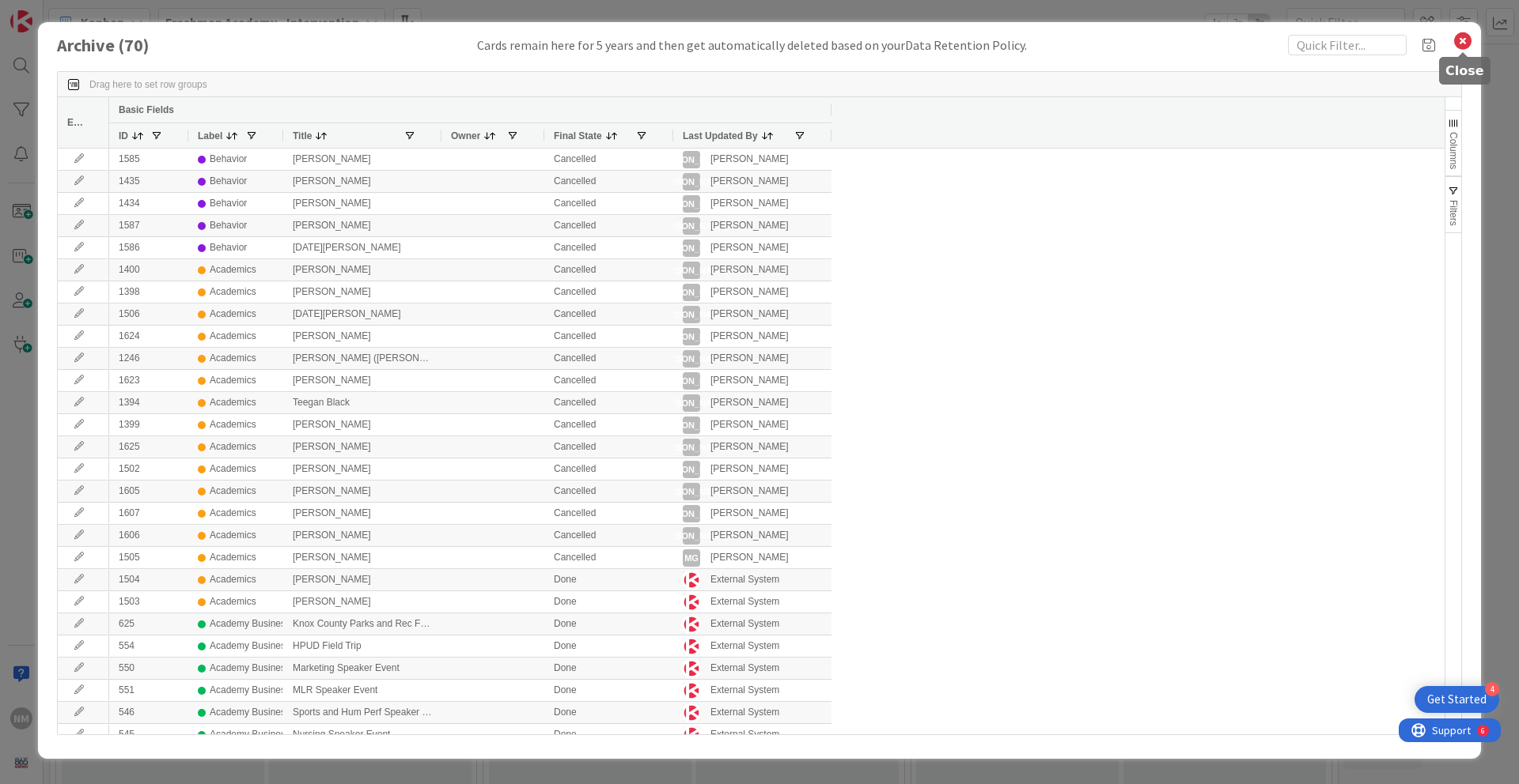
click at [1464, 50] on icon at bounding box center [1462, 40] width 20 height 22
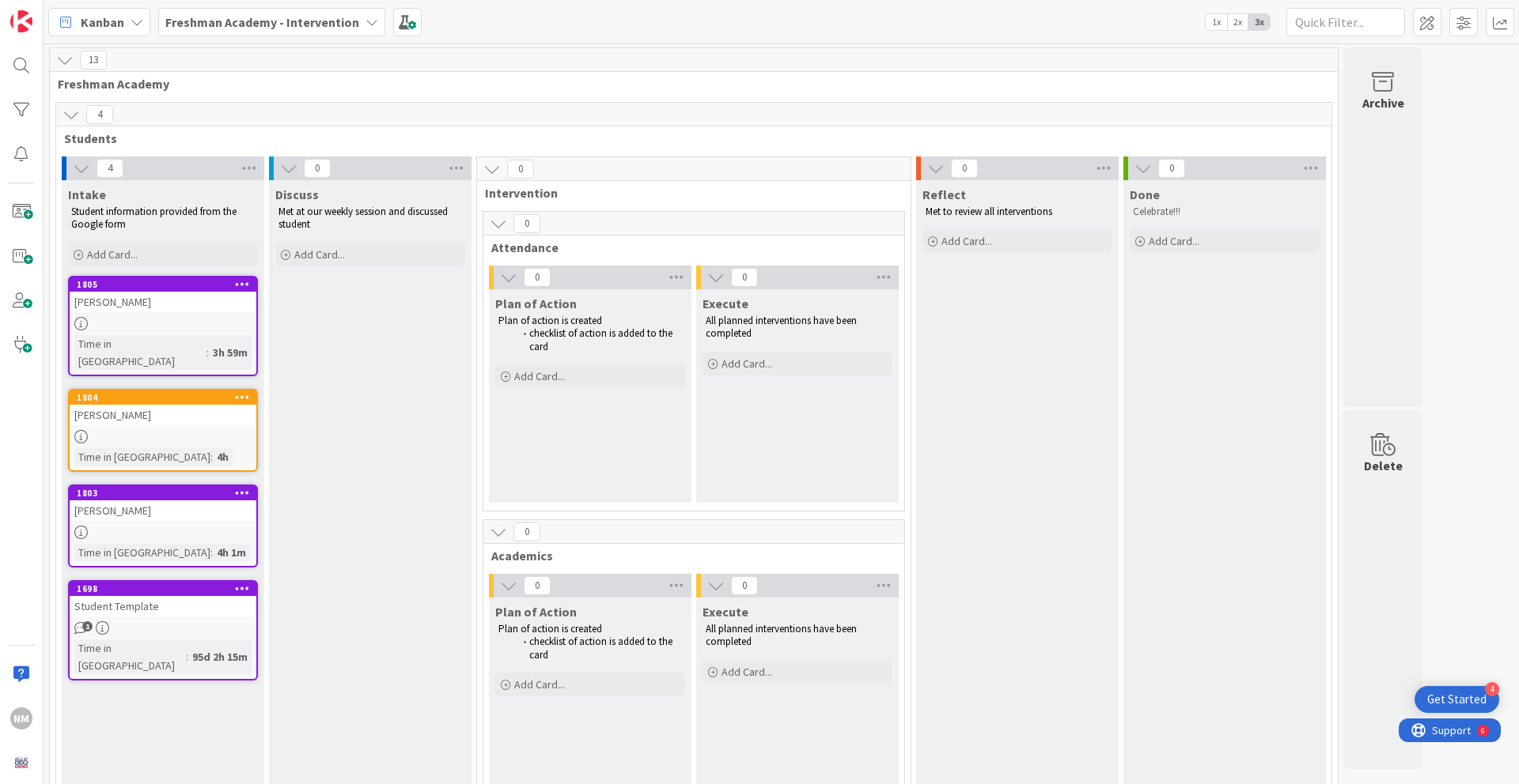
click at [371, 33] on div "Freshman Academy - Intervention" at bounding box center [271, 22] width 227 height 29
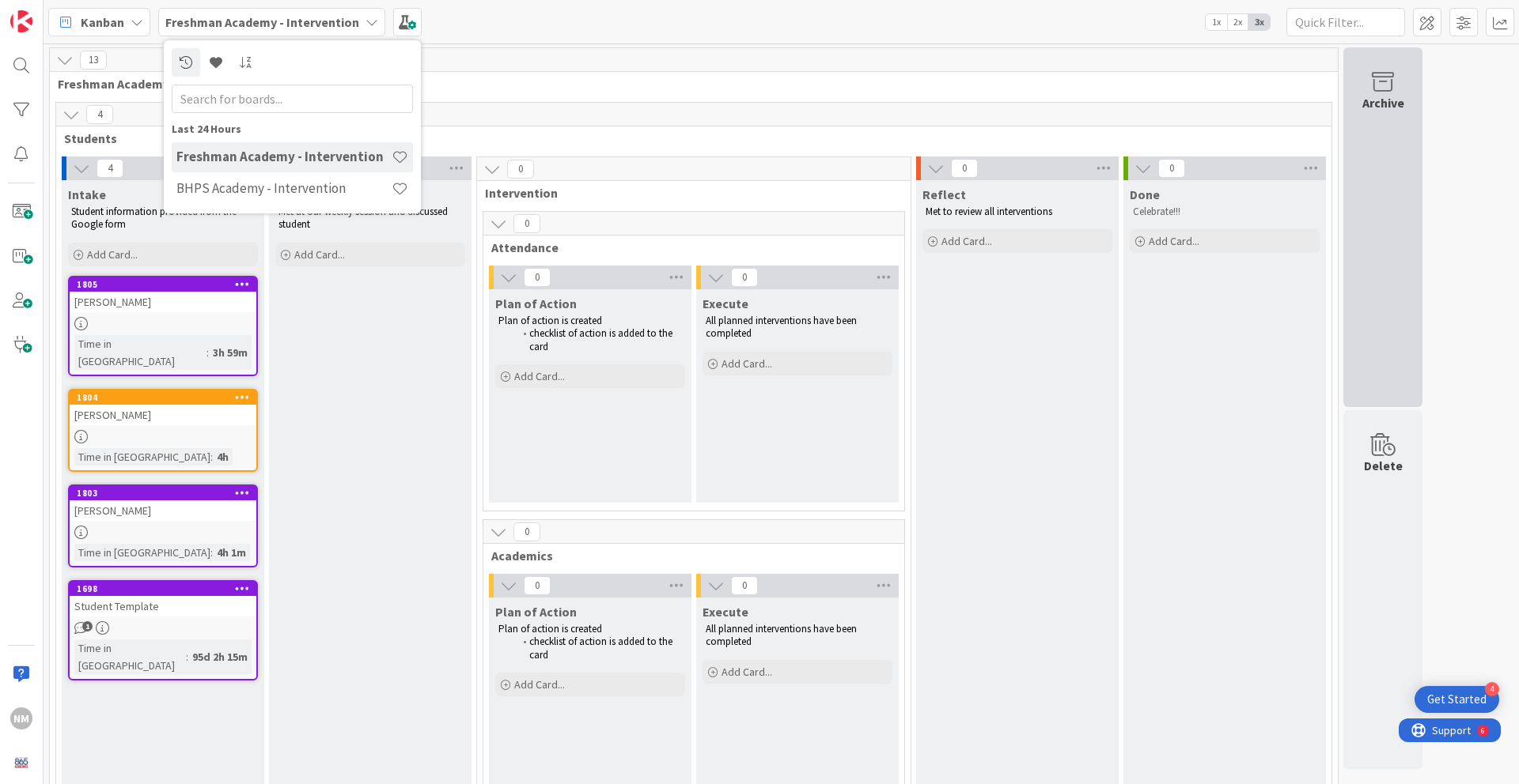
click at [1395, 206] on div "Archive" at bounding box center [1383, 226] width 79 height 359
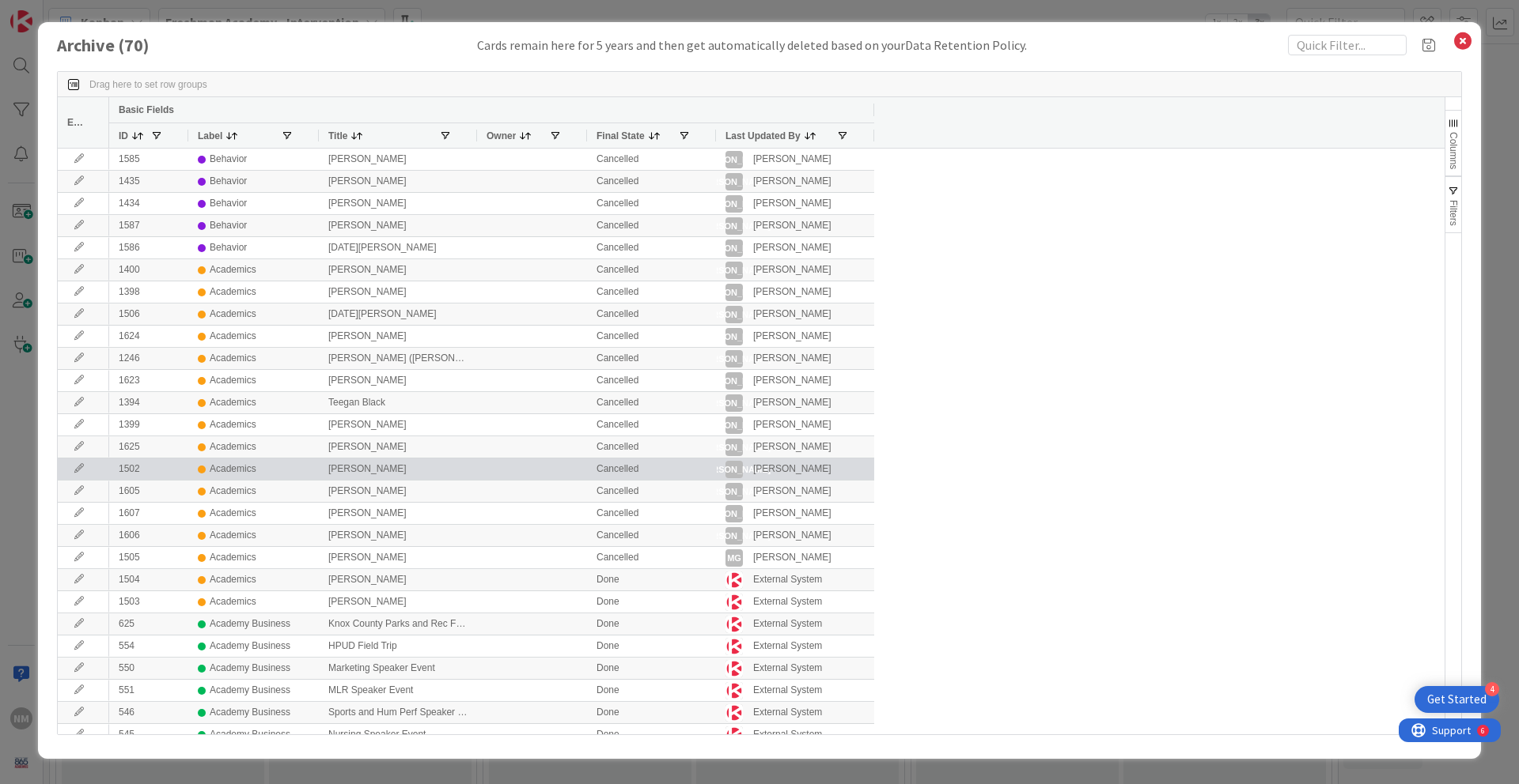
scroll to position [964, 0]
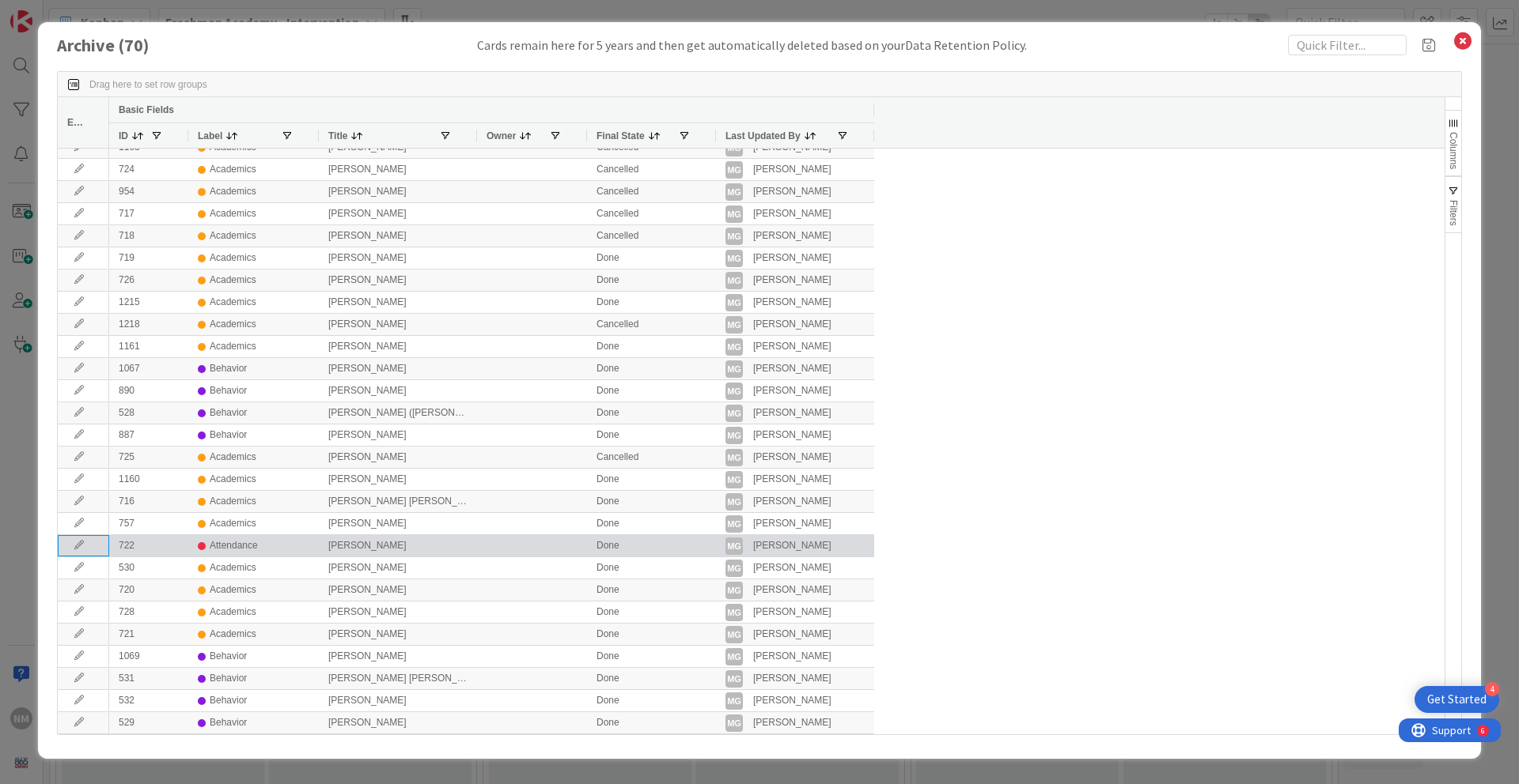
click at [80, 549] on icon at bounding box center [79, 545] width 24 height 10
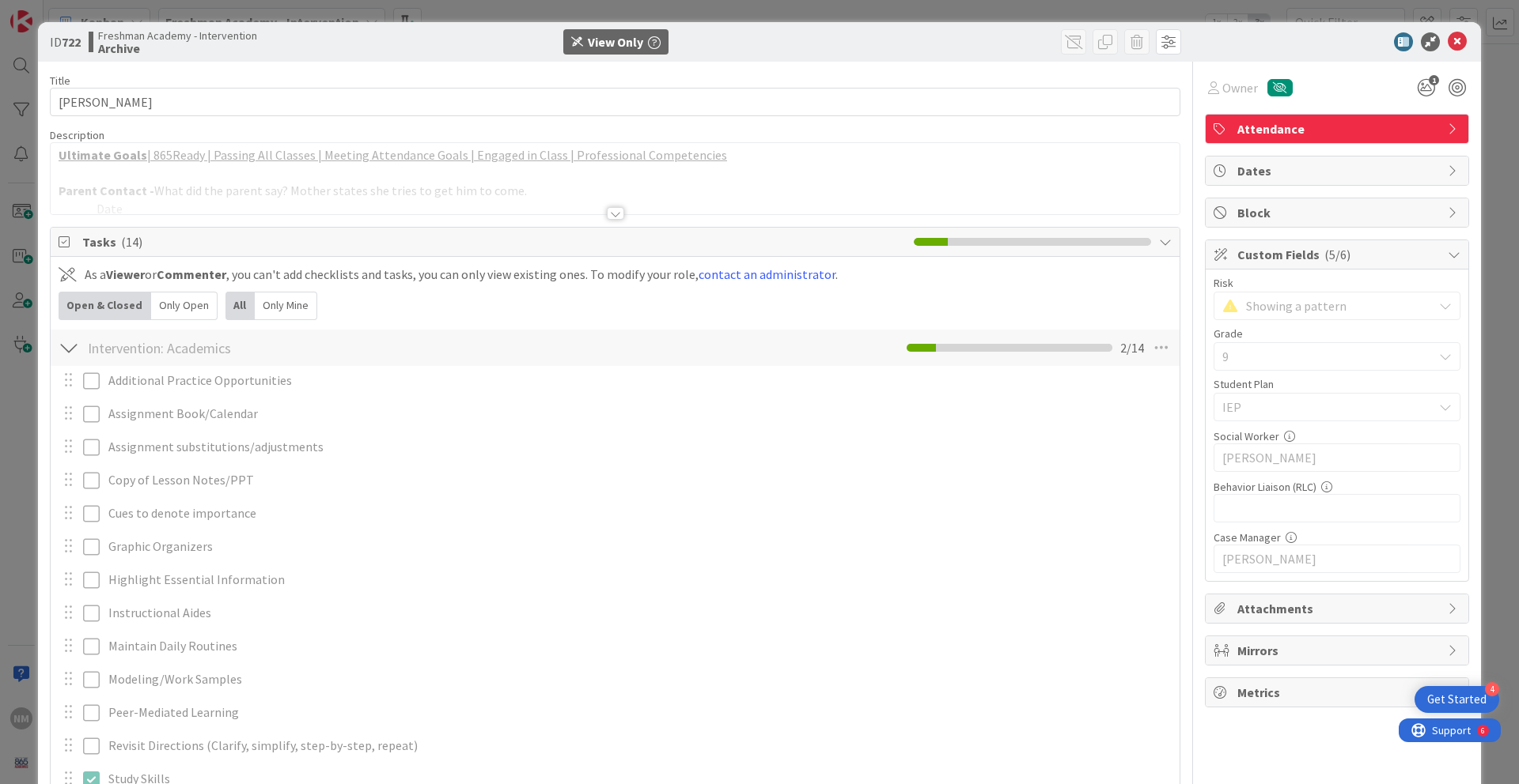
click at [1438, 311] on icon at bounding box center [1444, 306] width 12 height 12
click at [1448, 44] on icon at bounding box center [1458, 42] width 19 height 19
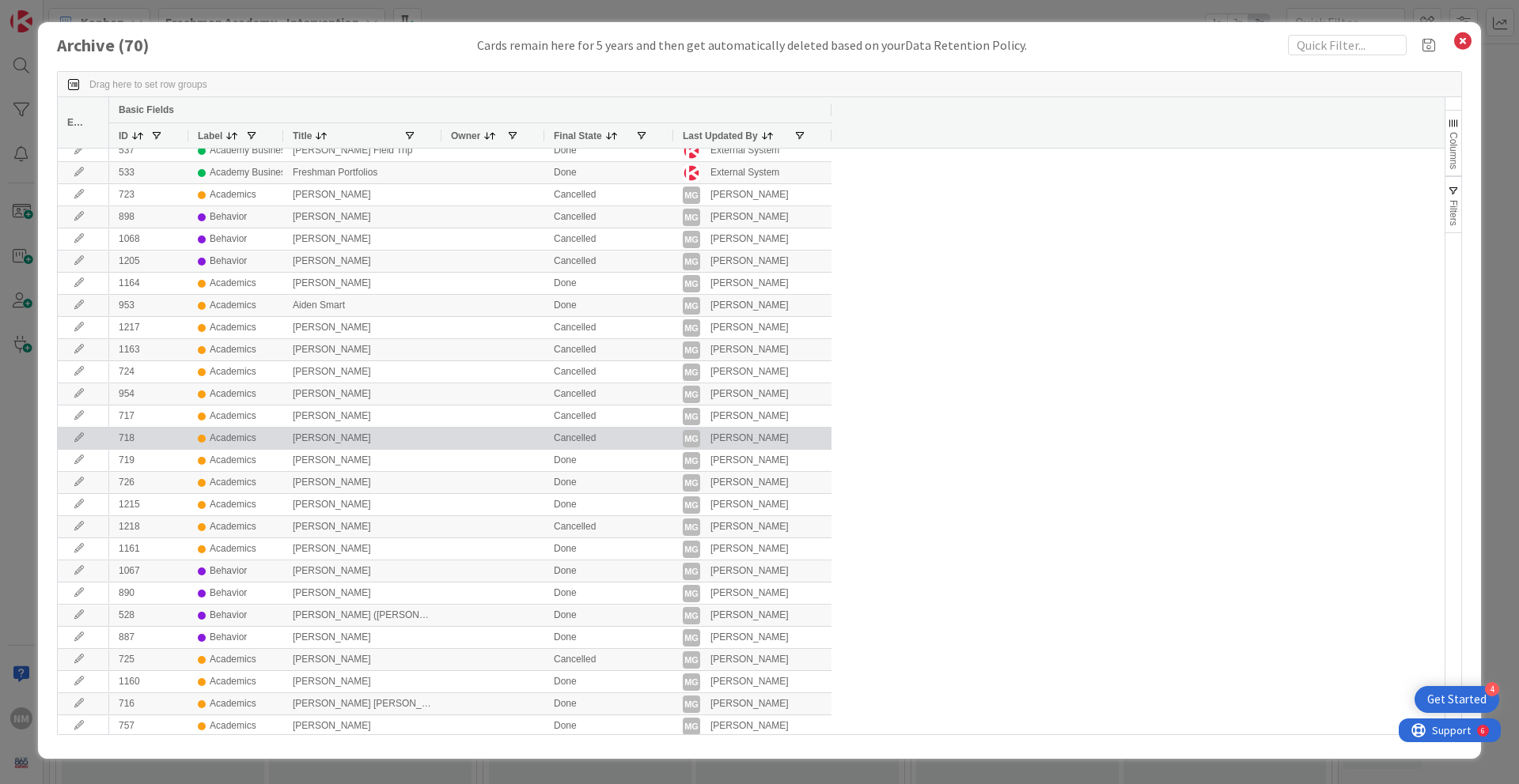
scroll to position [711, 0]
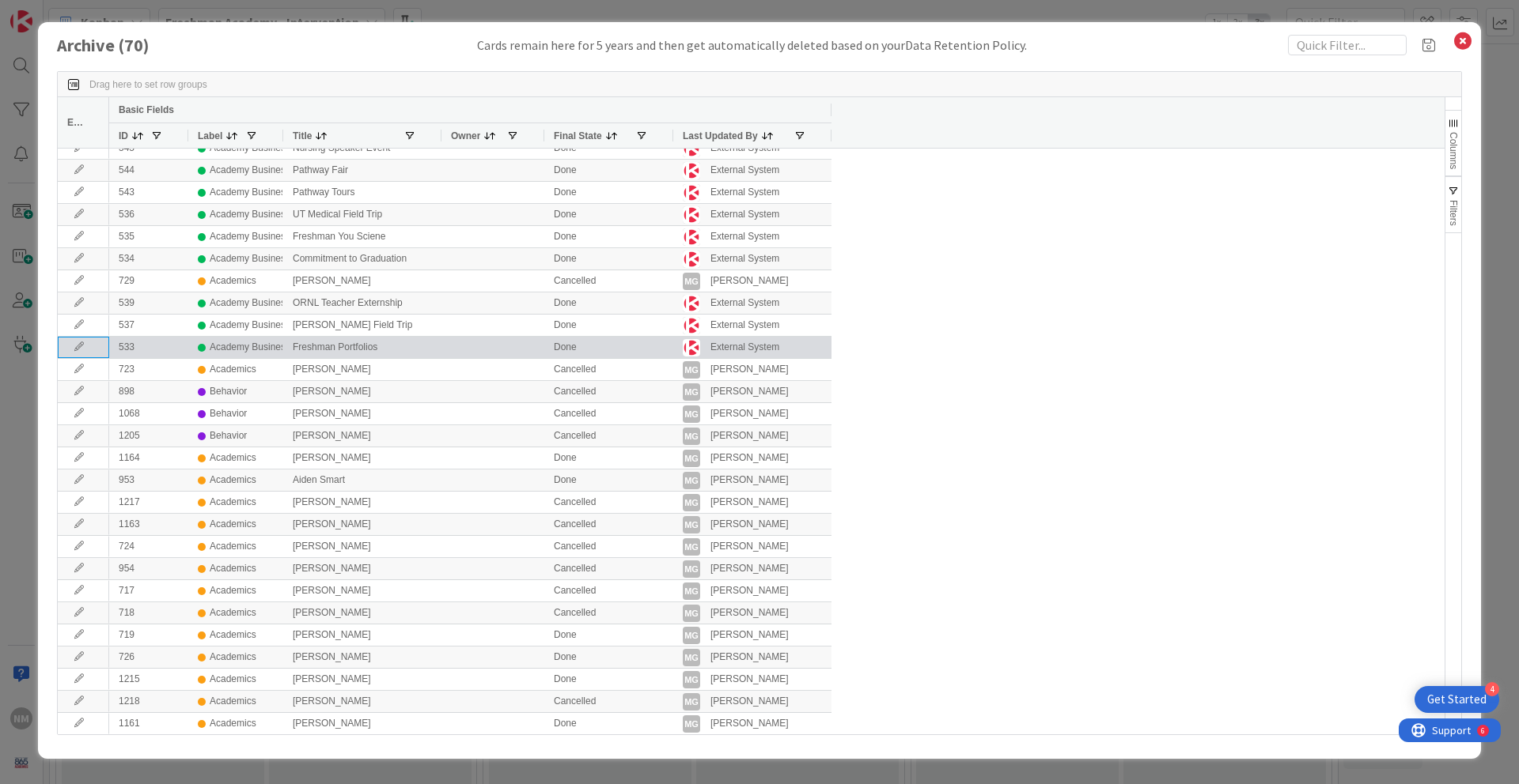
click at [82, 349] on icon at bounding box center [79, 347] width 24 height 10
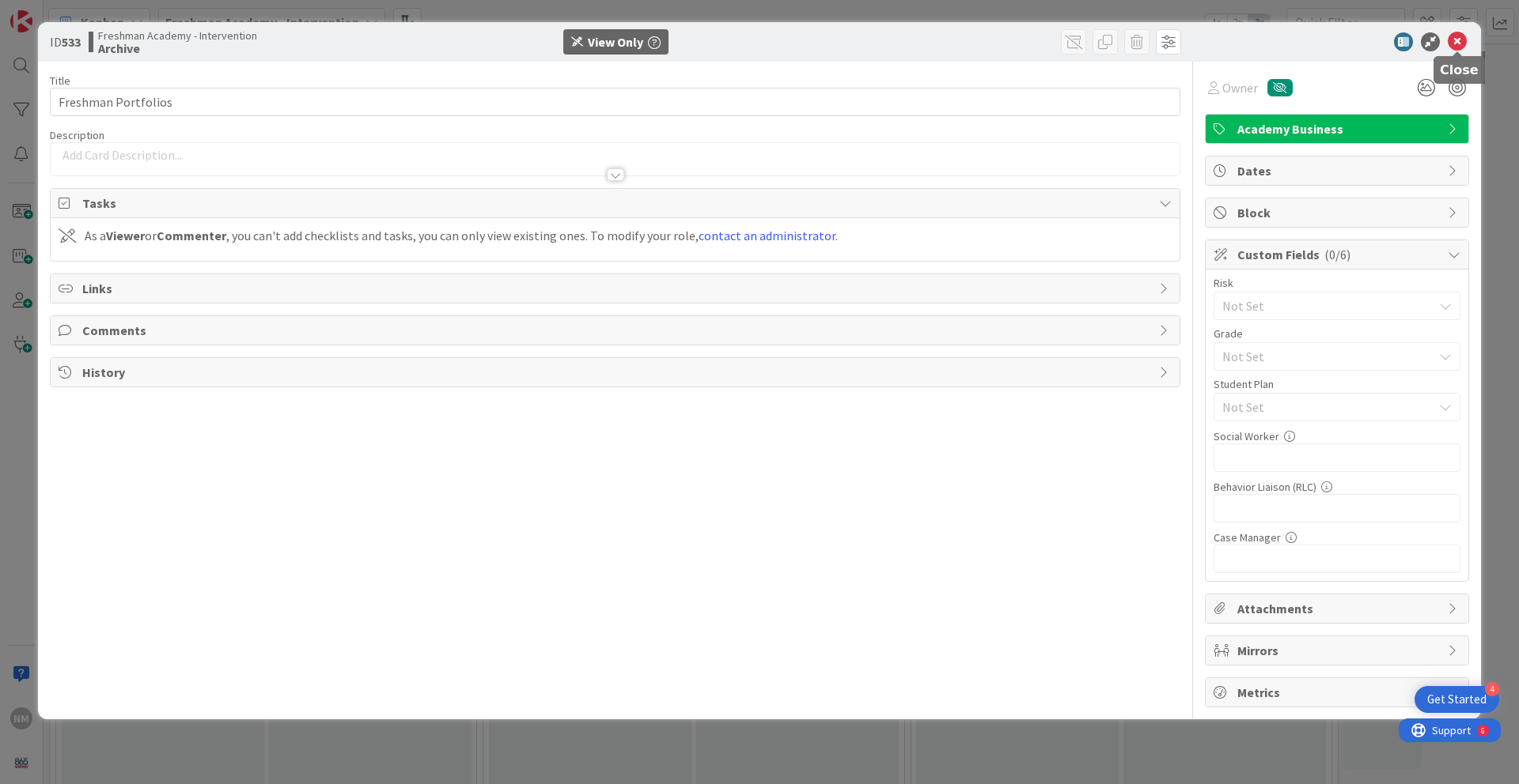
click at [1457, 40] on icon at bounding box center [1458, 42] width 19 height 19
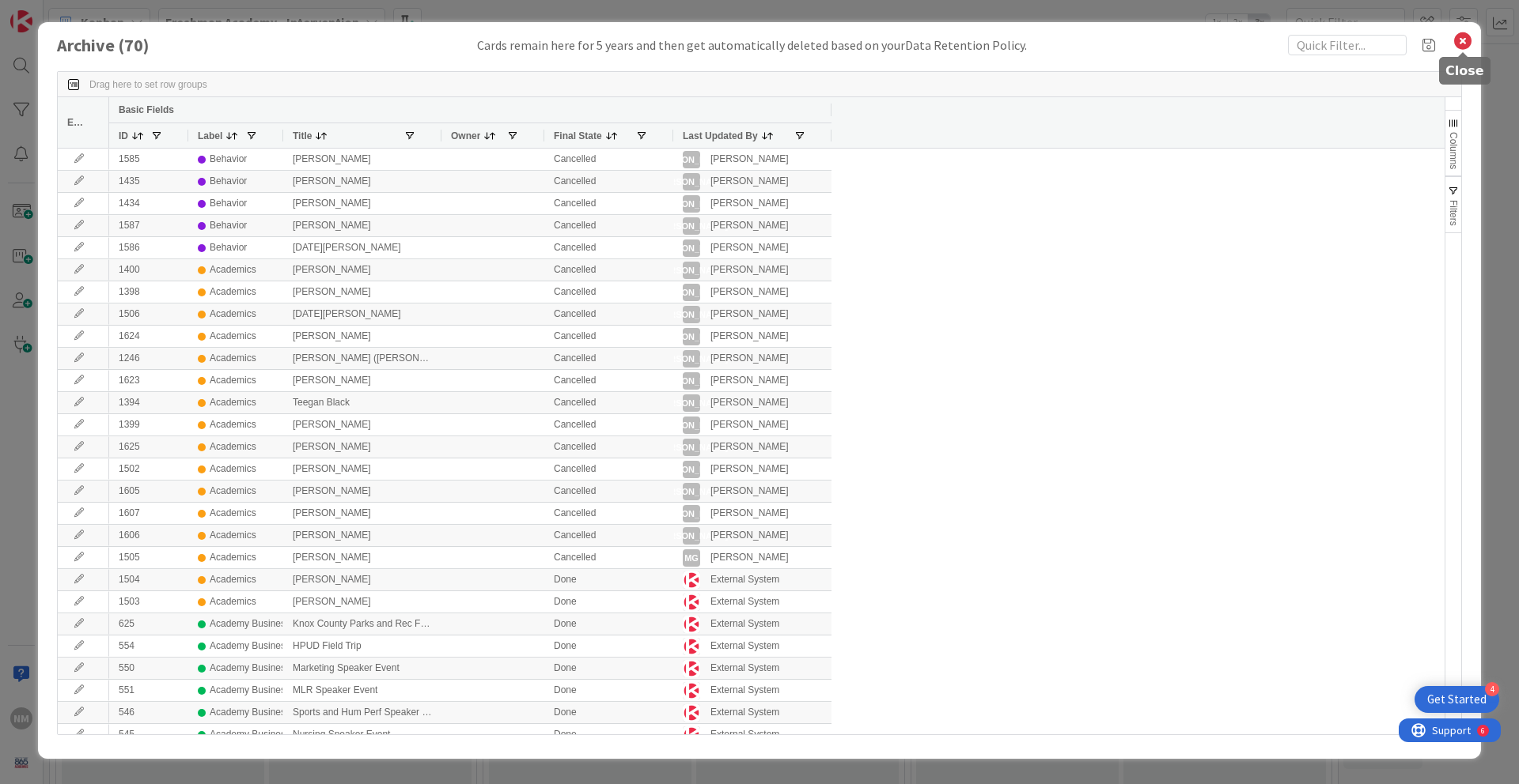
click at [1463, 43] on icon at bounding box center [1462, 40] width 20 height 22
